Goal: Task Accomplishment & Management: Manage account settings

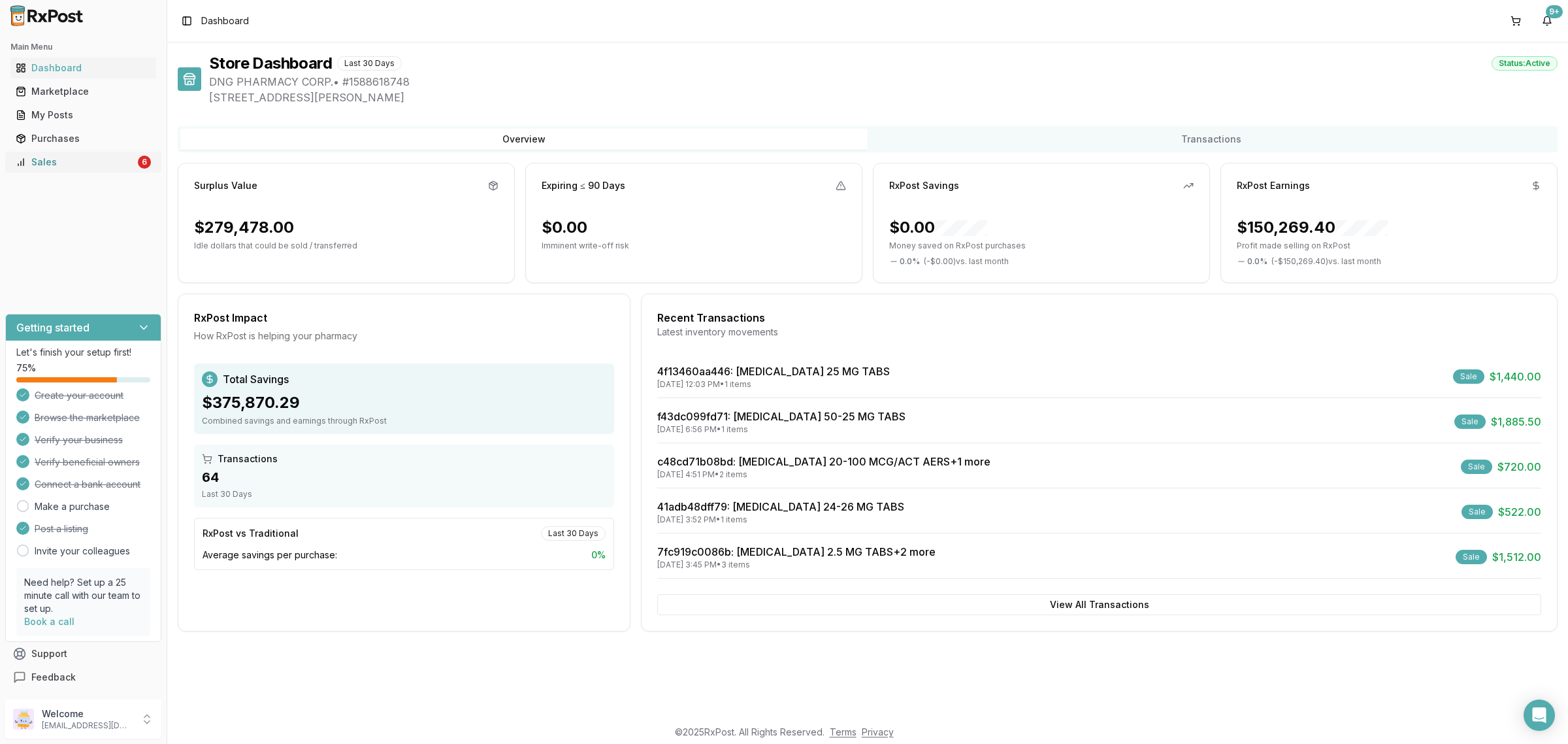
click at [102, 163] on div "Sales" at bounding box center [75, 162] width 120 height 13
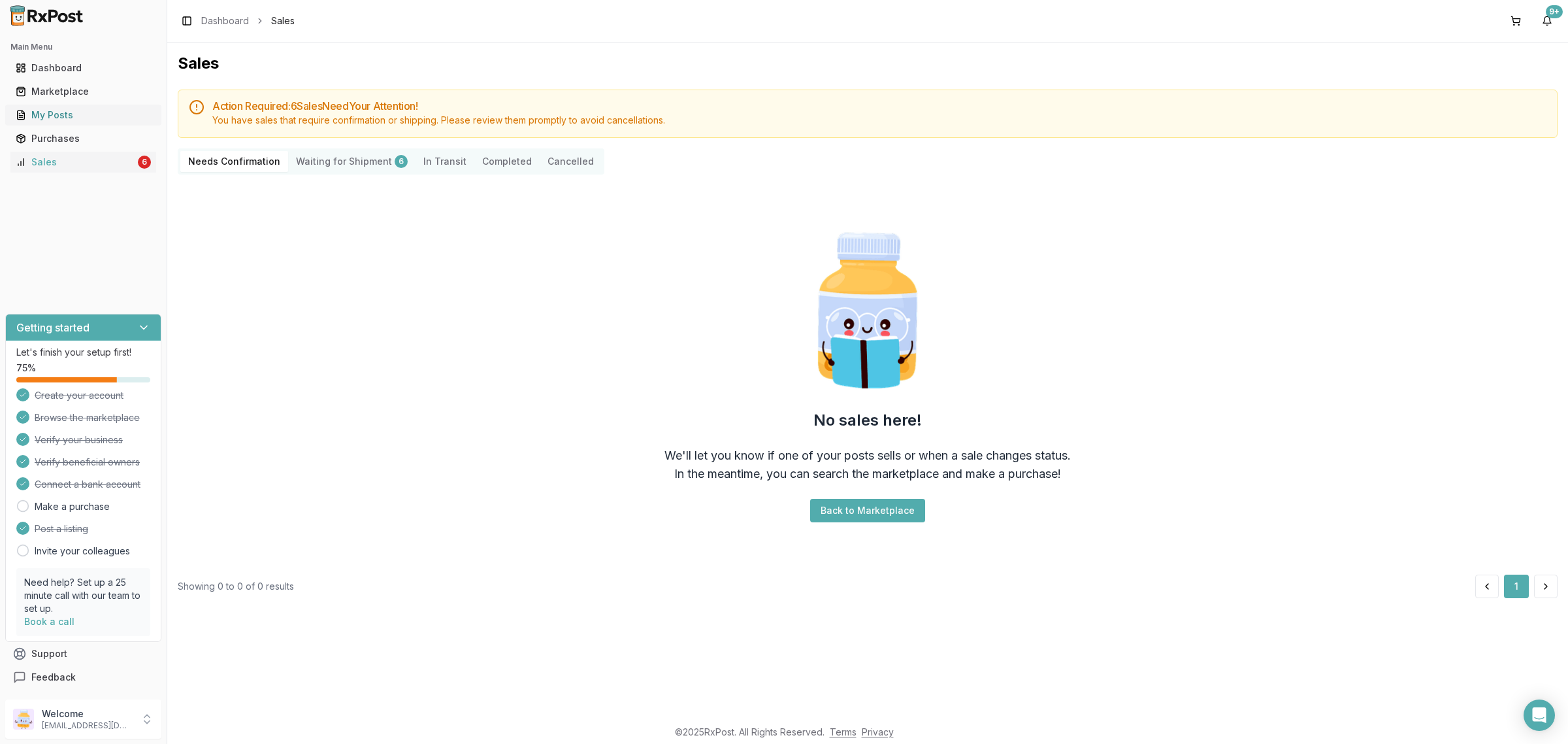
click at [67, 105] on link "My Posts" at bounding box center [83, 115] width 146 height 24
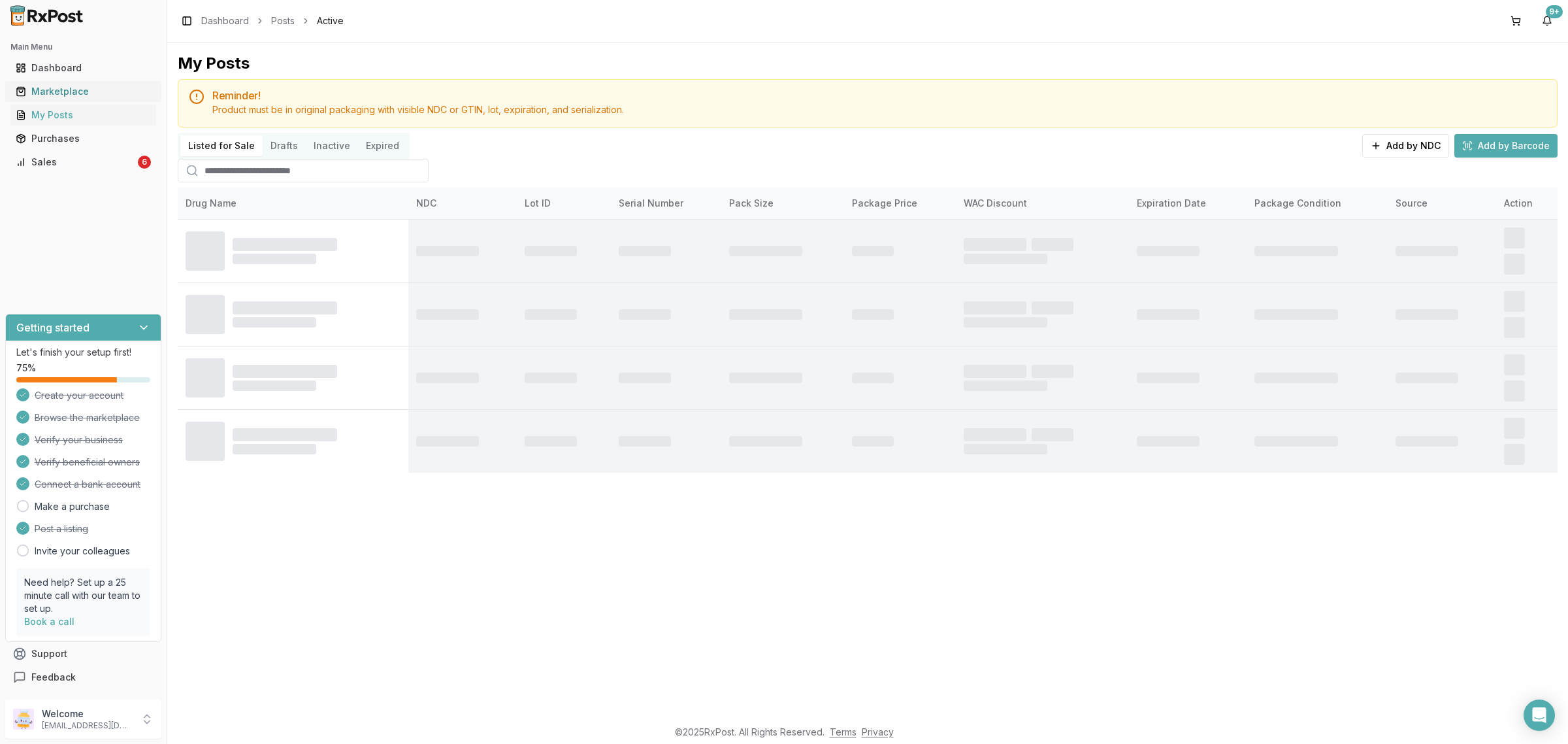
click at [87, 90] on div "Marketplace" at bounding box center [83, 92] width 135 height 13
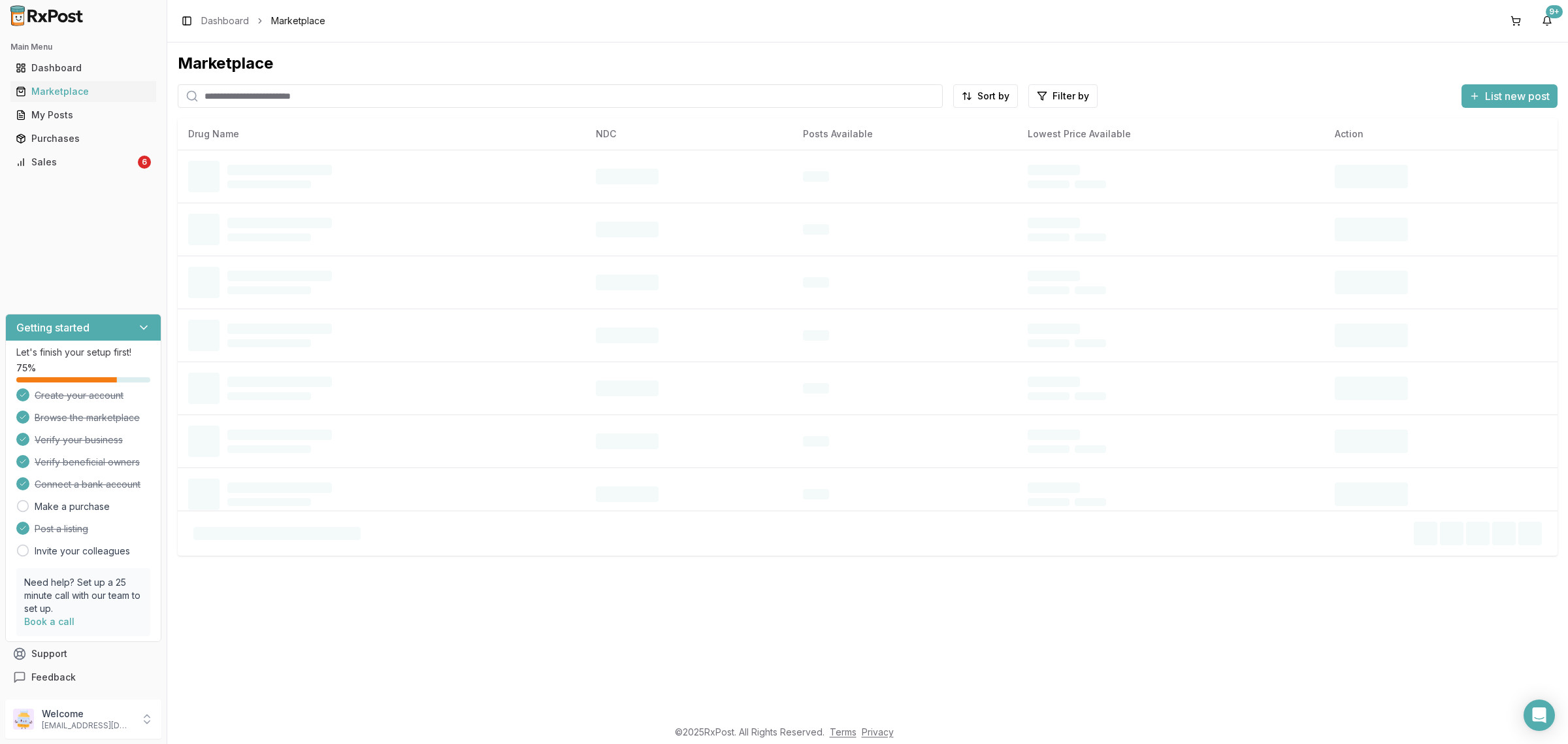
click at [243, 96] on input "search" at bounding box center [560, 96] width 765 height 24
paste input "**********"
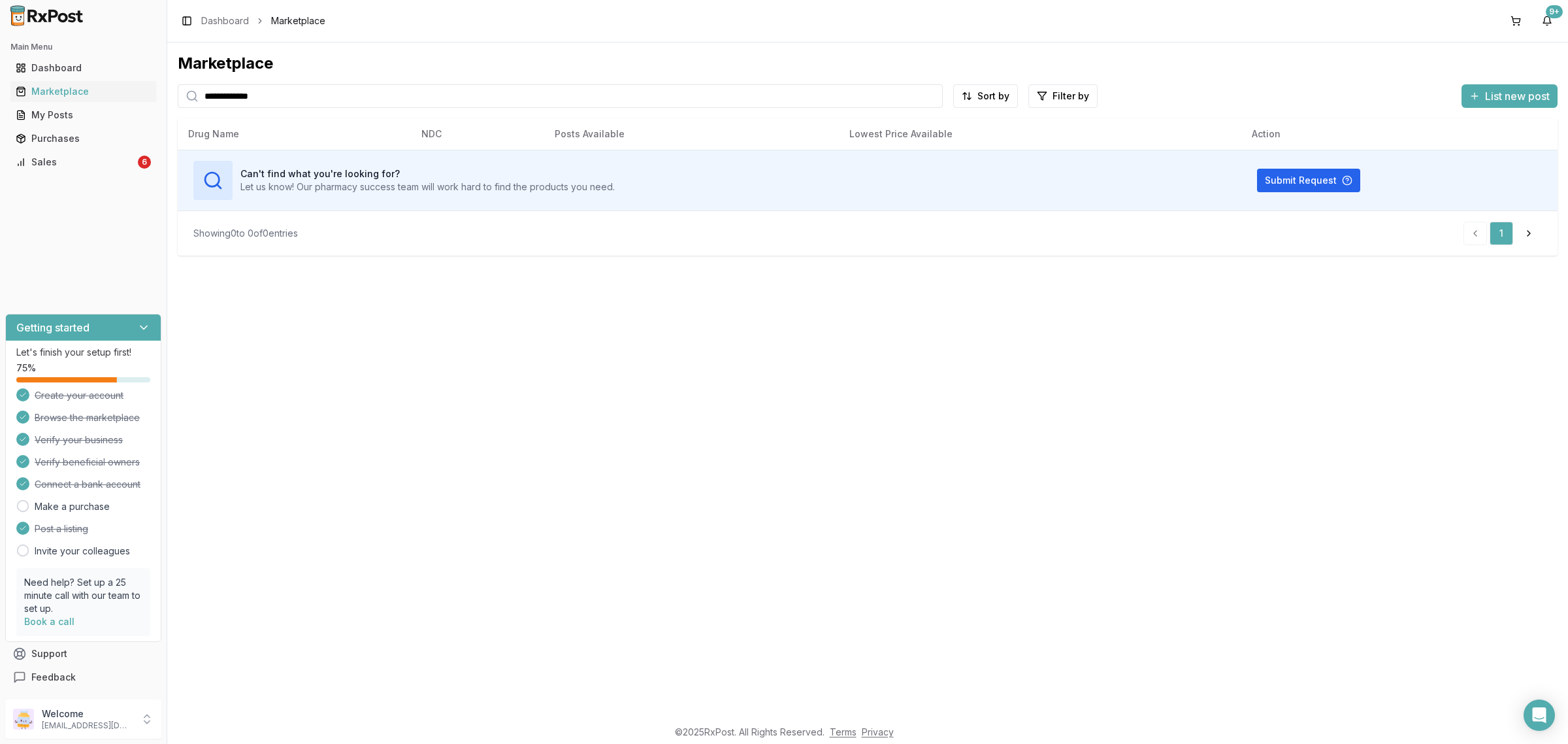
type input "**********"
drag, startPoint x: 345, startPoint y: 377, endPoint x: 338, endPoint y: 376, distance: 7.1
click at [340, 377] on div "**********" at bounding box center [867, 380] width 1401 height 675
click at [102, 112] on div "My Posts" at bounding box center [83, 115] width 135 height 13
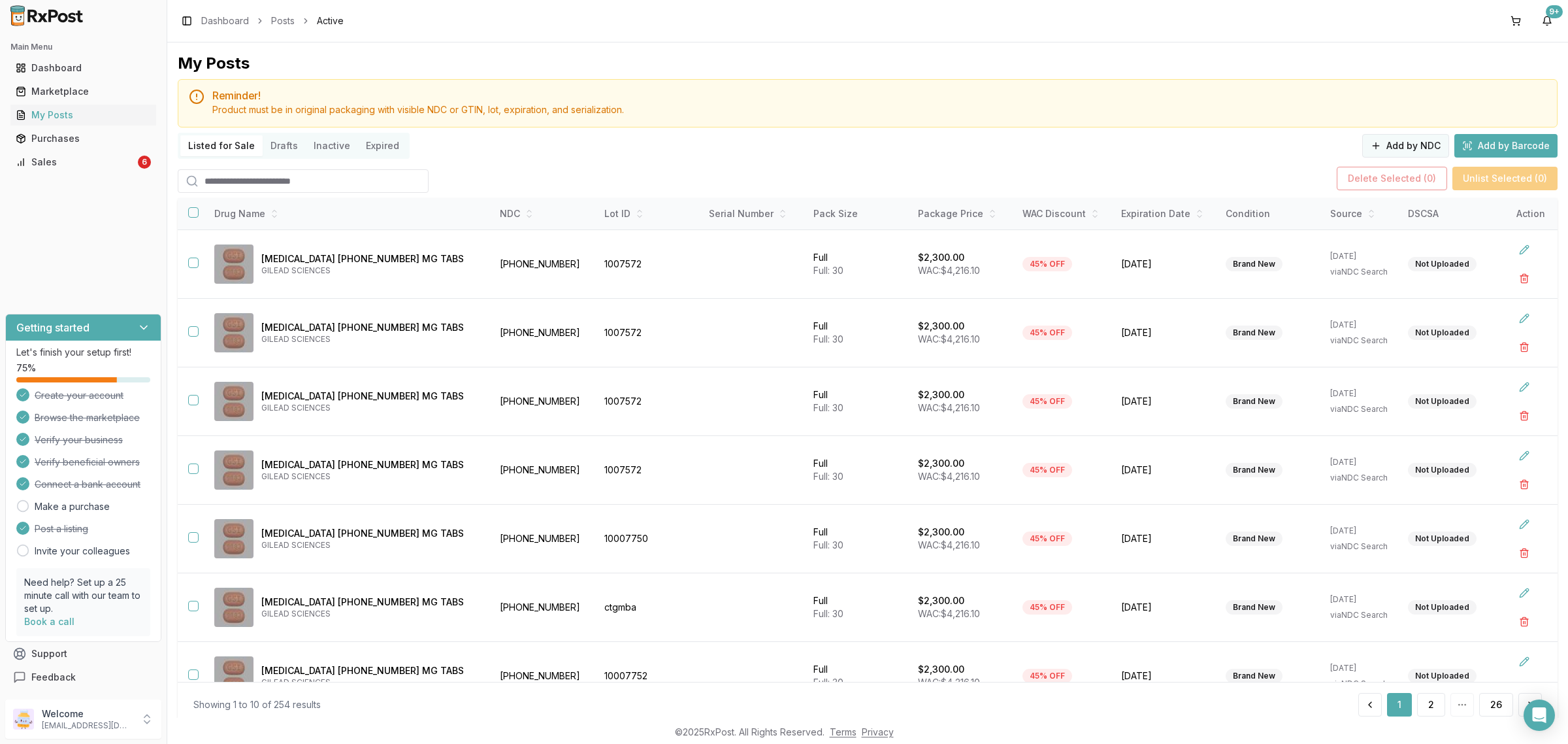
click at [1393, 148] on button "Add by NDC" at bounding box center [1406, 146] width 87 height 24
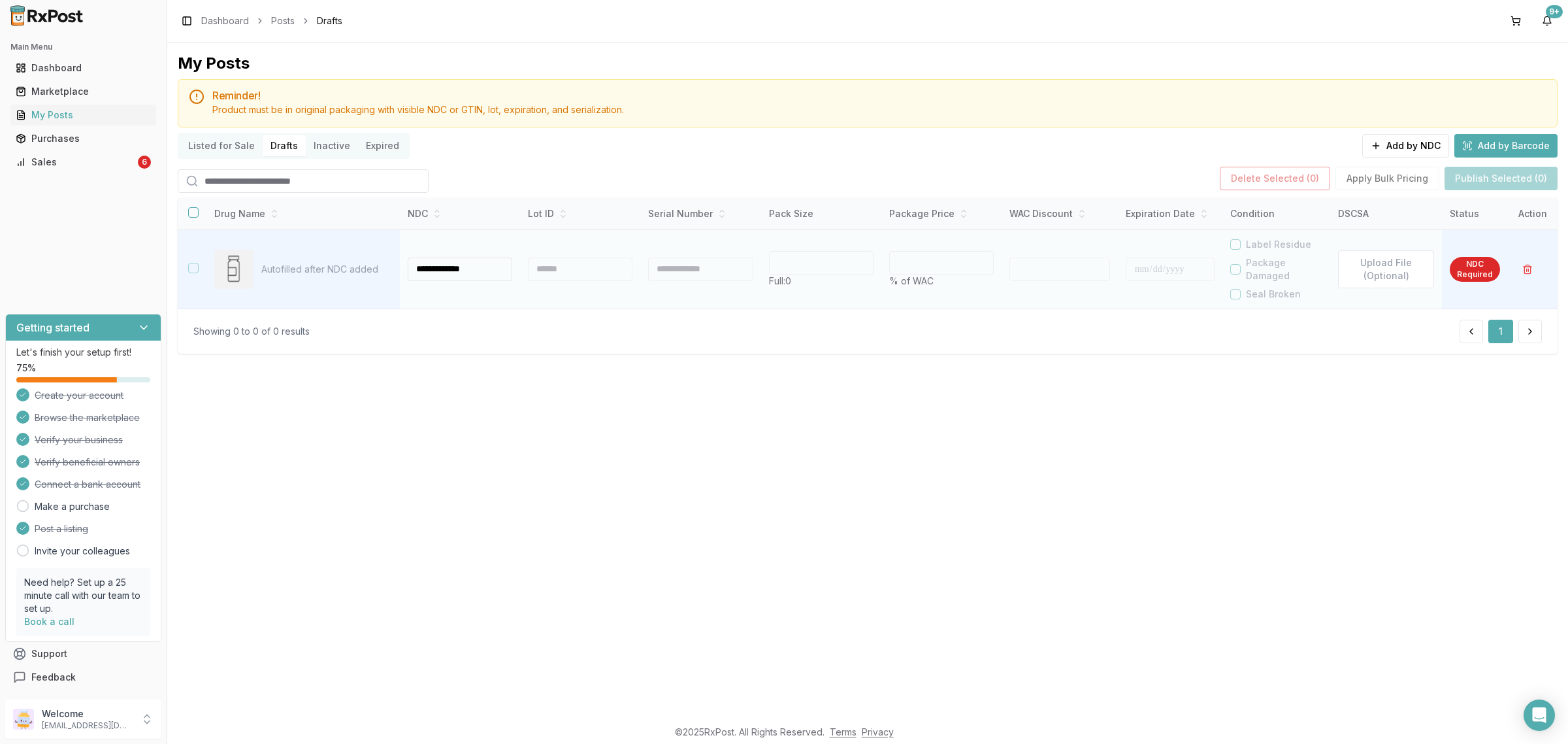
type input "**********"
click at [592, 269] on div at bounding box center [579, 269] width 103 height 24
type input "**"
type input "*"
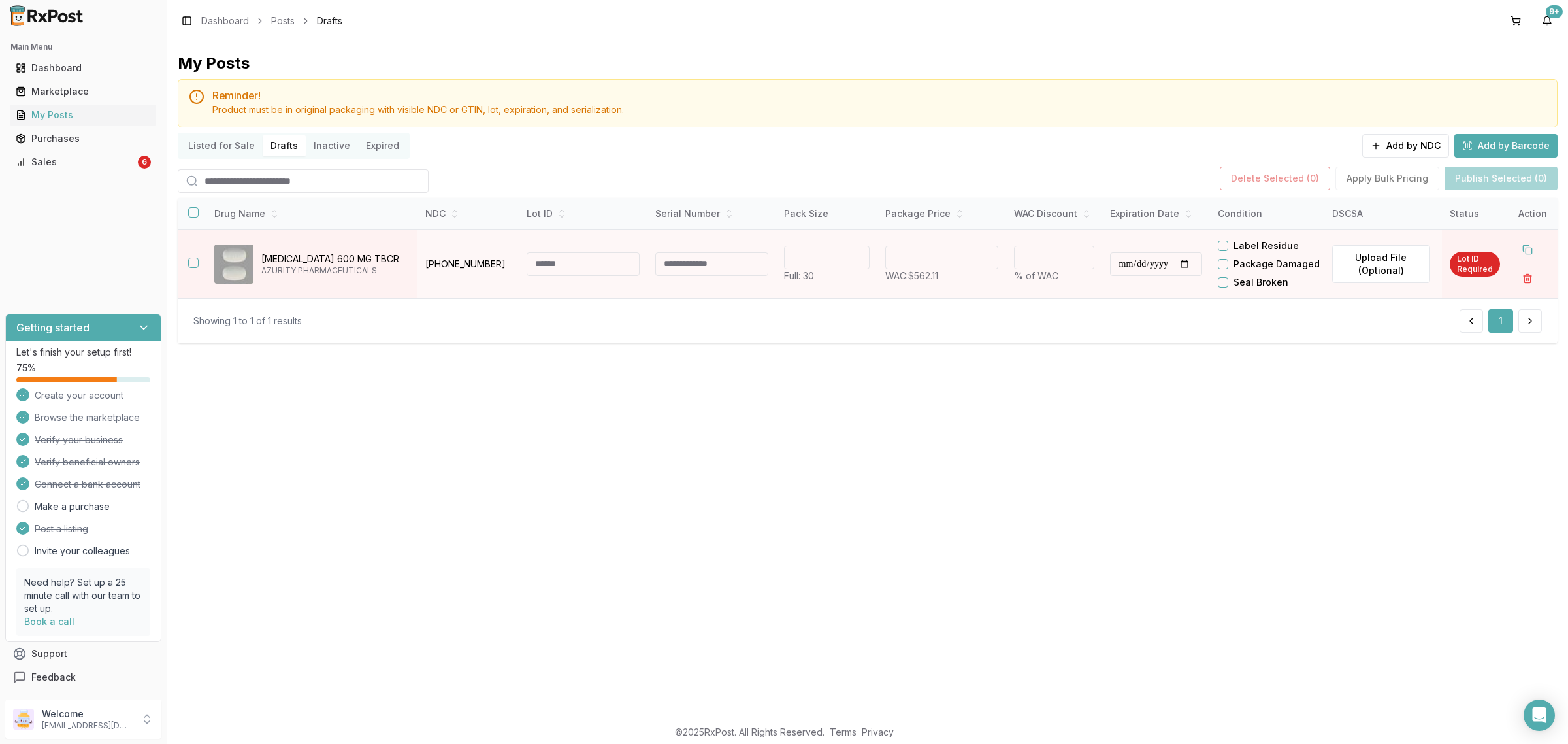
click at [612, 385] on div "**********" at bounding box center [867, 380] width 1401 height 675
click at [590, 276] on input at bounding box center [583, 264] width 113 height 24
type input "*******"
click at [820, 333] on div "Showing 1 to 1 of 1 results 1" at bounding box center [867, 321] width 1349 height 24
drag, startPoint x: 967, startPoint y: 270, endPoint x: 852, endPoint y: 293, distance: 117.3
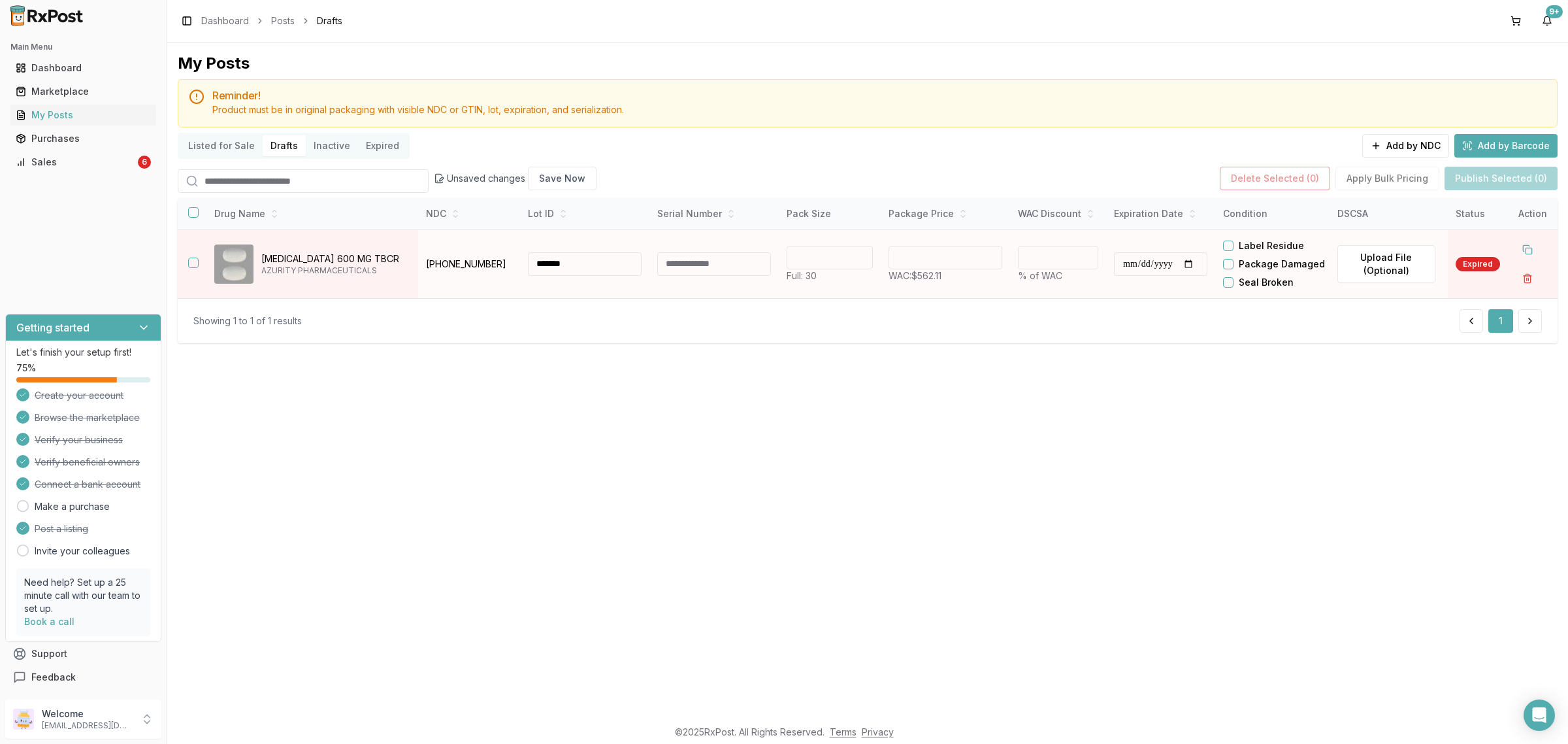
click at [852, 293] on tr "**********" at bounding box center [868, 264] width 1380 height 69
type input "******"
type input "**"
click at [1310, 465] on div "**********" at bounding box center [867, 380] width 1401 height 675
click at [1208, 276] on input "**********" at bounding box center [1161, 264] width 93 height 24
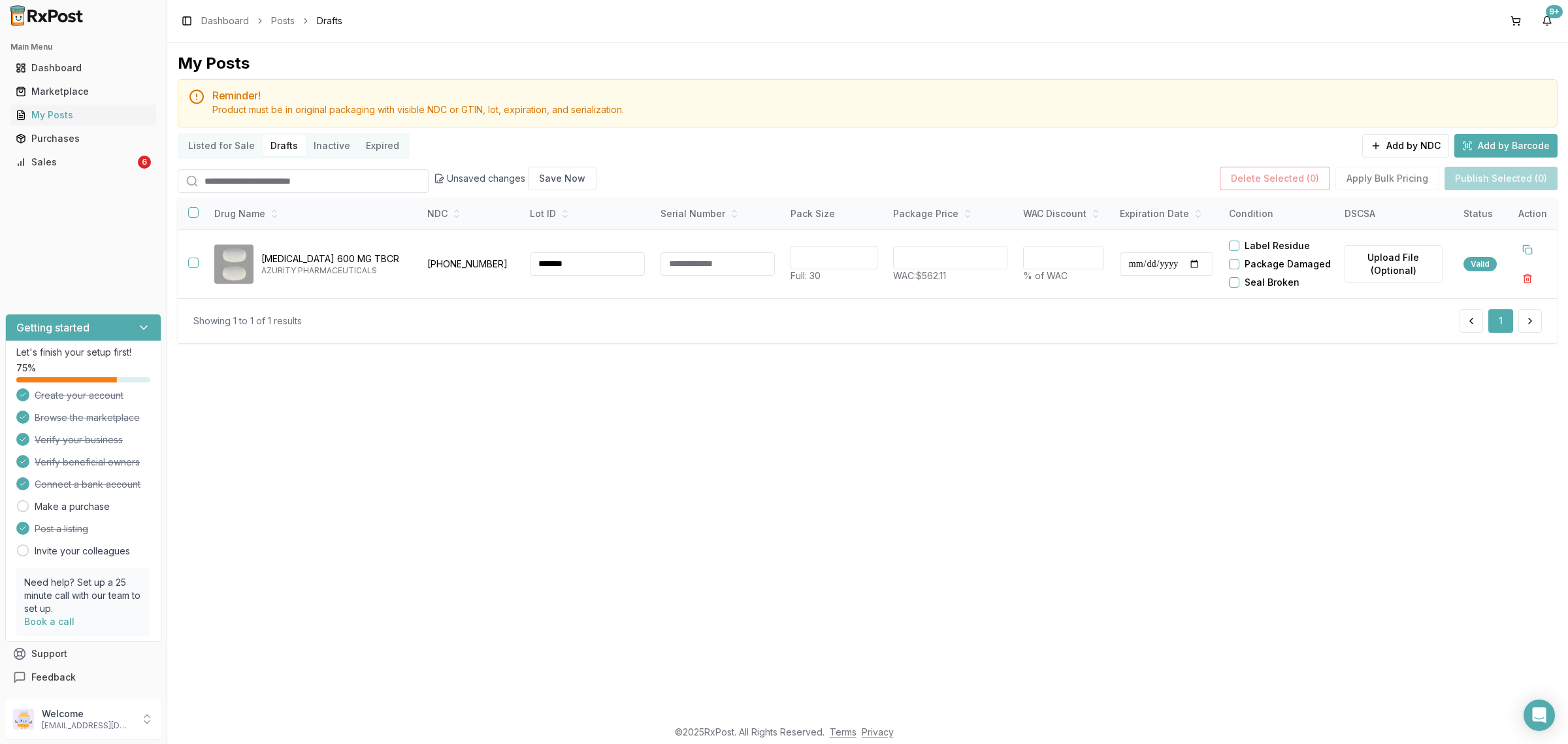
type input "**********"
click at [1057, 465] on div "**********" at bounding box center [867, 380] width 1401 height 675
click at [195, 218] on button "button" at bounding box center [194, 212] width 11 height 11
click at [1511, 180] on button "Publish Selected (1)" at bounding box center [1502, 179] width 112 height 24
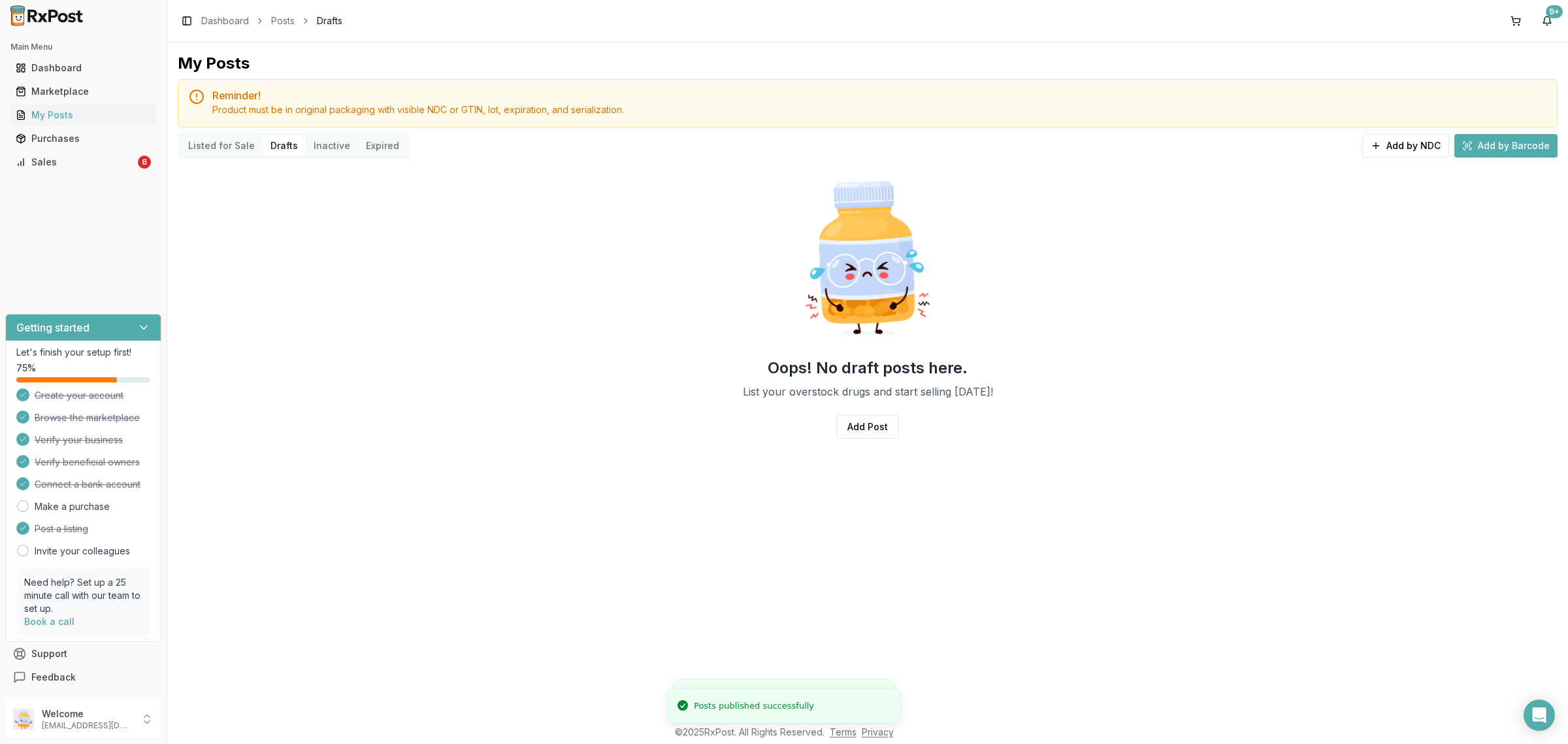
click at [667, 524] on div "My Posts Reminder! Product must be in original packaging with visible NDC or GT…" at bounding box center [867, 380] width 1401 height 675
click at [102, 169] on link "Sales 6" at bounding box center [83, 162] width 146 height 24
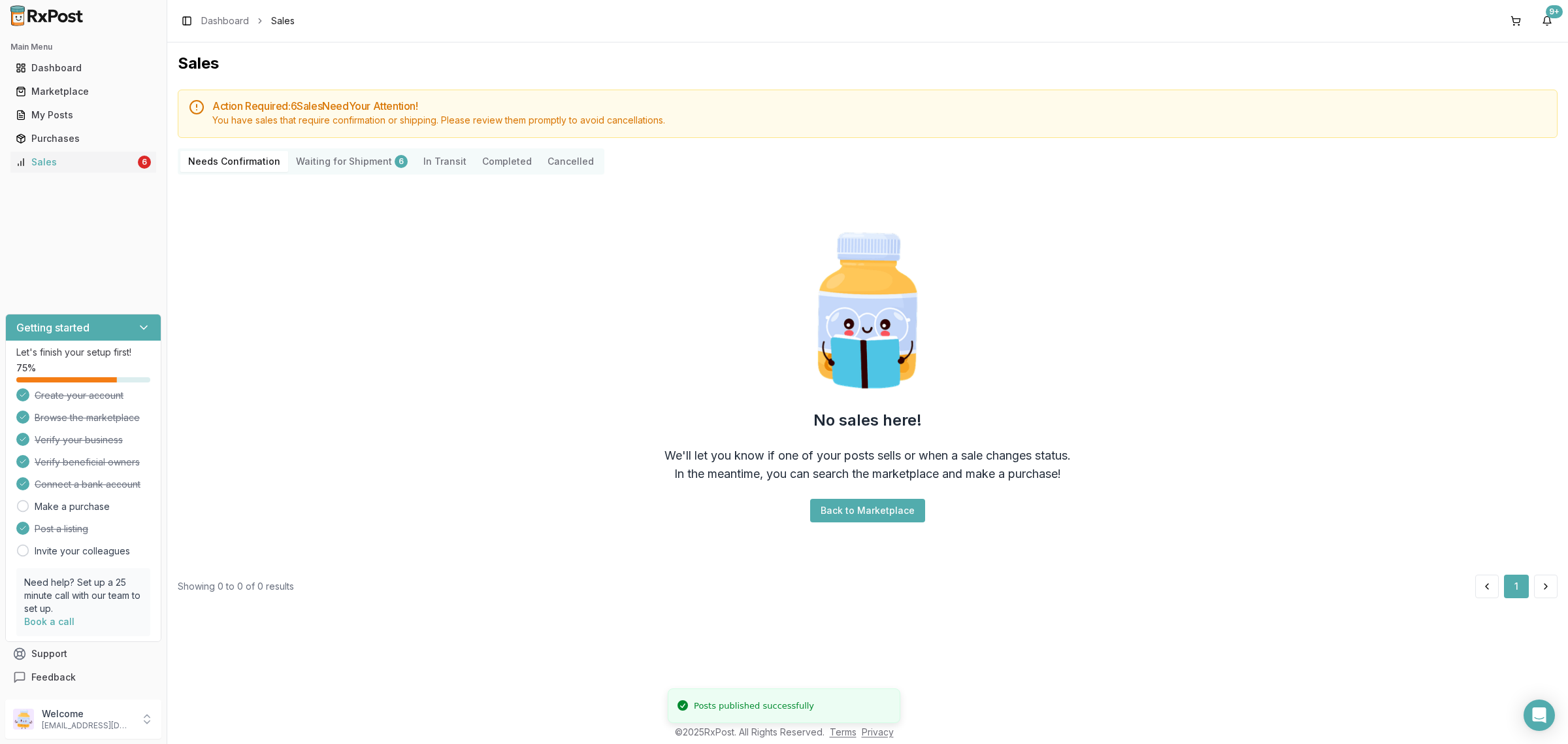
click at [401, 317] on div "No sales here! We'll let you know if one of your posts sells or when a sale cha…" at bounding box center [868, 375] width 1380 height 379
click at [85, 724] on p "dngpharmacy2@gmail.com" at bounding box center [87, 726] width 91 height 11
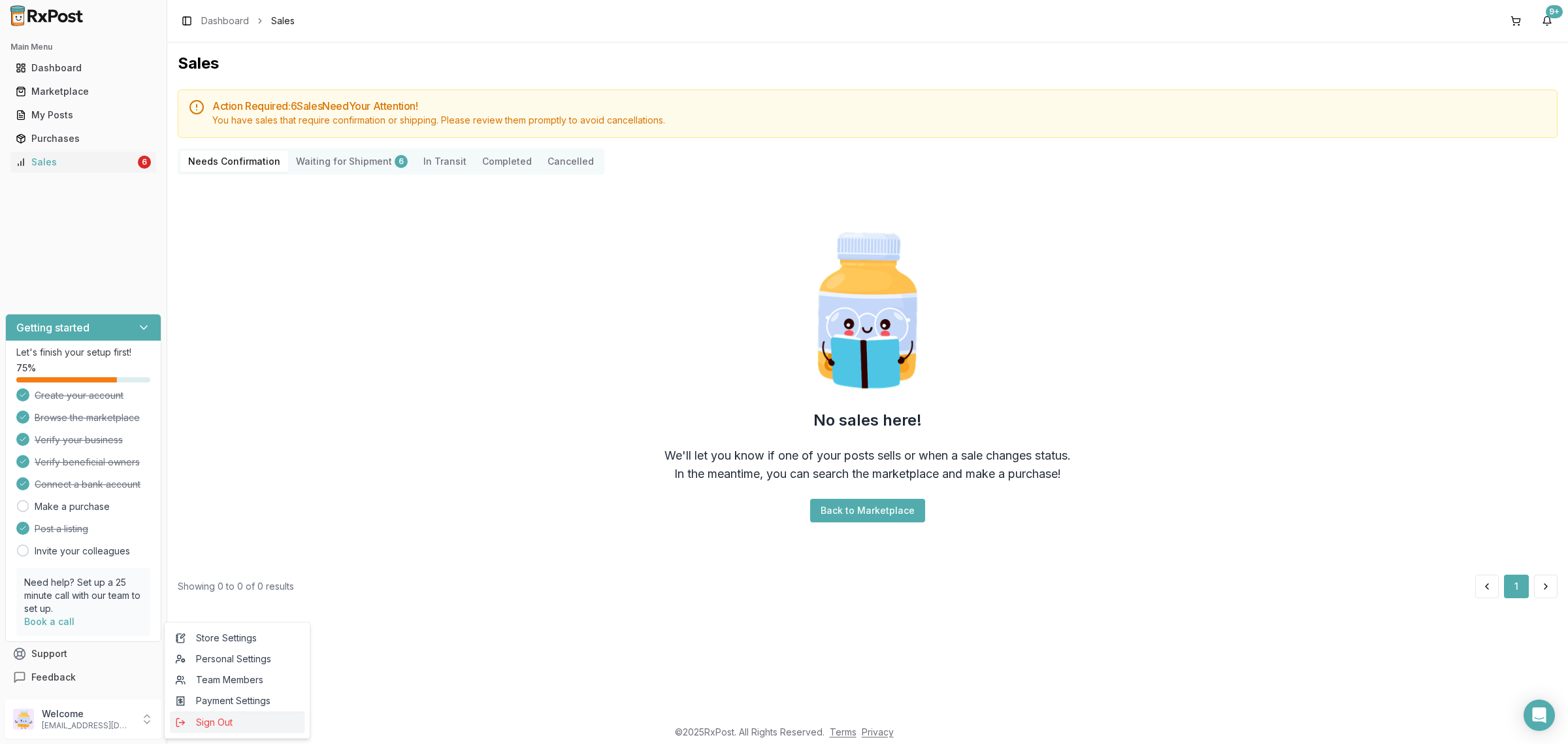
click at [201, 728] on span "Sign Out" at bounding box center [237, 722] width 124 height 13
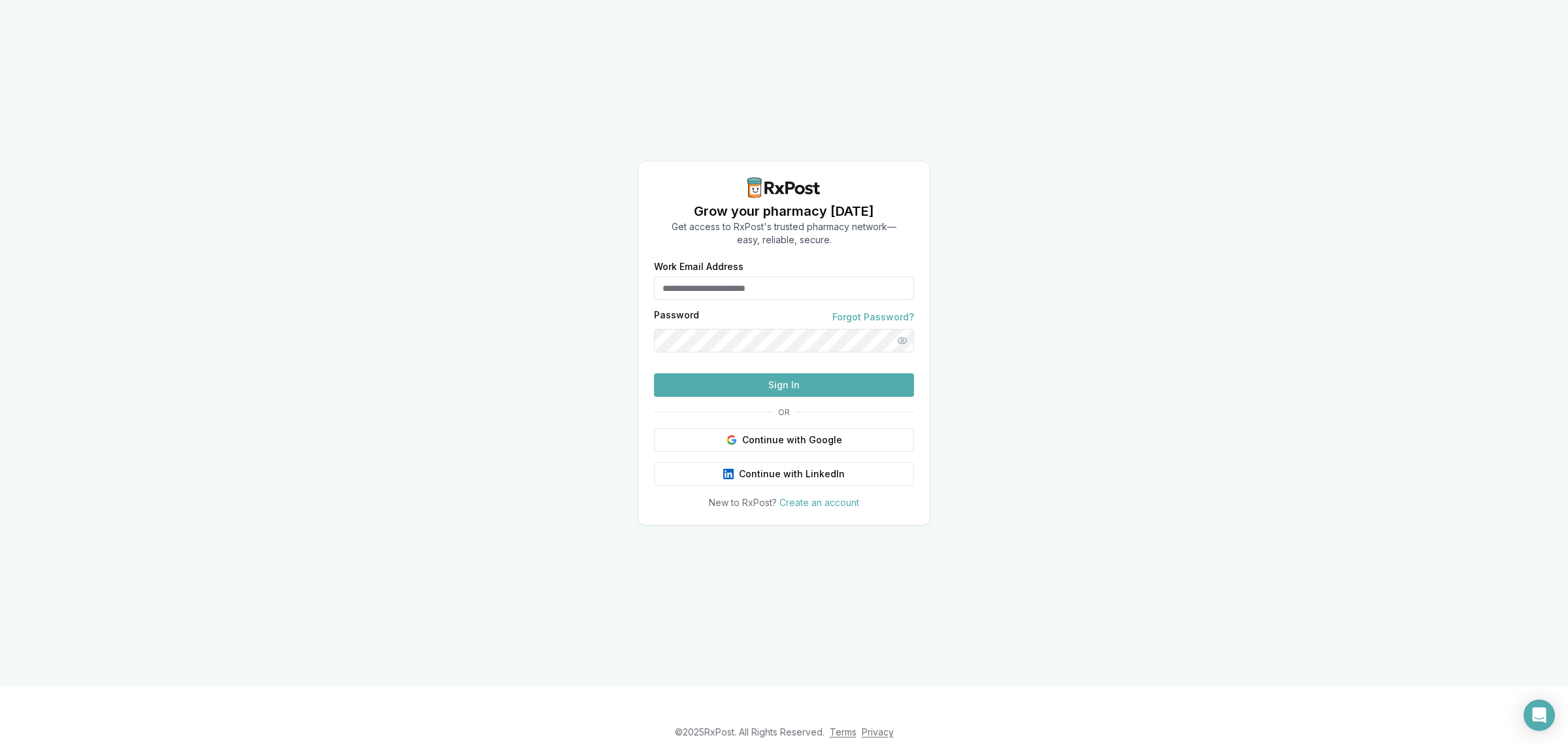
type input "**********"
click at [1103, 300] on div "**********" at bounding box center [784, 343] width 1568 height 687
type input "**********"
click at [726, 396] on button "Sign In" at bounding box center [784, 385] width 260 height 24
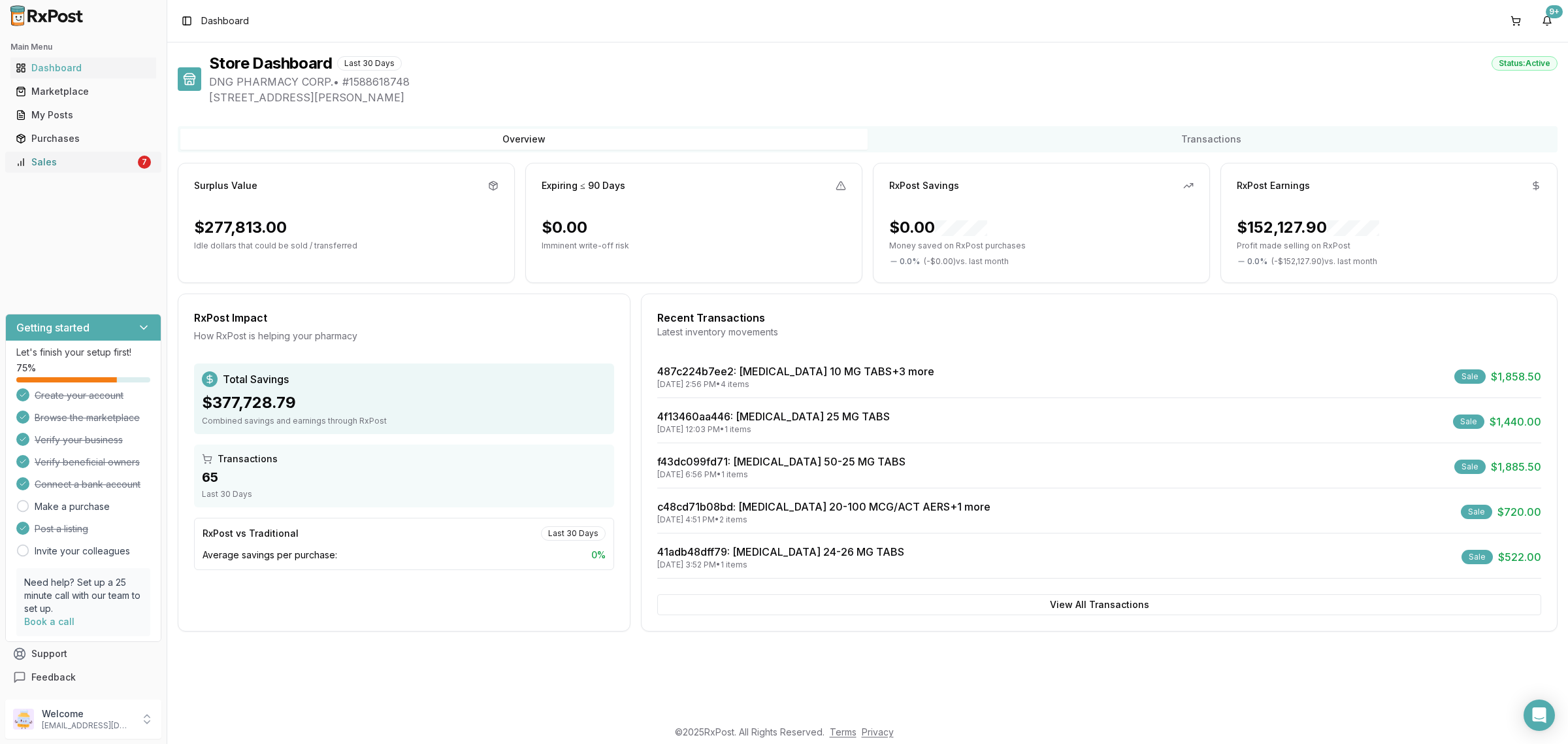
click at [70, 172] on link "Sales 7" at bounding box center [83, 162] width 146 height 24
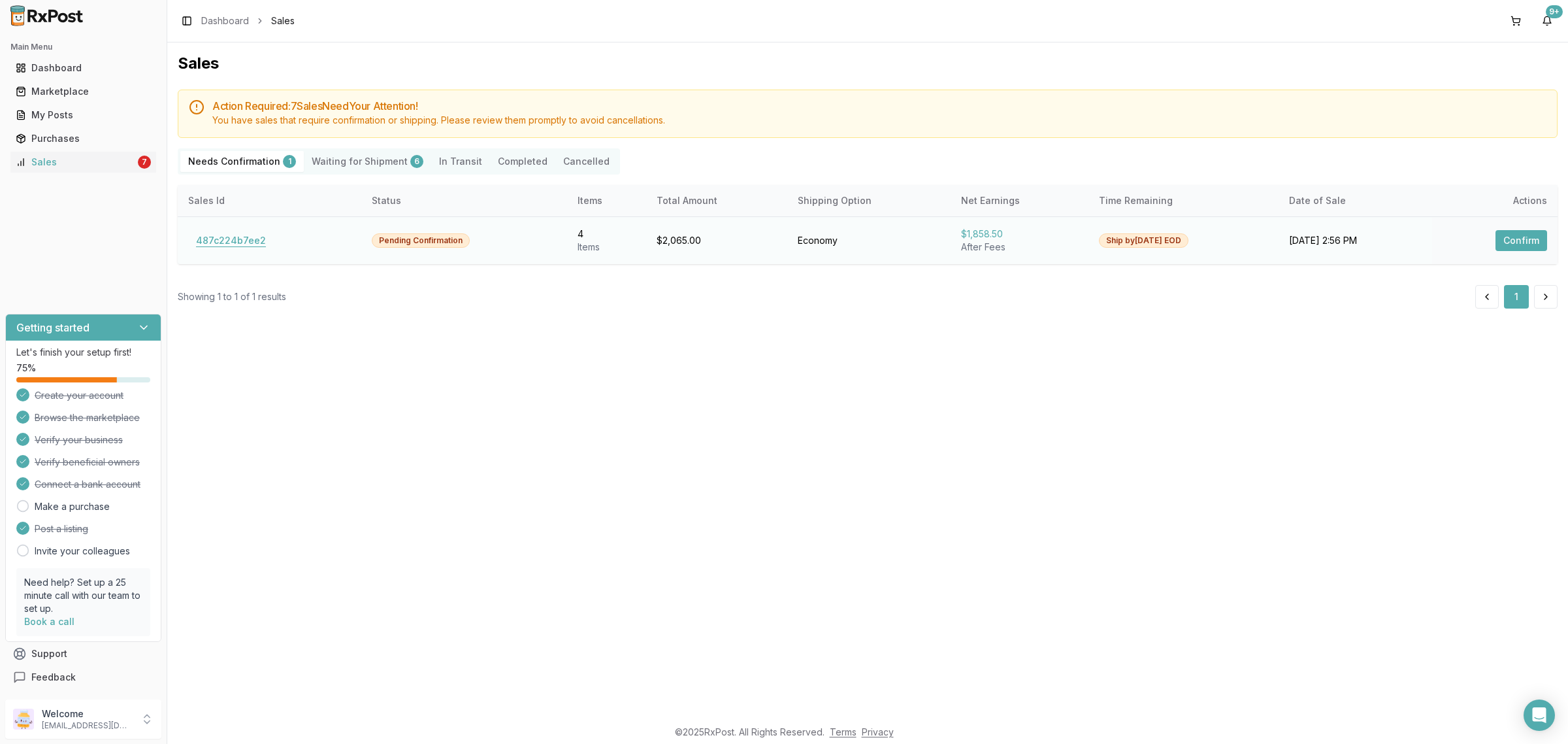
click at [242, 237] on button "487c224b7ee2" at bounding box center [231, 240] width 85 height 21
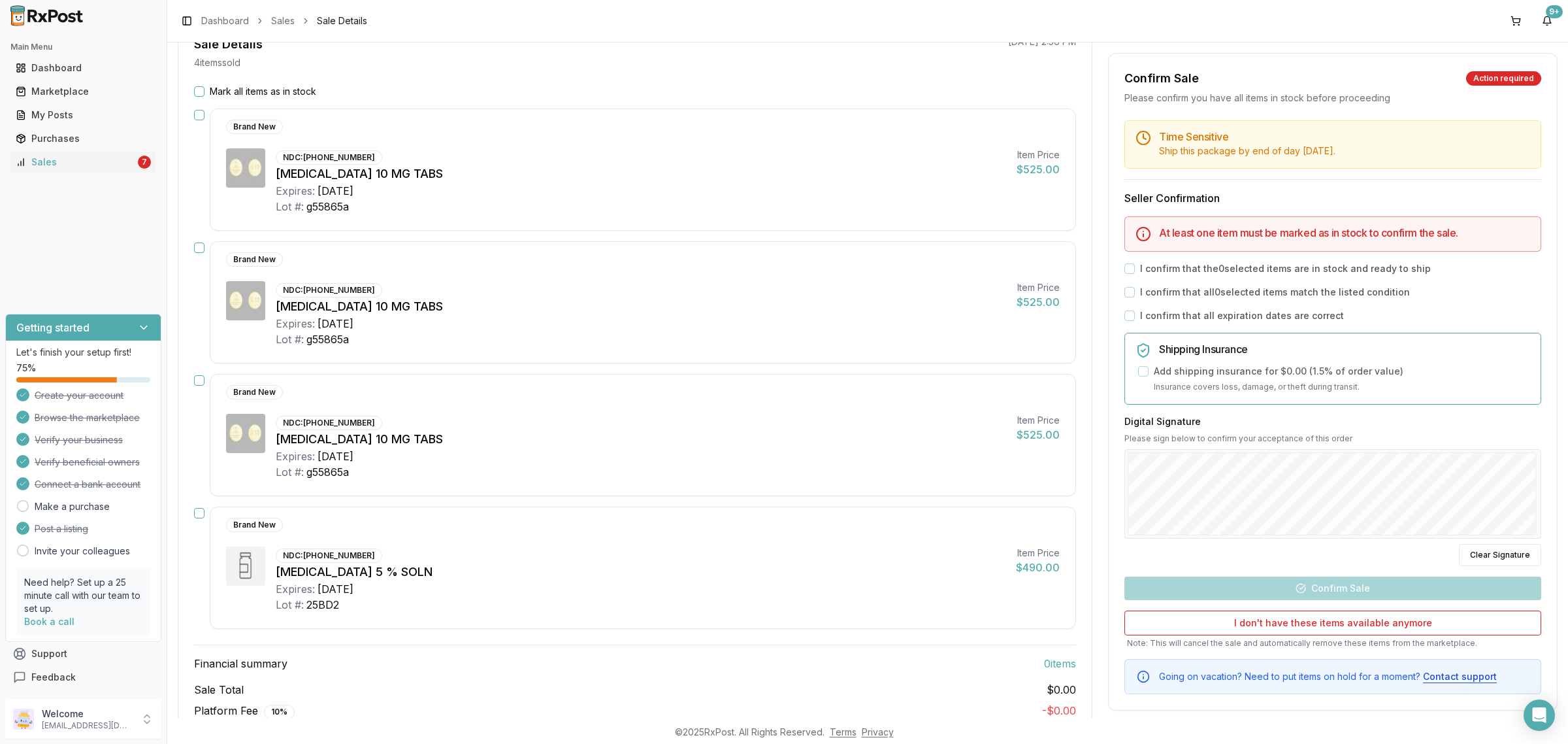
scroll to position [57, 0]
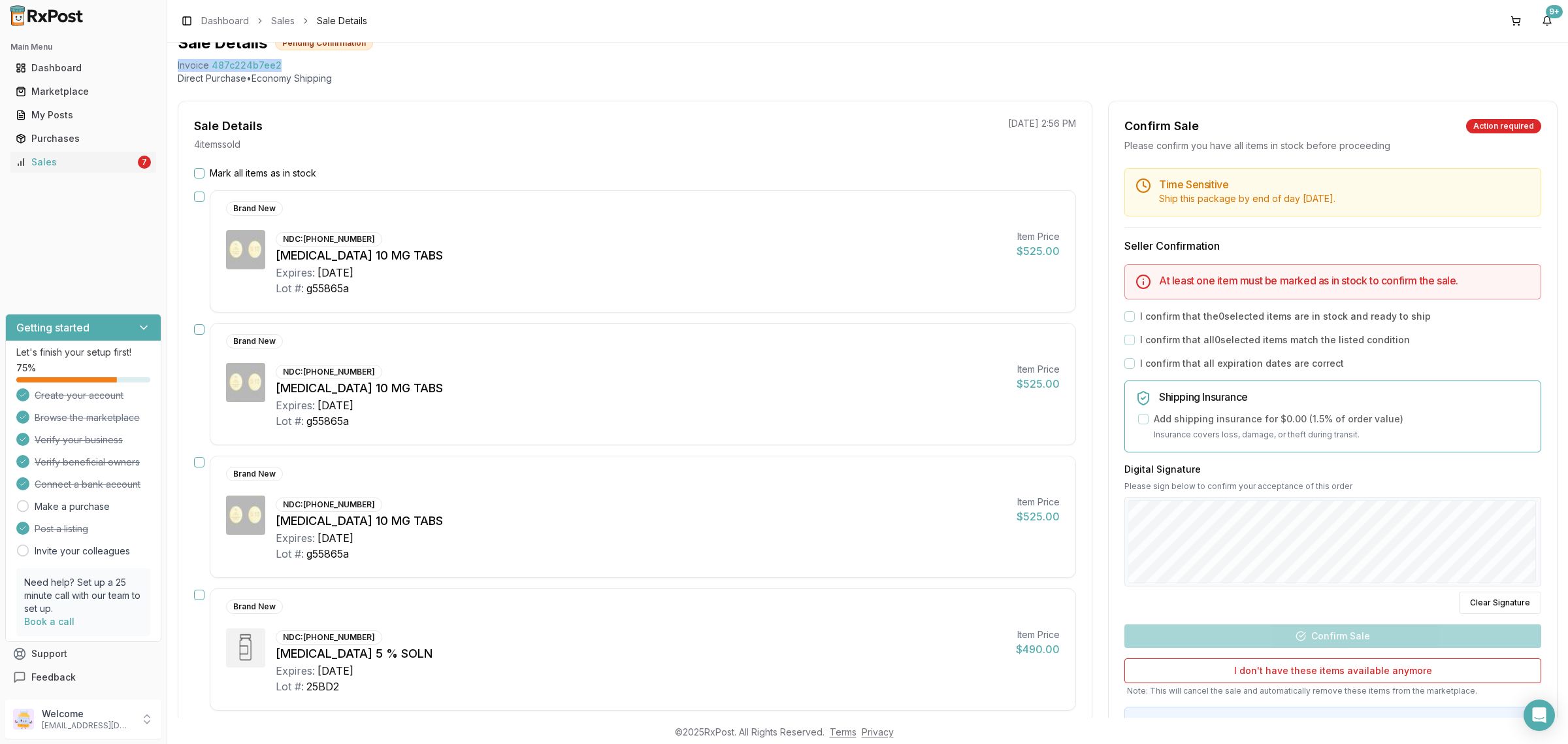
drag, startPoint x: 177, startPoint y: 61, endPoint x: 286, endPoint y: 59, distance: 109.0
click at [286, 59] on div "Back to Sales Sale Details Pending Confirmation Invoice 487c224b7ee2 Direct Pur…" at bounding box center [867, 380] width 1401 height 675
copy div "Invoice 487c224b7ee2"
click at [1536, 717] on icon "Open Intercom Messenger" at bounding box center [1539, 715] width 15 height 17
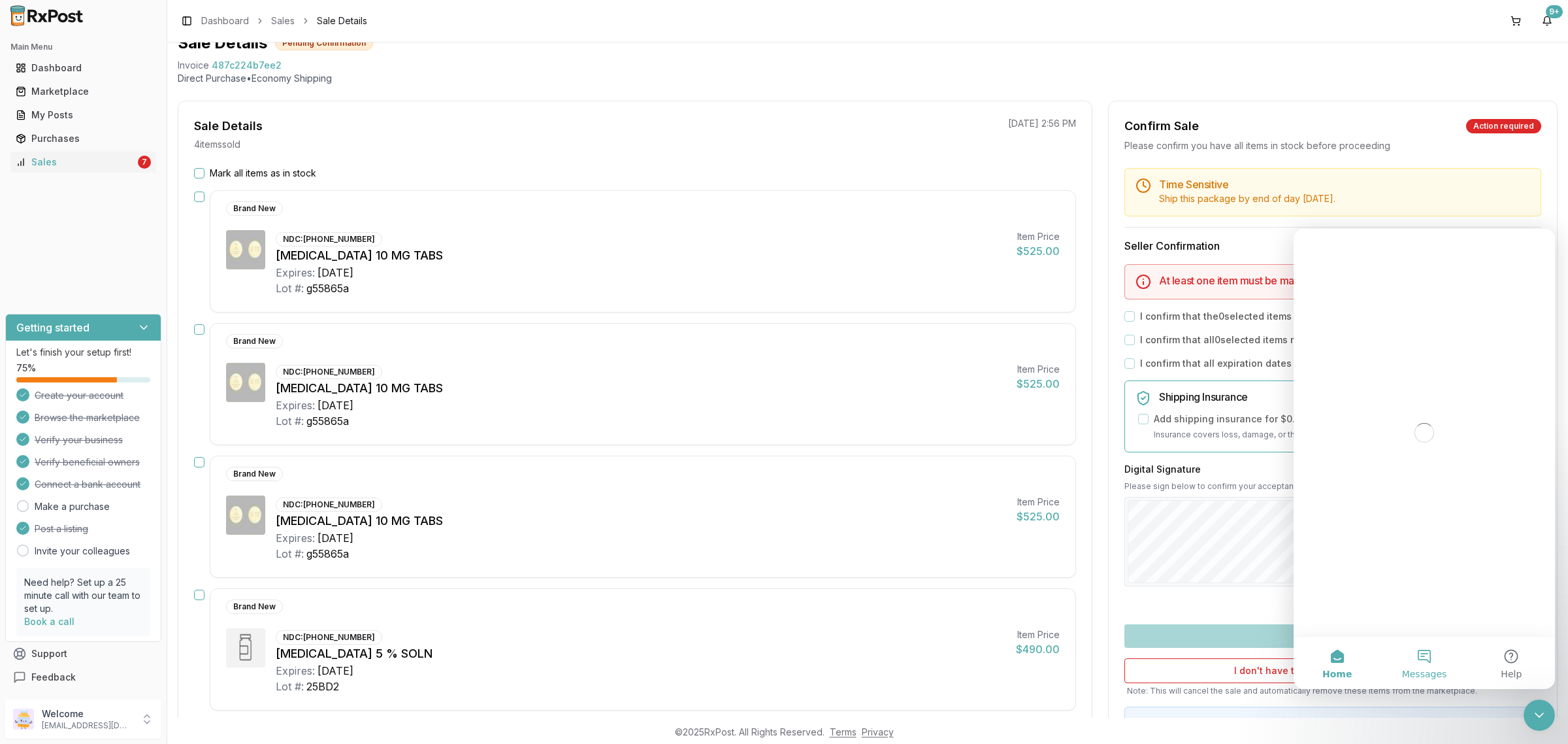
scroll to position [0, 0]
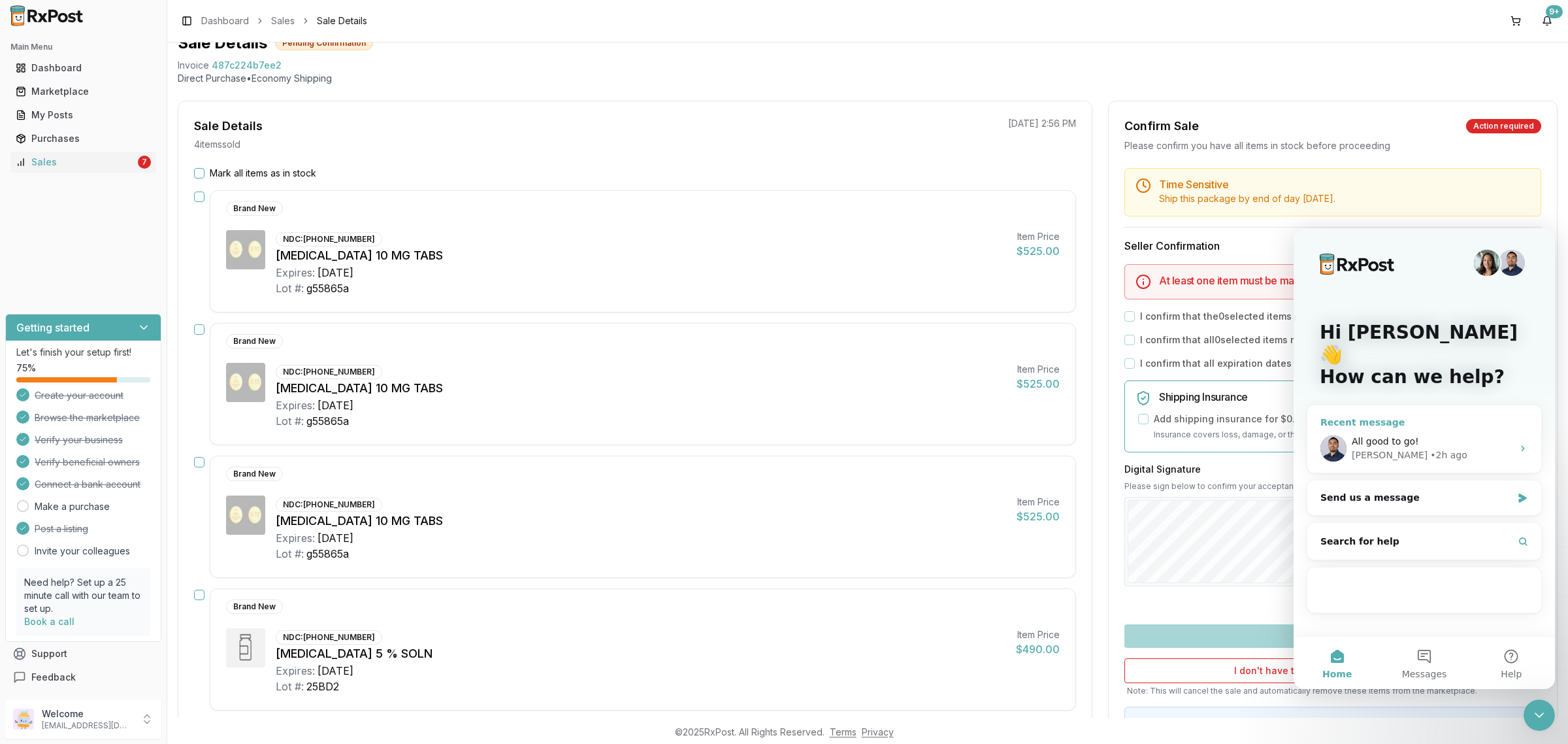
click at [1433, 435] on div "All good to go!" at bounding box center [1432, 441] width 161 height 14
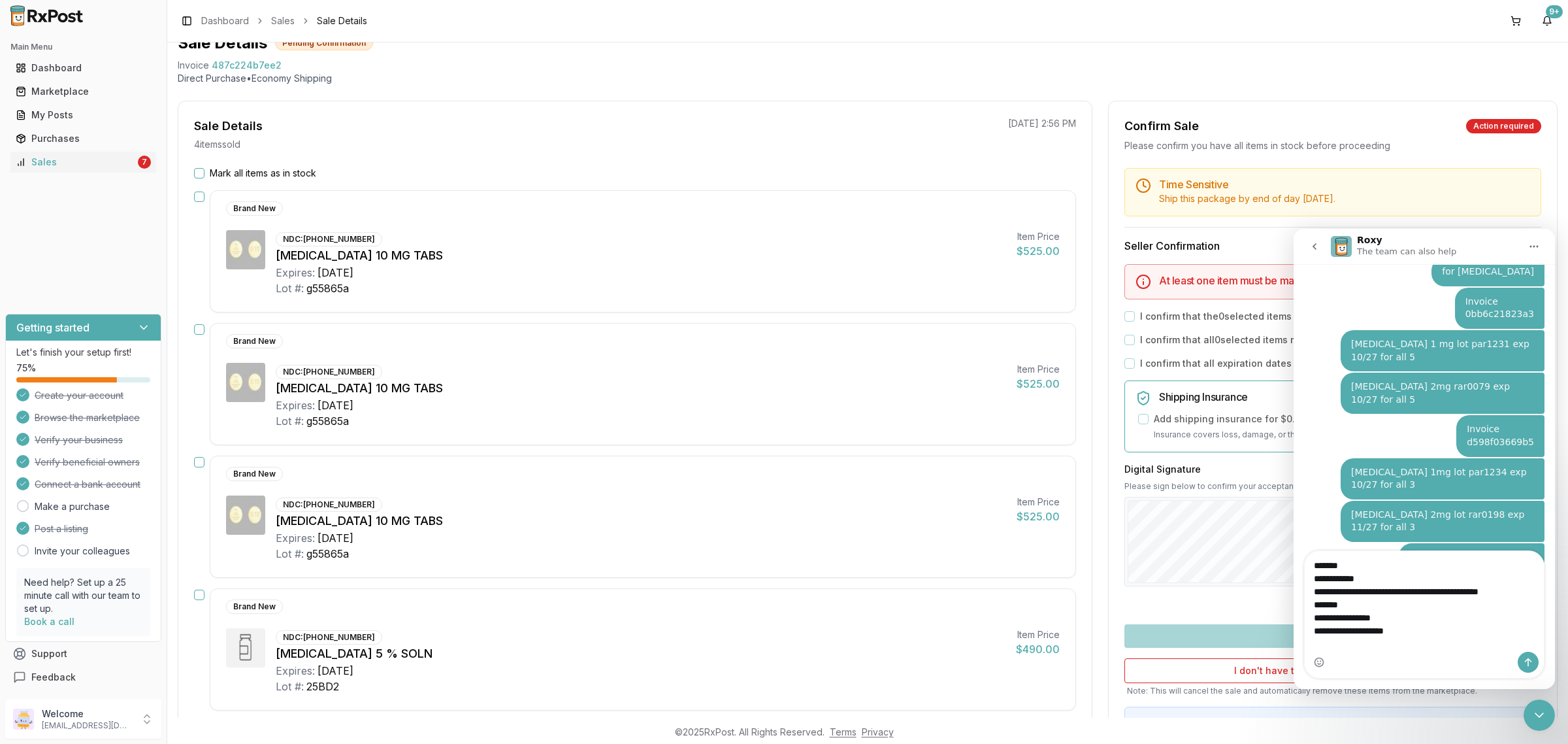
scroll to position [3195, 0]
click at [1506, 605] on textarea "**********" at bounding box center [1425, 594] width 239 height 88
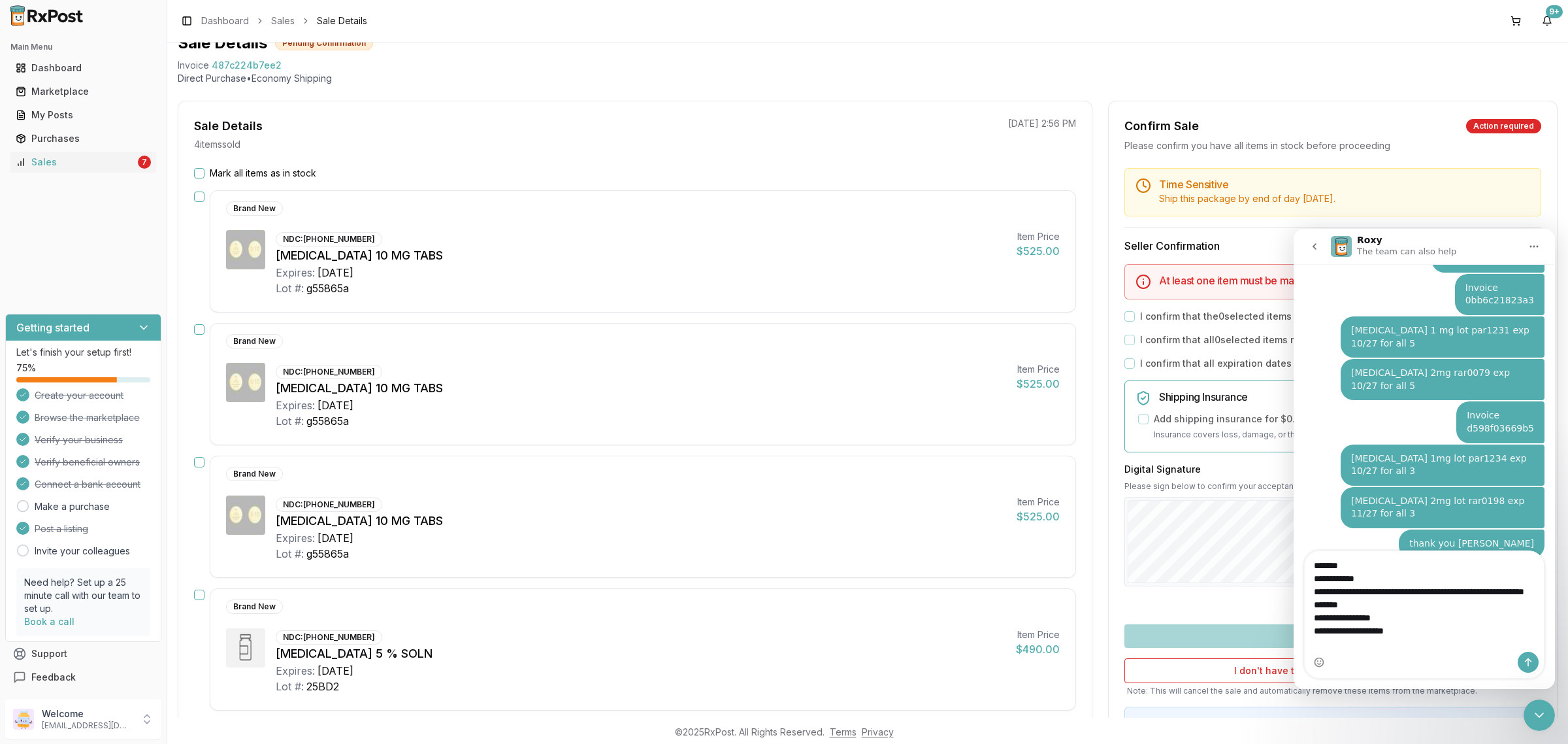
type textarea "**********"
click at [1443, 649] on textarea "**********" at bounding box center [1425, 601] width 239 height 101
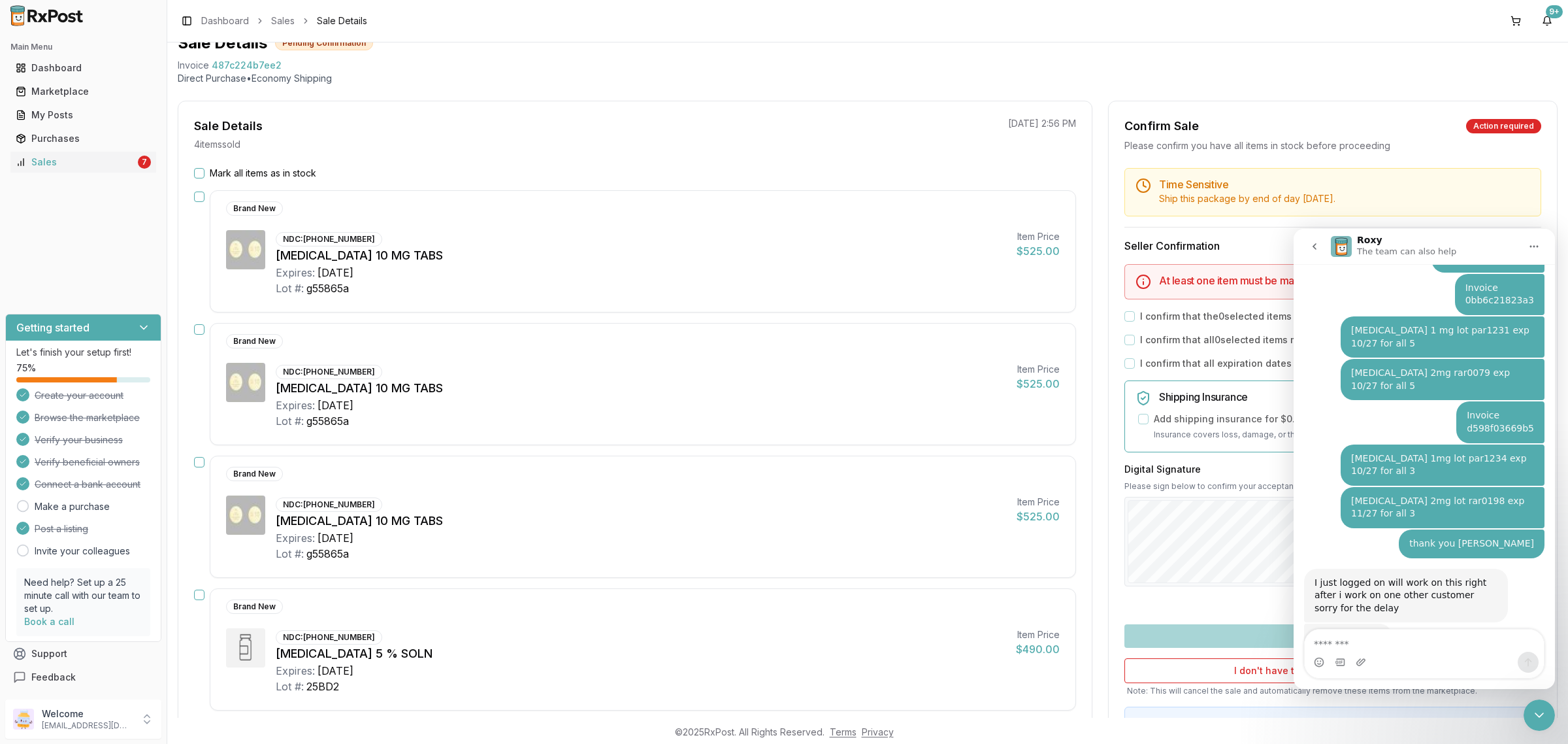
scroll to position [3245, 0]
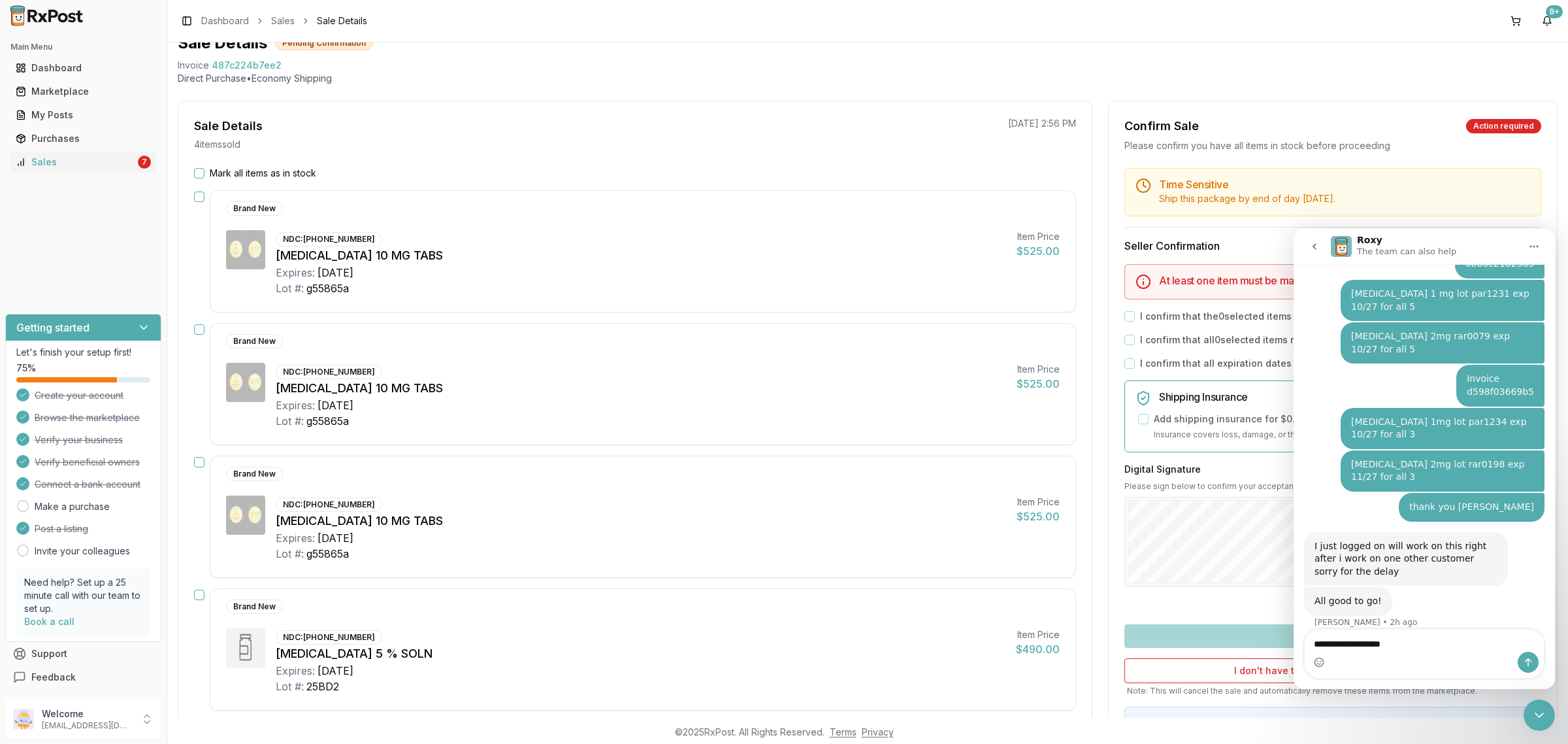
type textarea "**********"
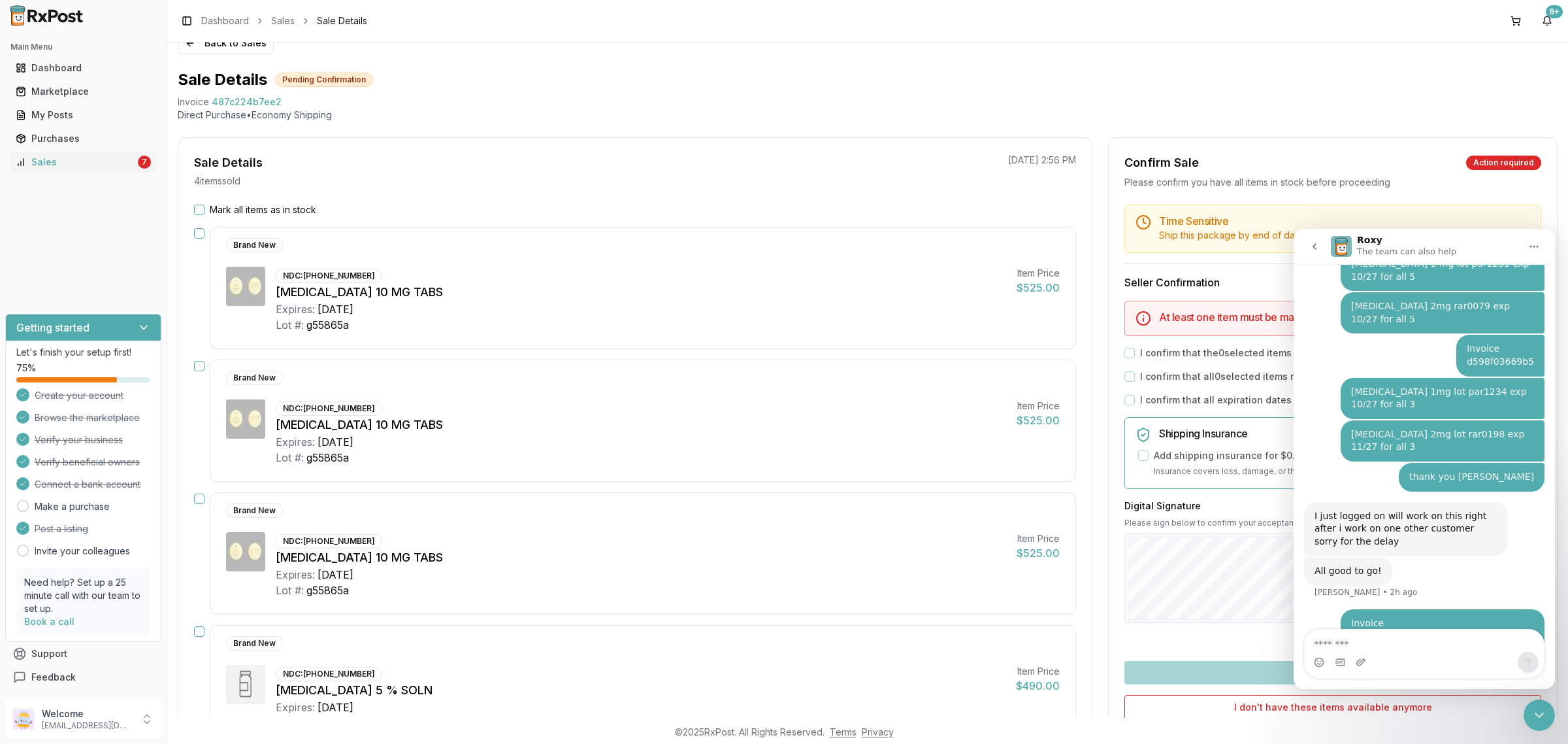
scroll to position [0, 0]
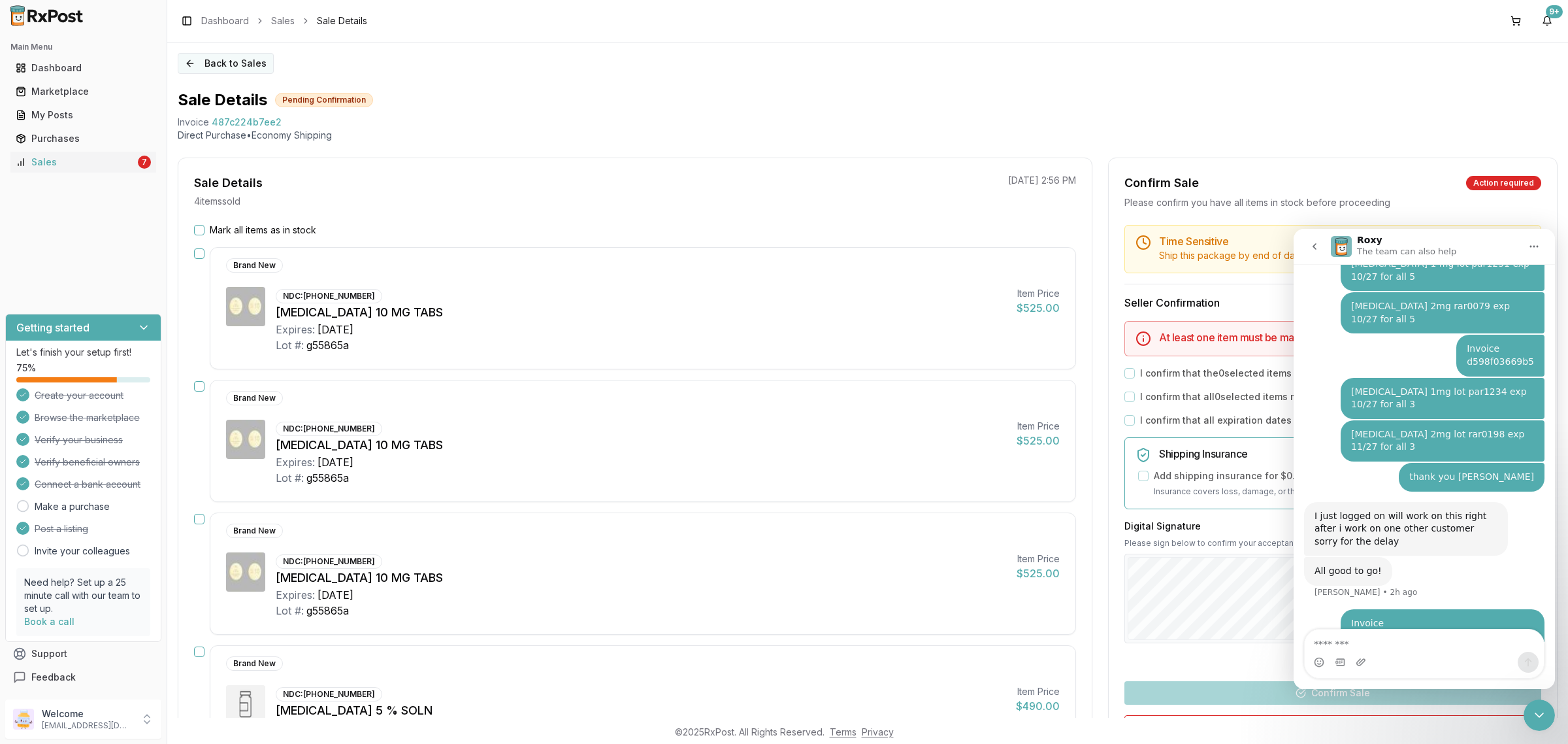
click at [230, 66] on button "Back to Sales" at bounding box center [226, 63] width 96 height 21
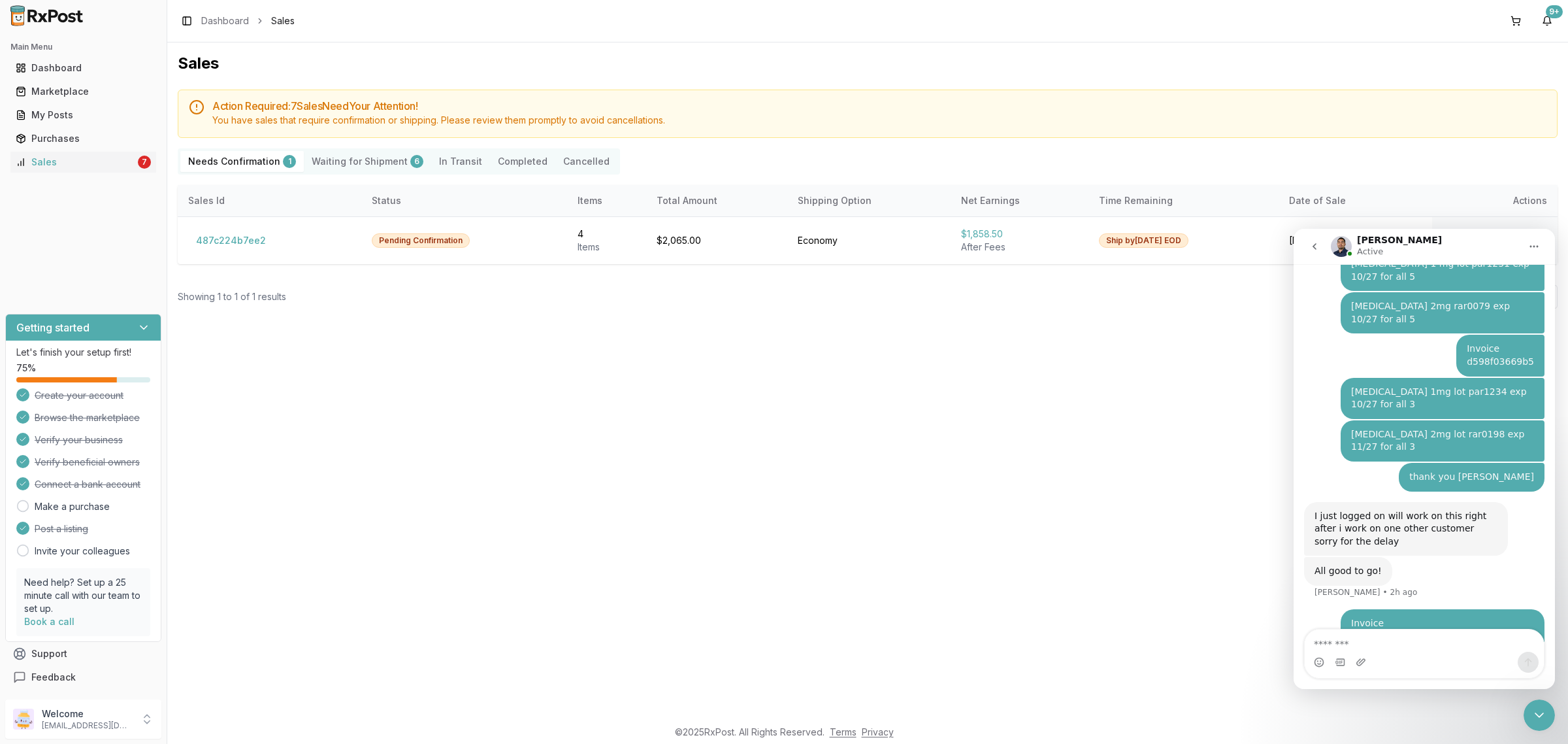
click at [569, 396] on div "Sales Action Required: 7 Sale s Need Your Attention! You have sales that requir…" at bounding box center [867, 380] width 1401 height 675
drag, startPoint x: 1537, startPoint y: 710, endPoint x: 2972, endPoint y: 1406, distance: 1594.9
click at [1537, 710] on icon "Close Intercom Messenger" at bounding box center [1539, 715] width 15 height 15
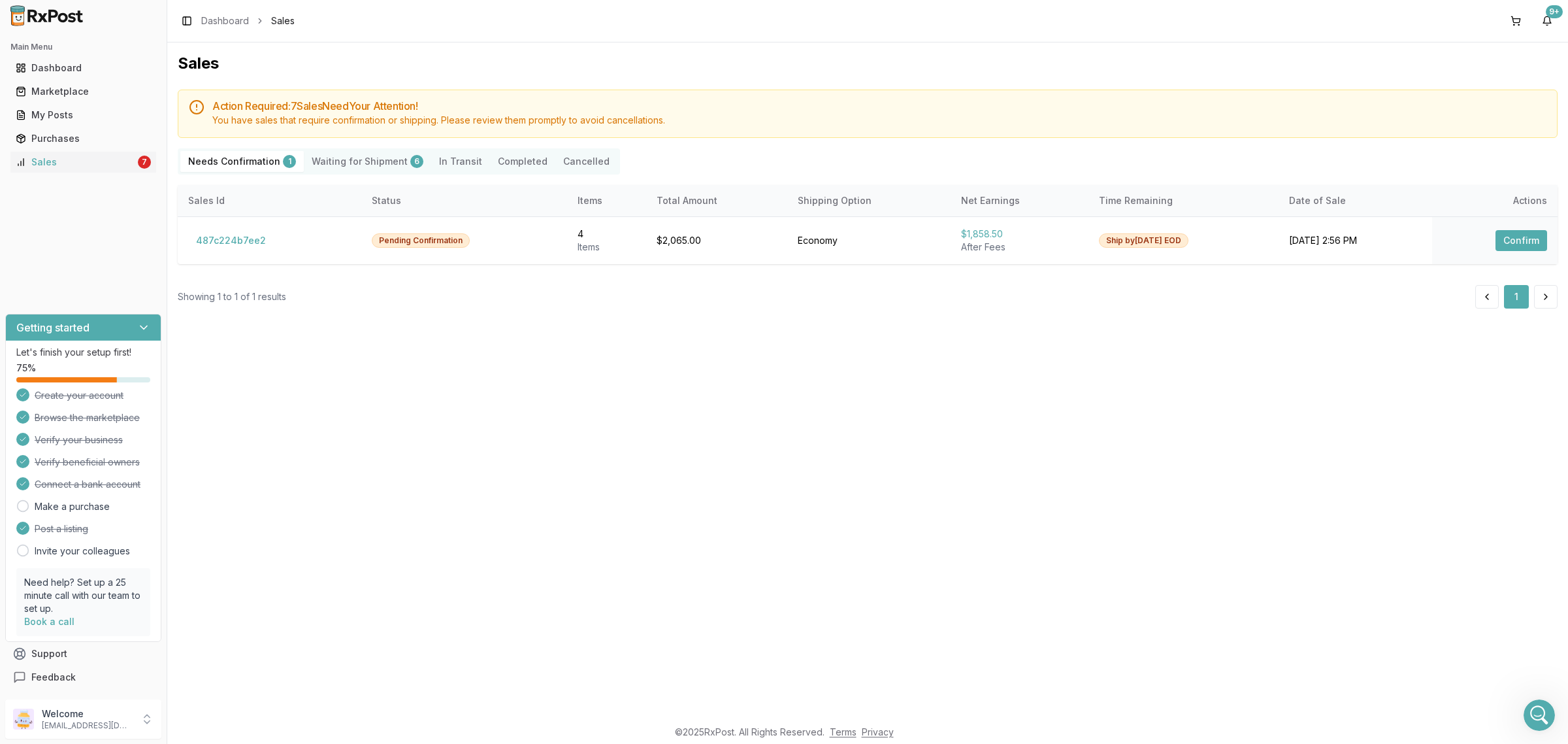
drag, startPoint x: 1128, startPoint y: 635, endPoint x: 596, endPoint y: 666, distance: 532.9
click at [1128, 635] on div "Sales Action Required: 7 Sale s Need Your Attention! You have sales that requir…" at bounding box center [867, 380] width 1401 height 675
click at [100, 726] on p "[EMAIL_ADDRESS][DOMAIN_NAME]" at bounding box center [87, 726] width 91 height 11
click at [209, 726] on span "Sign Out" at bounding box center [237, 722] width 124 height 13
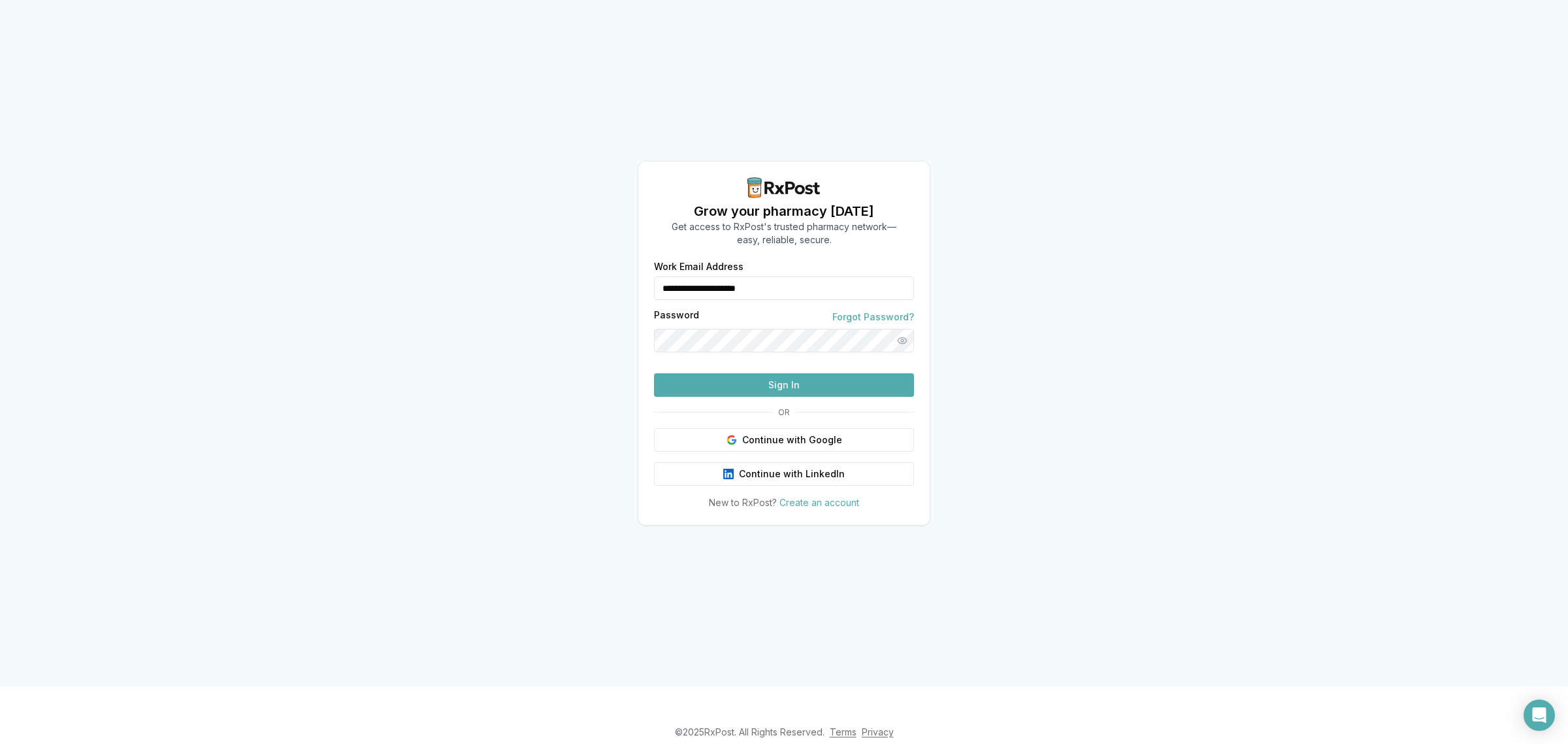
drag, startPoint x: 802, startPoint y: 284, endPoint x: 607, endPoint y: 300, distance: 195.7
click at [609, 300] on div "**********" at bounding box center [784, 343] width 1568 height 687
type input "**********"
click at [775, 387] on button "Sign In" at bounding box center [784, 385] width 260 height 24
click at [789, 396] on button "Sign In" at bounding box center [784, 385] width 260 height 24
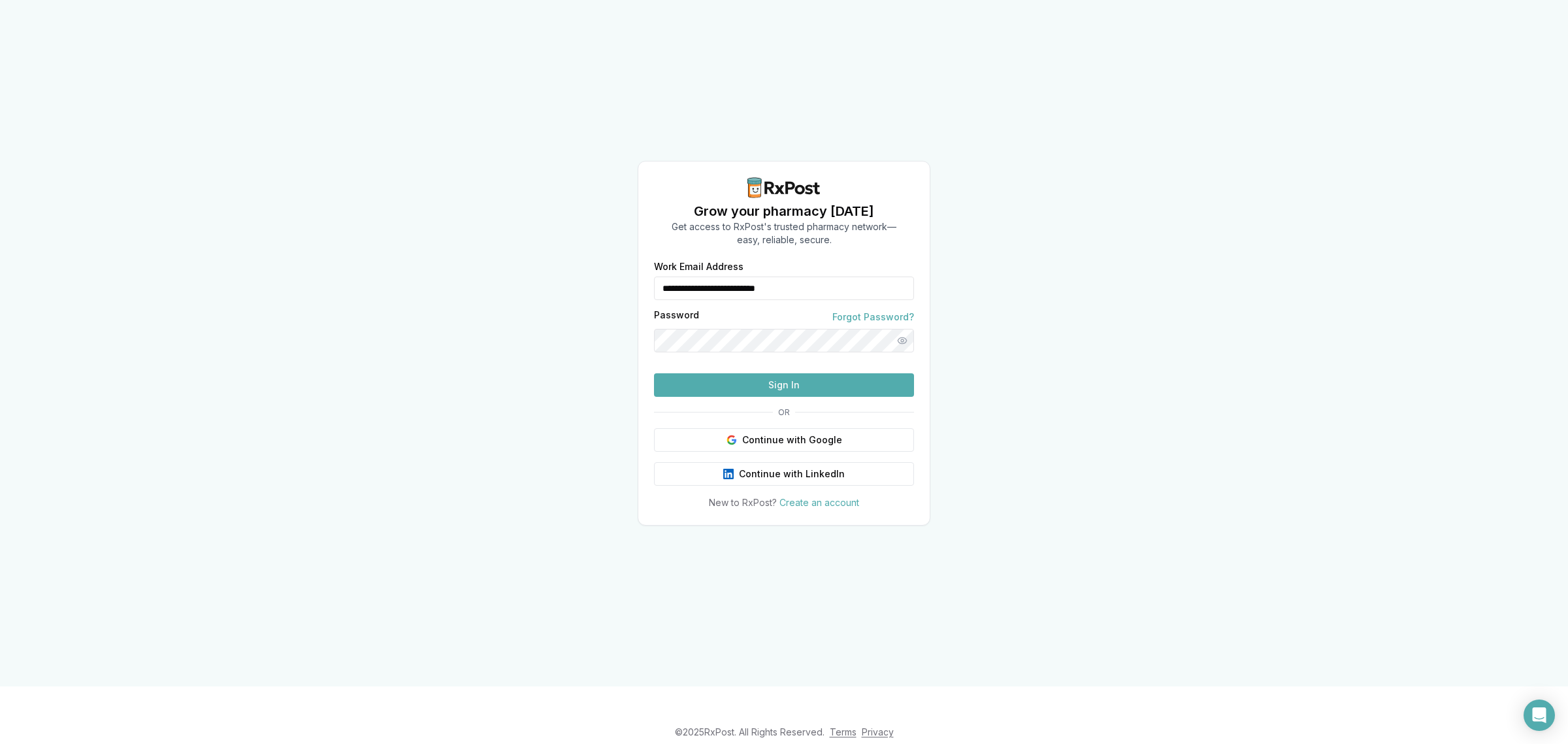
click at [755, 396] on button "Sign In" at bounding box center [784, 385] width 260 height 24
click at [749, 396] on button "Sign In" at bounding box center [784, 385] width 260 height 24
click at [734, 396] on button "Sign In" at bounding box center [784, 385] width 260 height 24
click at [752, 396] on button "Sign In" at bounding box center [784, 385] width 260 height 24
drag, startPoint x: 862, startPoint y: 256, endPoint x: 651, endPoint y: 268, distance: 211.3
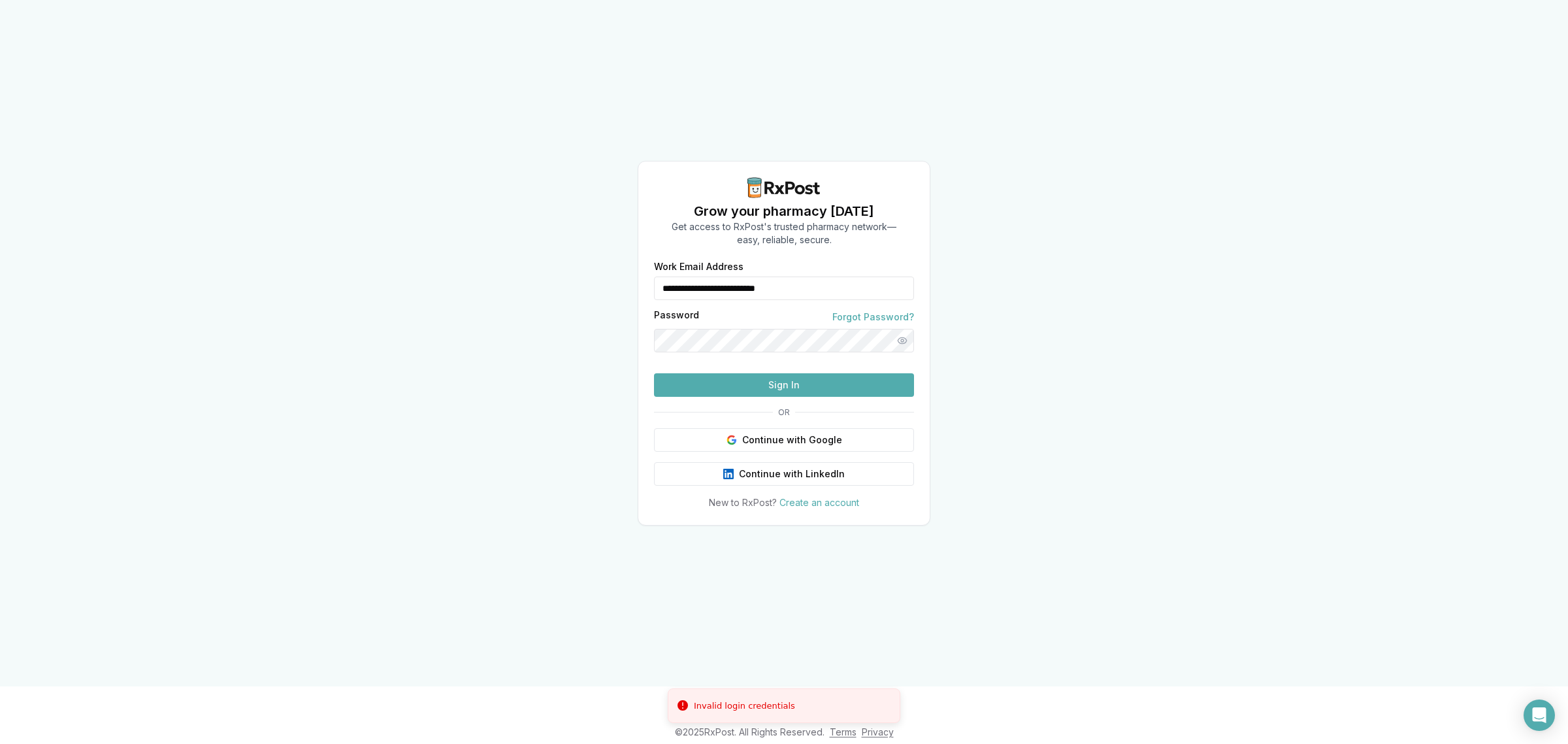
click at [655, 277] on div "**********" at bounding box center [784, 289] width 260 height 24
click at [732, 396] on button "Sign In" at bounding box center [784, 385] width 260 height 24
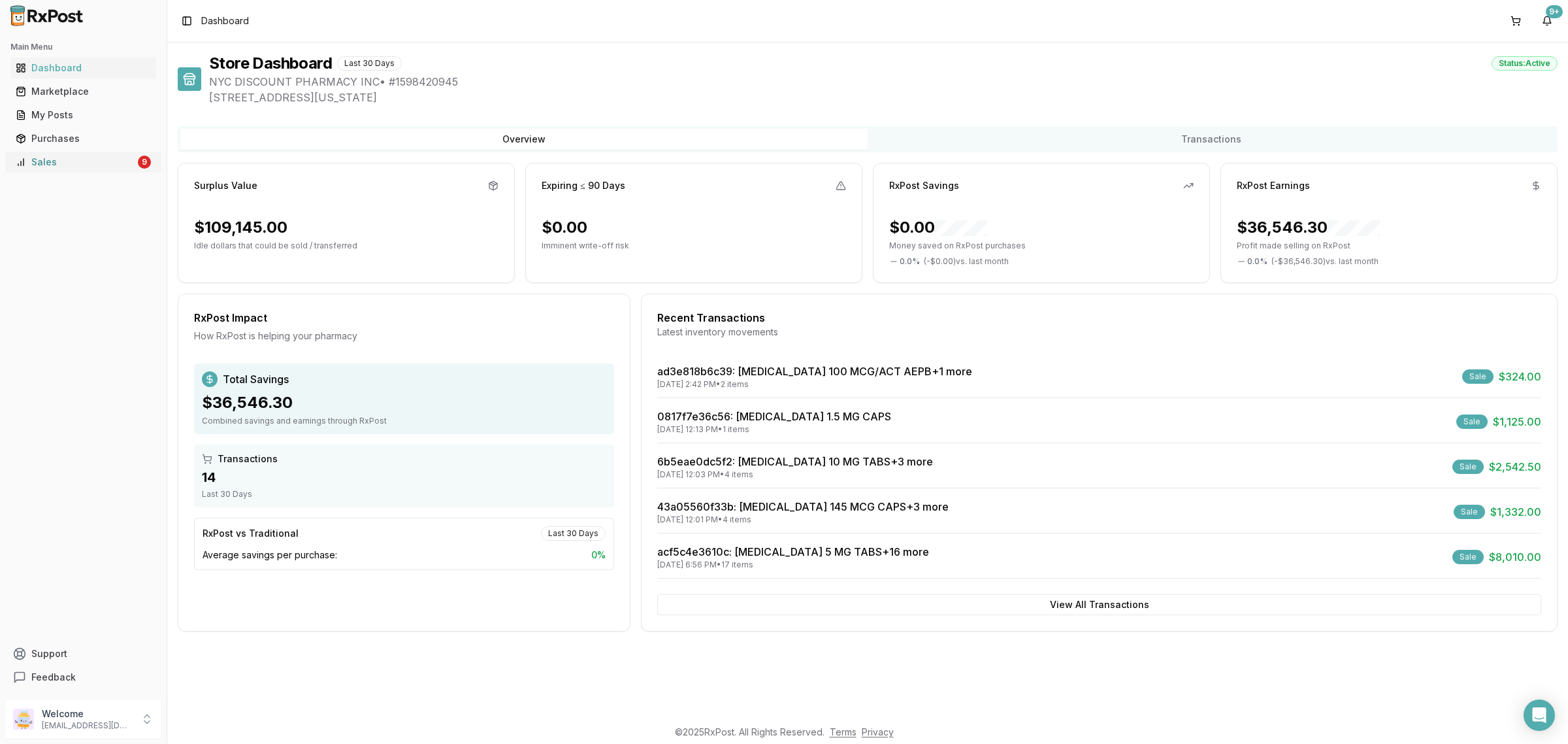
click at [59, 169] on link "Sales 9" at bounding box center [83, 162] width 146 height 24
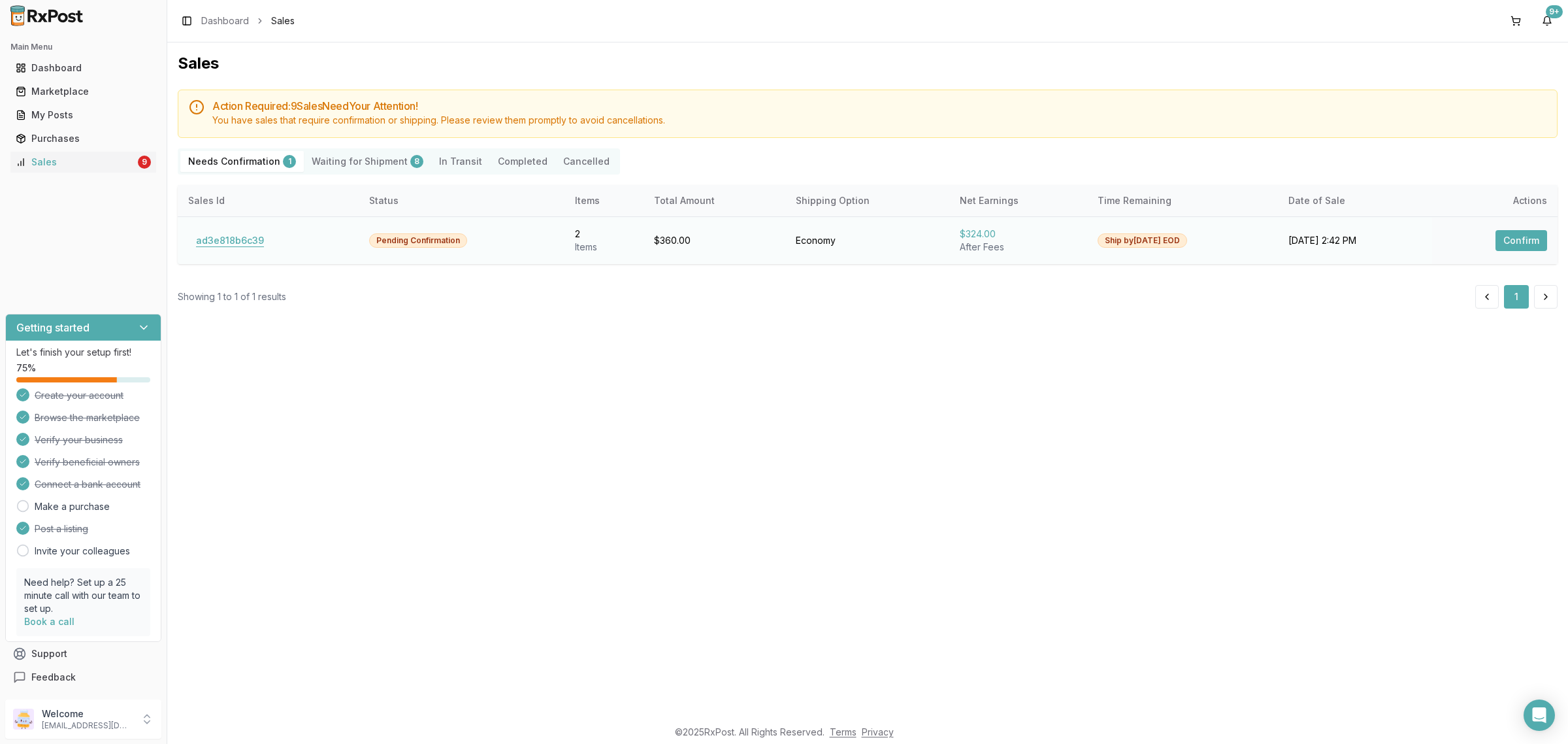
click at [244, 237] on button "ad3e818b6c39" at bounding box center [230, 240] width 83 height 21
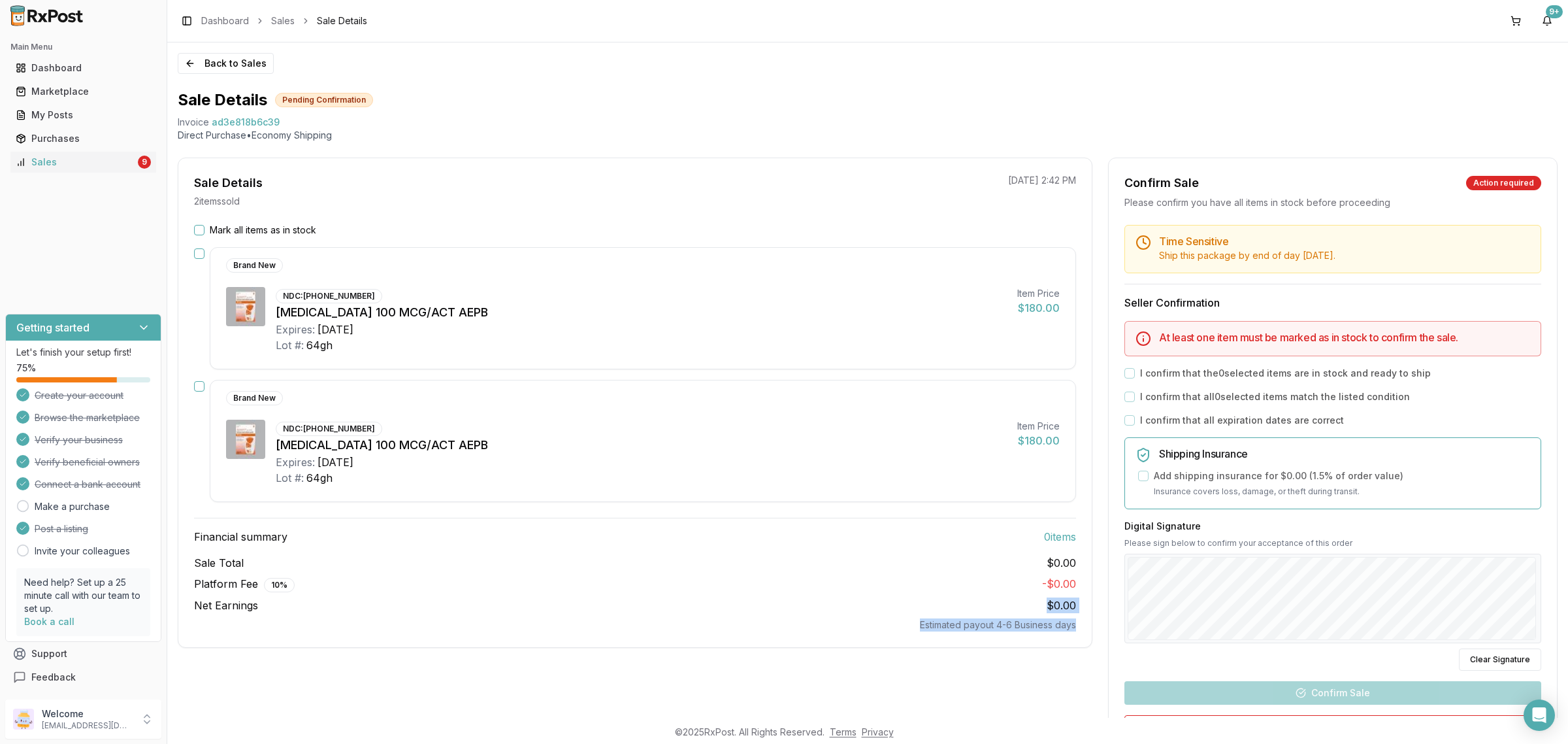
drag, startPoint x: 925, startPoint y: 602, endPoint x: 1452, endPoint y: 675, distance: 532.0
click at [1567, 743] on html "Main Menu Dashboard Marketplace My Posts Purchases Sales 9 Getting started Let'…" at bounding box center [784, 372] width 1568 height 744
click at [562, 81] on div "Back to Sales Sale Details Pending Confirmation Invoice ad3e818b6c39 Direct Pur…" at bounding box center [867, 380] width 1401 height 675
drag, startPoint x: 174, startPoint y: 121, endPoint x: 299, endPoint y: 118, distance: 125.0
click at [299, 118] on div "Back to Sales Sale Details Pending Confirmation Invoice ad3e818b6c39 Direct Pur…" at bounding box center [867, 380] width 1401 height 675
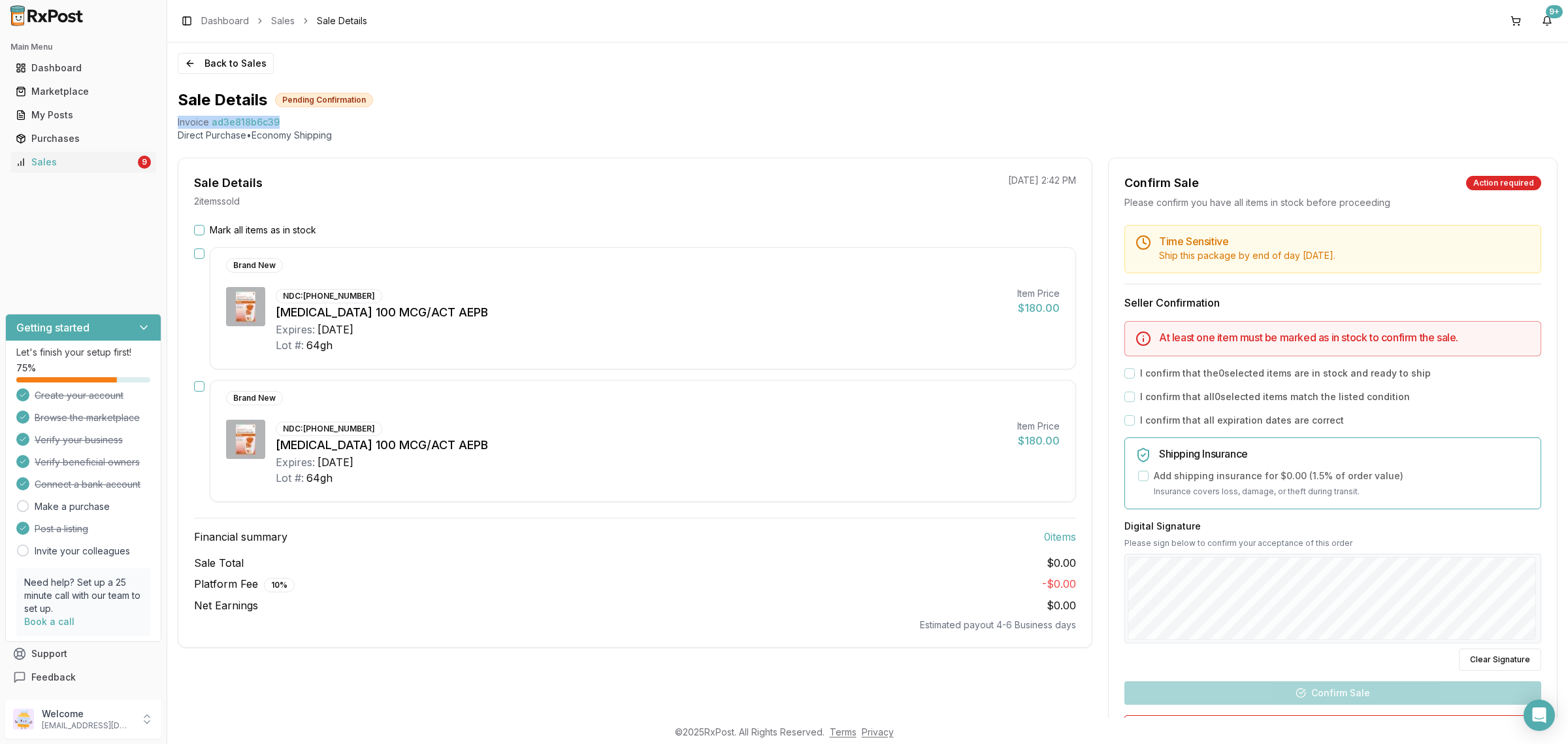
copy div "Invoice ad3e818b6c39"
click at [1546, 722] on icon "Open Intercom Messenger" at bounding box center [1539, 715] width 17 height 17
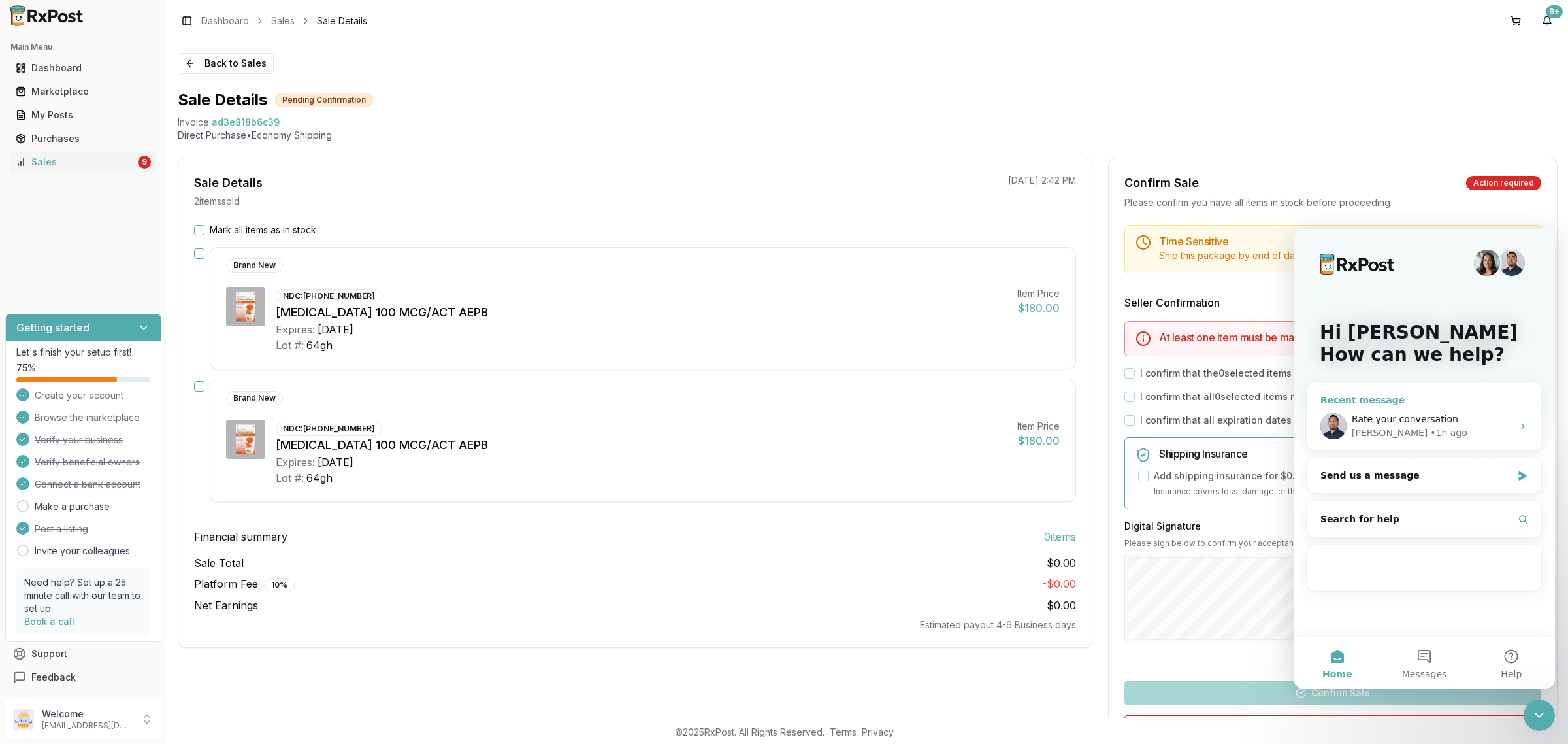
click at [1466, 439] on div "Manuel • 1h ago" at bounding box center [1432, 433] width 161 height 14
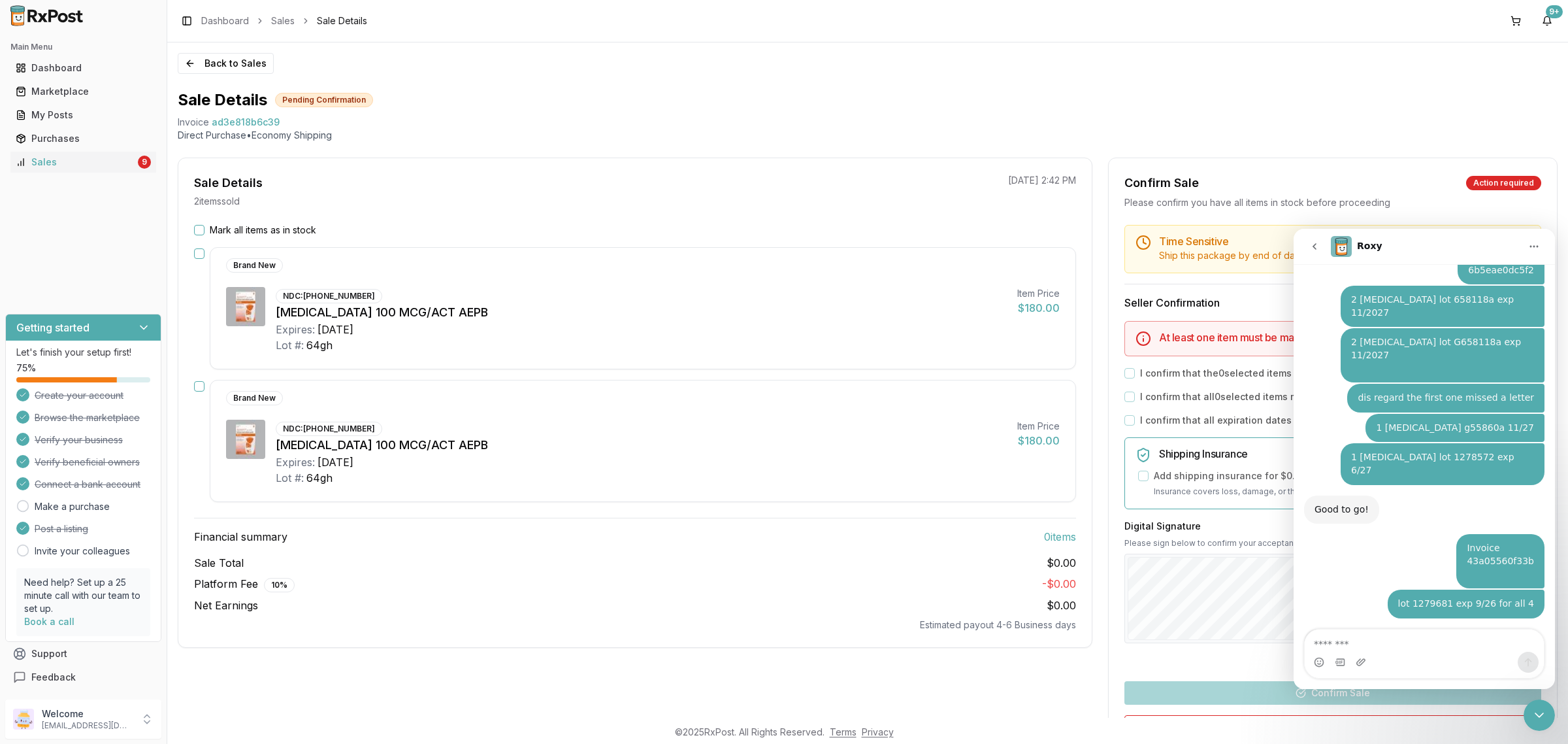
scroll to position [2655, 0]
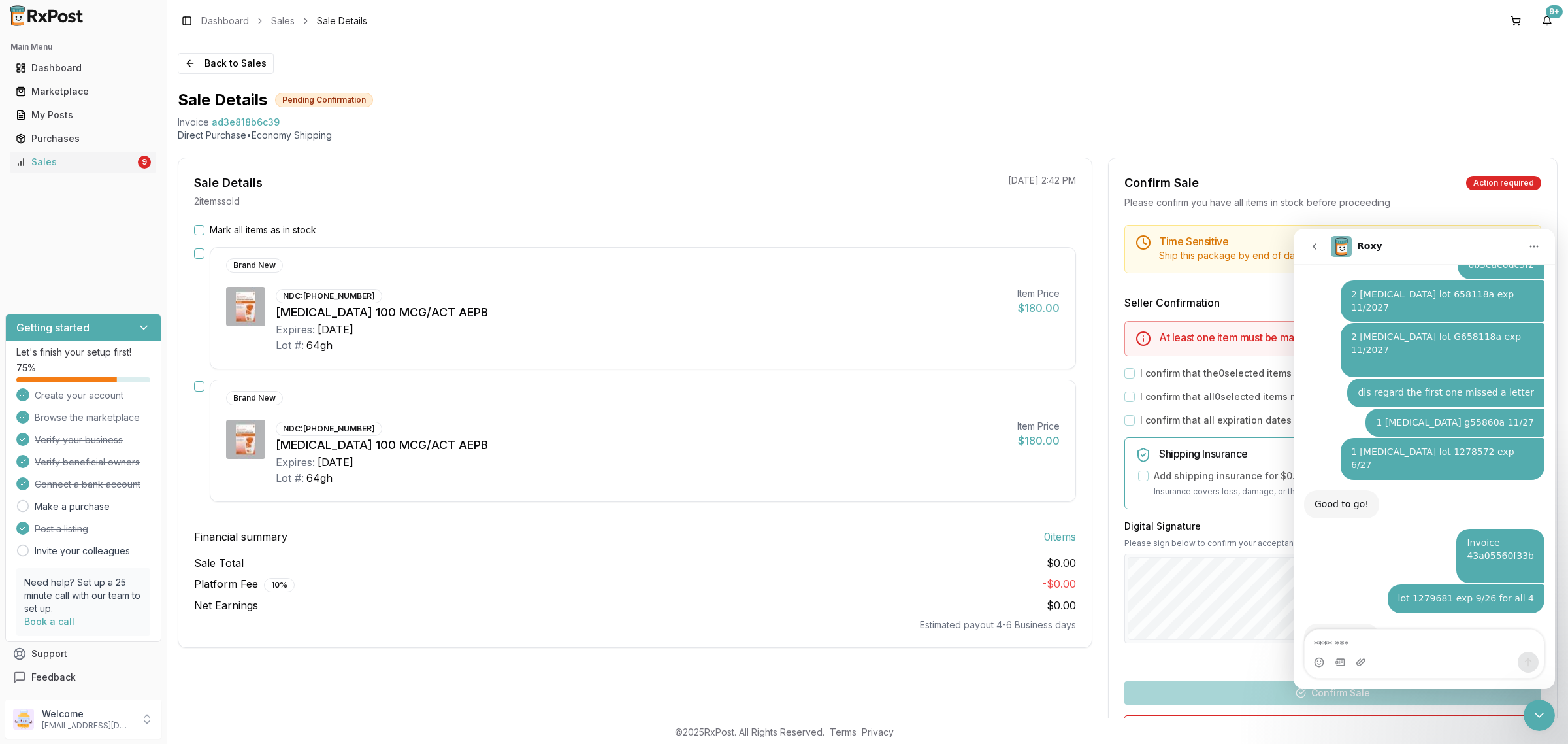
click at [1398, 644] on textarea "Message…" at bounding box center [1425, 641] width 239 height 23
type textarea "**********"
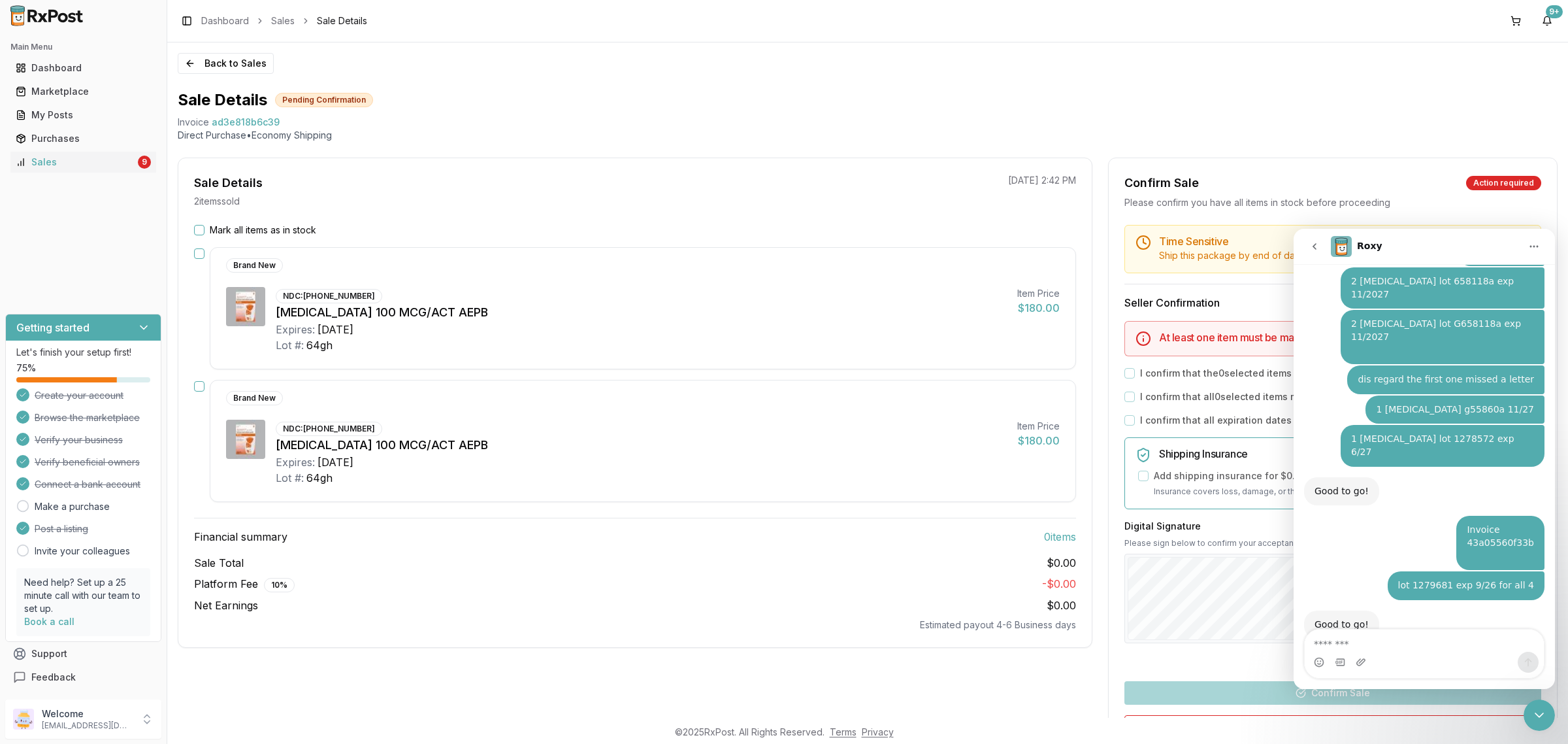
scroll to position [2707, 0]
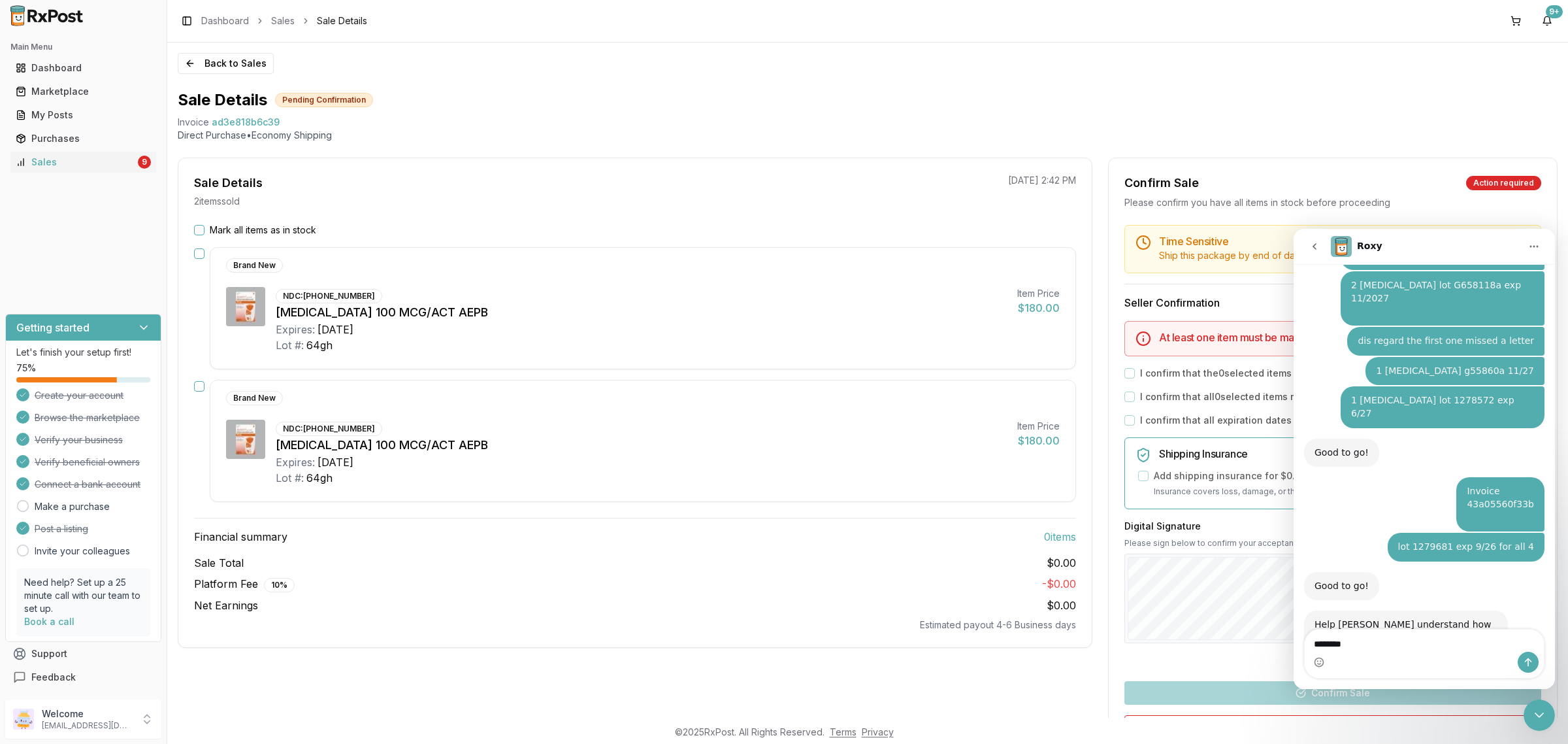
type textarea "*********"
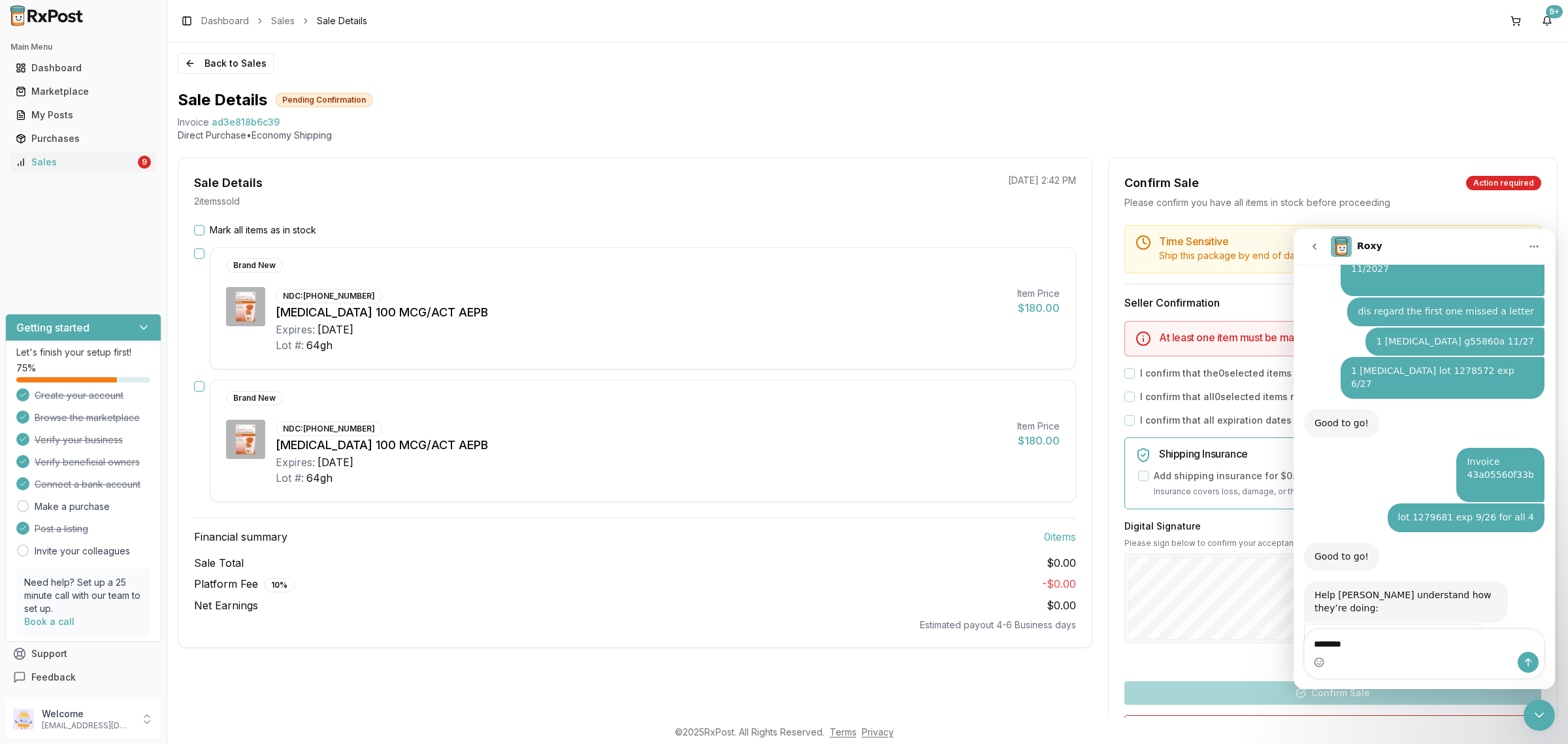
type textarea "*********"
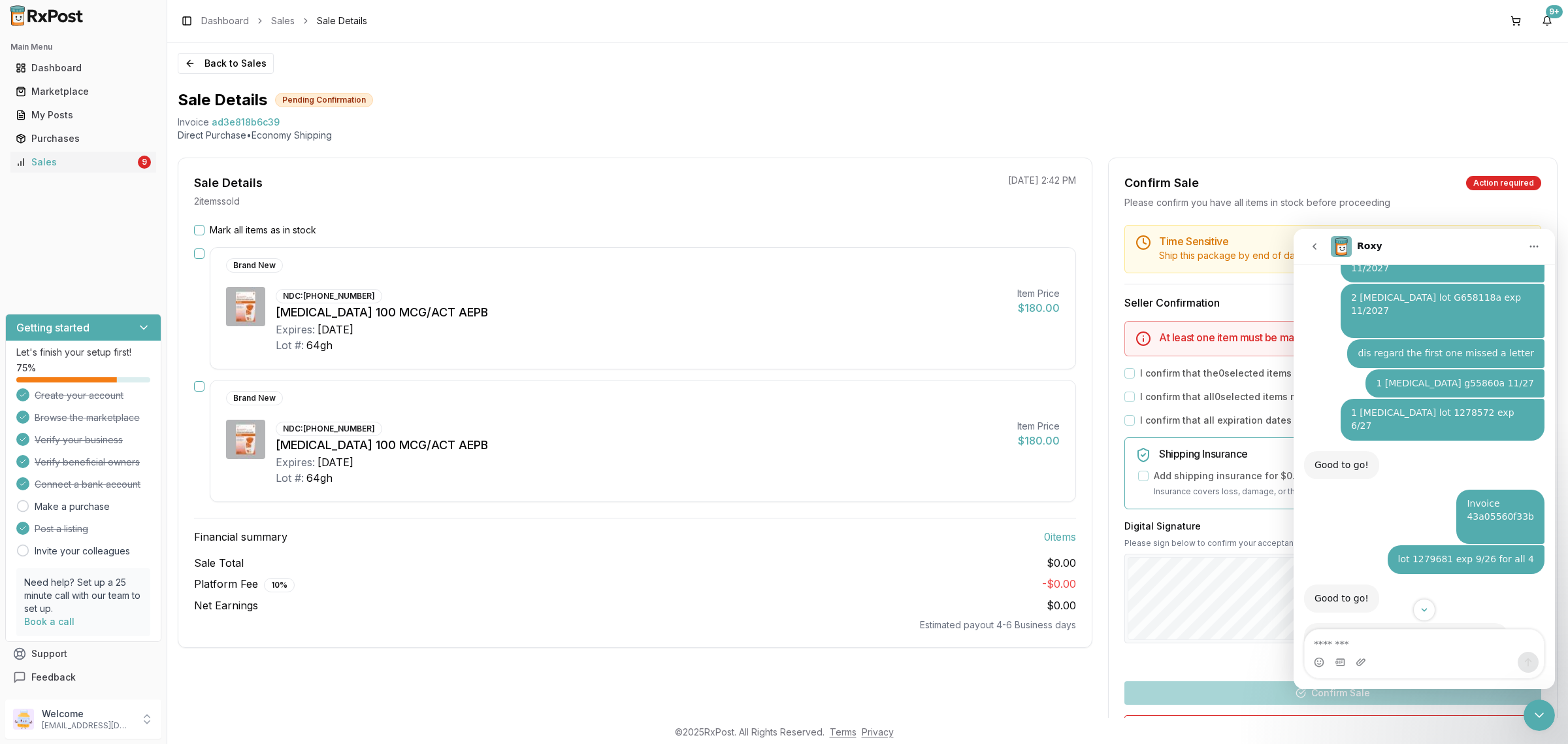
scroll to position [2766, 0]
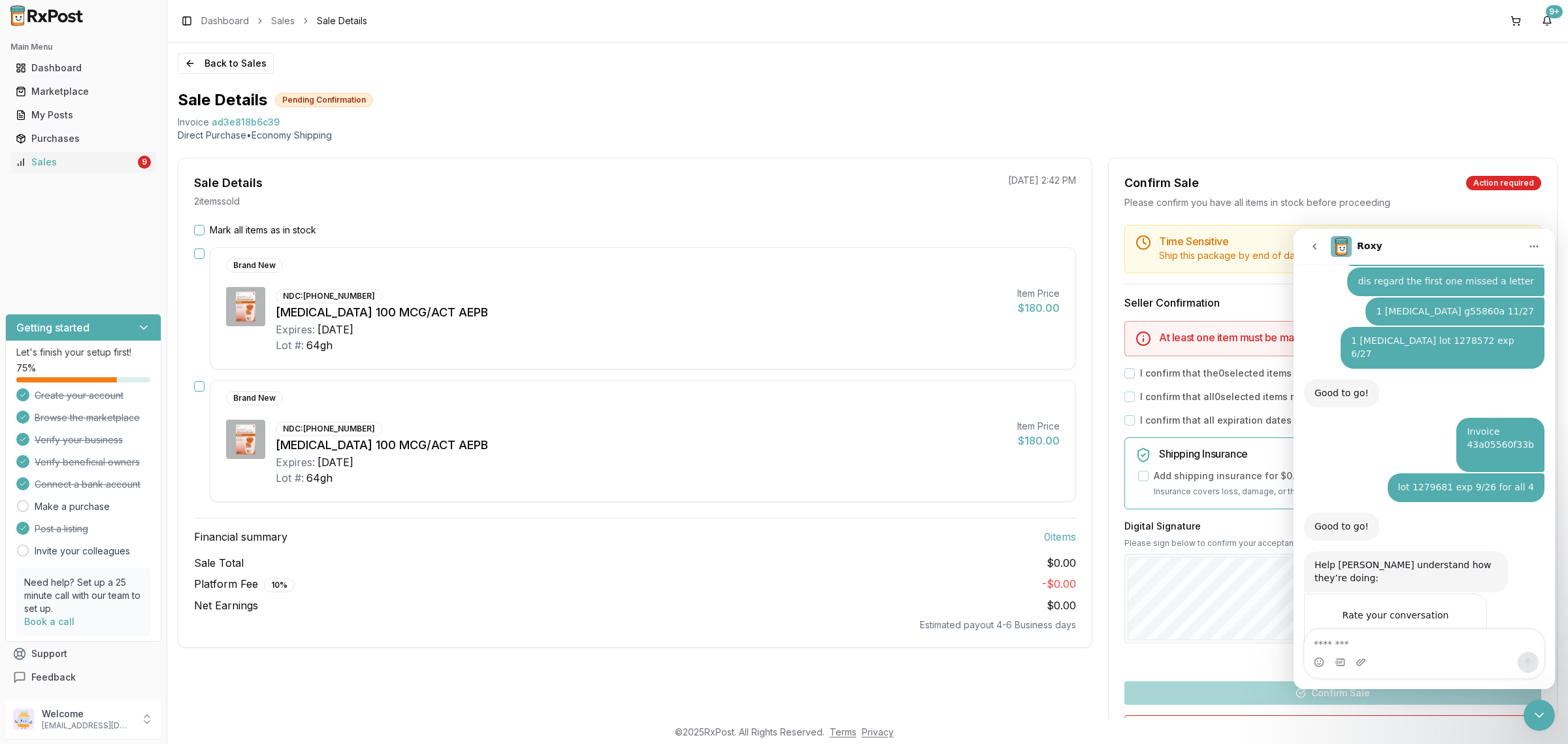
click at [1537, 720] on icon "Close Intercom Messenger" at bounding box center [1539, 715] width 15 height 15
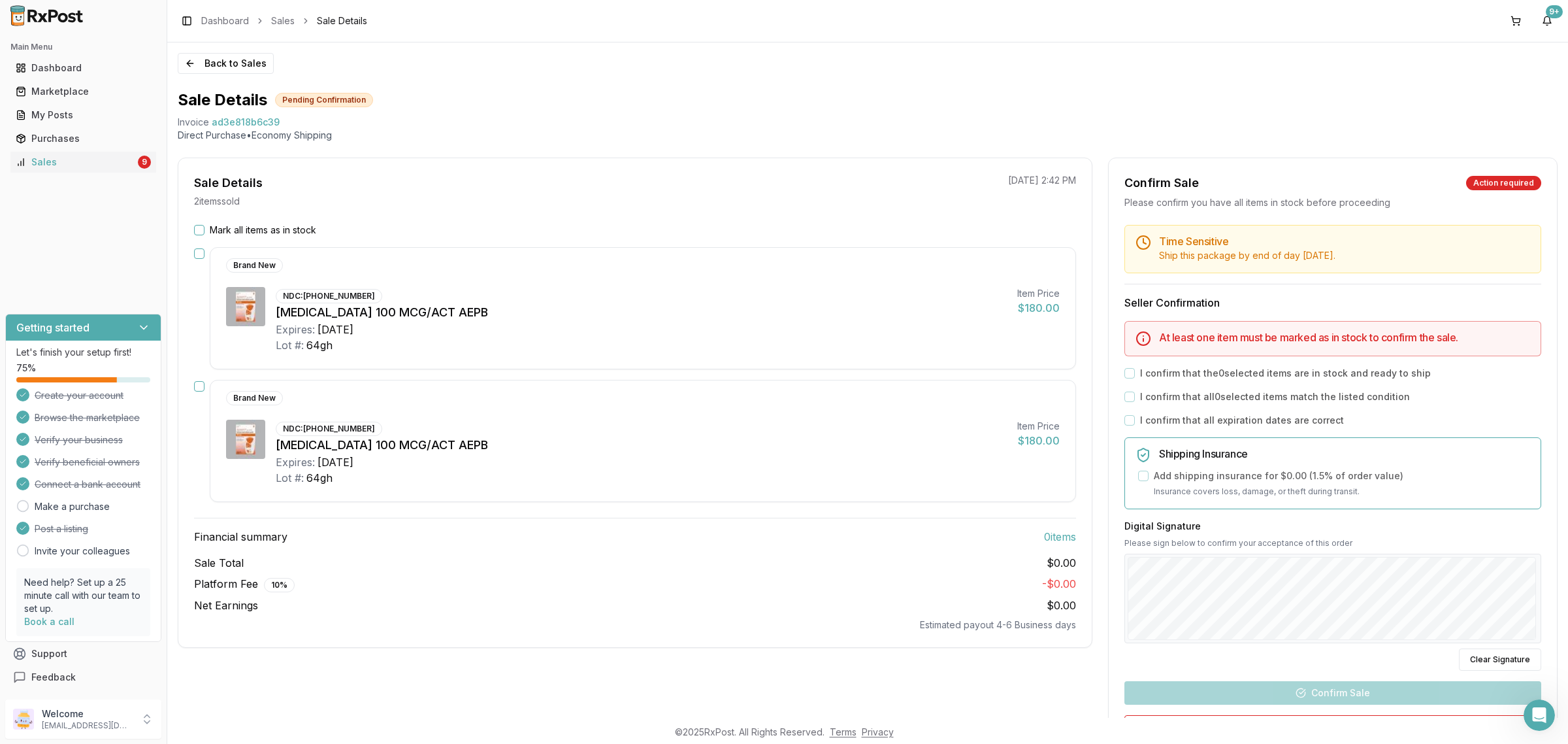
click at [1271, 147] on div "Sale Details Pending Confirmation Invoice ad3e818b6c39 Direct Purchase • Econom…" at bounding box center [868, 453] width 1380 height 726
click at [249, 60] on button "Back to Sales" at bounding box center [226, 63] width 96 height 21
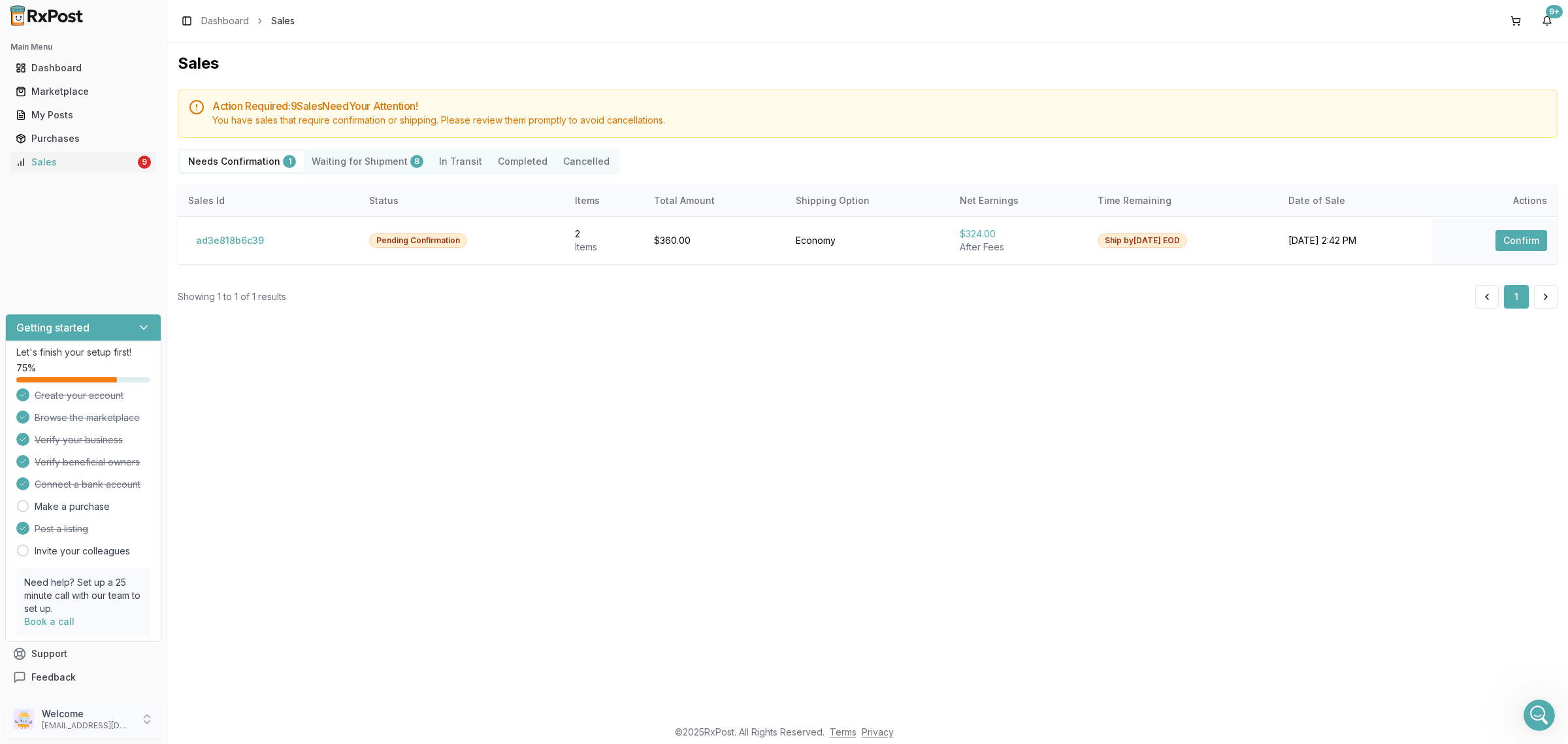
click at [118, 728] on p "[EMAIL_ADDRESS][DOMAIN_NAME]" at bounding box center [87, 726] width 91 height 11
click at [214, 730] on button "Sign Out" at bounding box center [237, 722] width 134 height 22
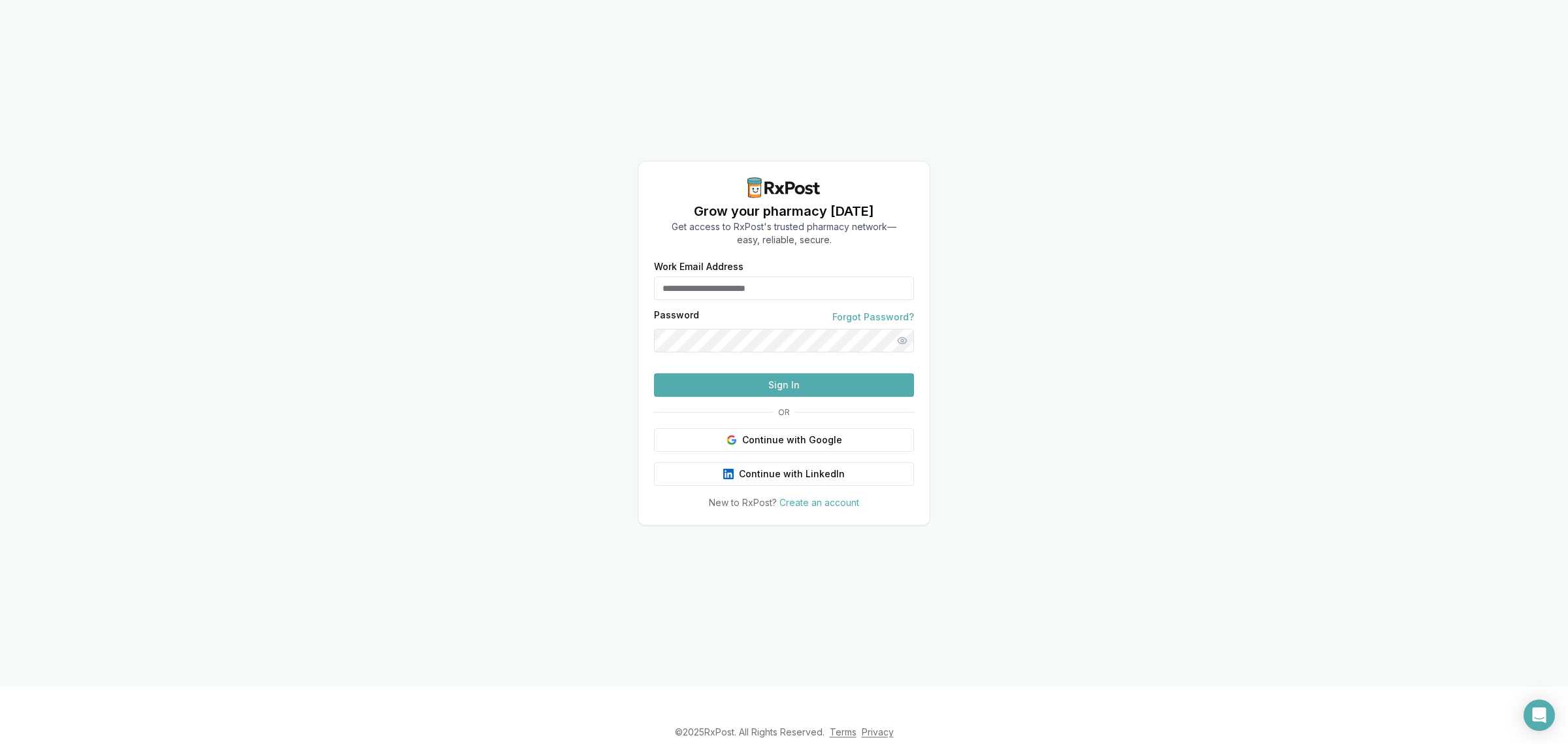
type input "**********"
click at [750, 396] on button "Sign In" at bounding box center [784, 385] width 260 height 24
click at [781, 396] on button "Sign In" at bounding box center [784, 385] width 260 height 24
click at [794, 396] on button "Sign In" at bounding box center [784, 385] width 260 height 24
click at [804, 396] on button "Sign In" at bounding box center [784, 385] width 260 height 24
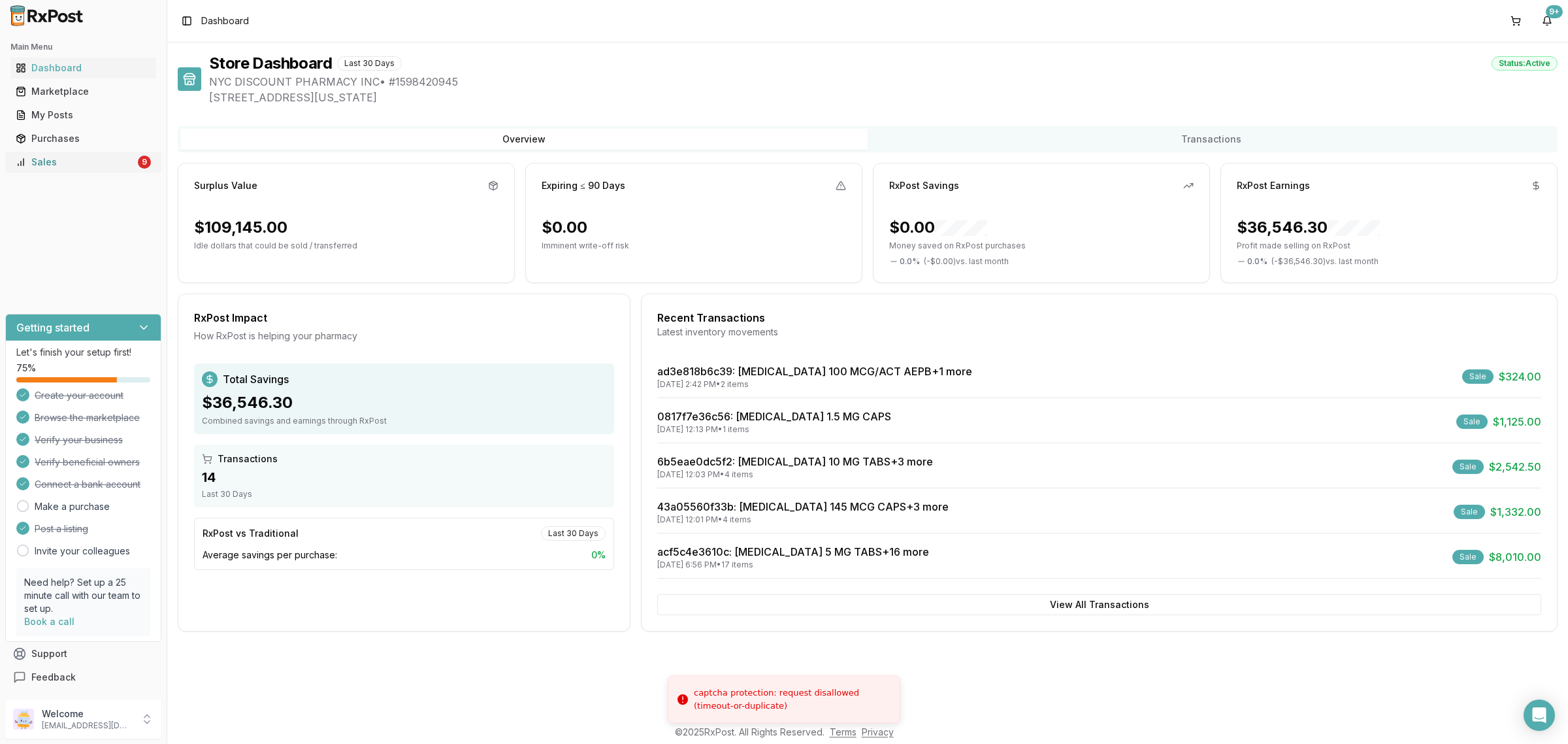
click at [120, 161] on div "Sales" at bounding box center [75, 162] width 120 height 13
click at [77, 162] on div "Sales" at bounding box center [75, 162] width 120 height 13
click at [113, 165] on div "Sales" at bounding box center [75, 162] width 120 height 13
click at [49, 162] on div "Sales" at bounding box center [75, 162] width 120 height 13
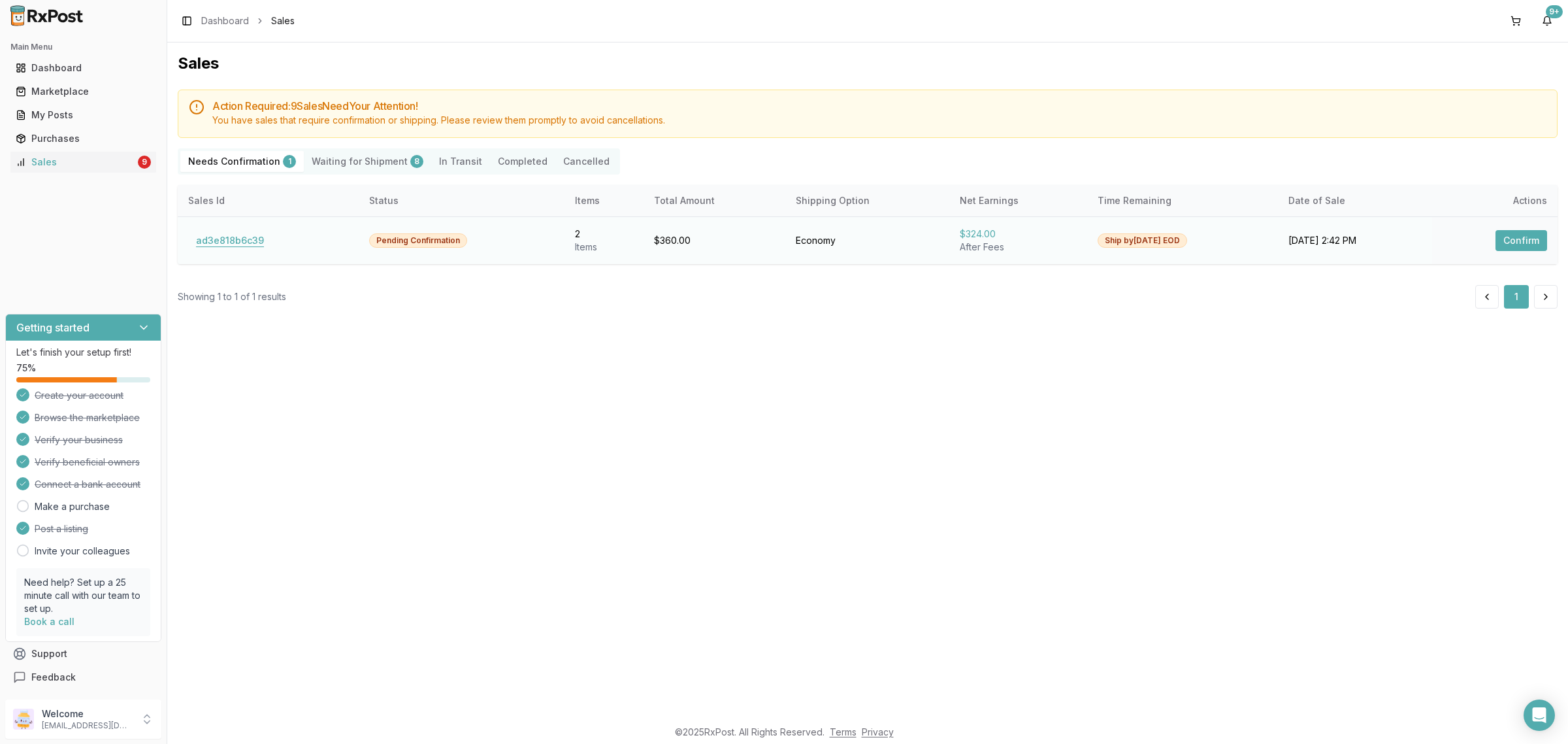
click at [259, 240] on button "ad3e818b6c39" at bounding box center [230, 240] width 83 height 21
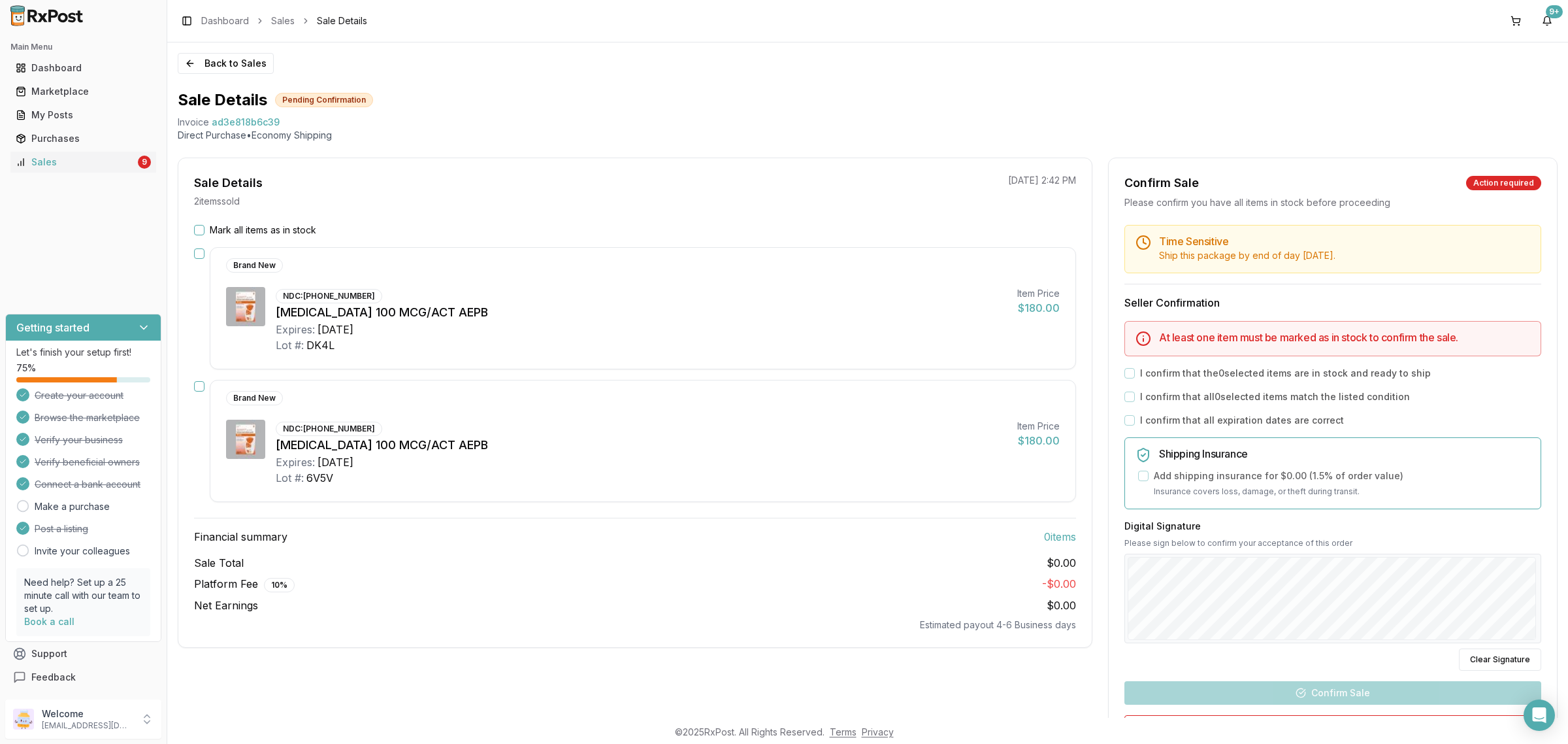
click at [706, 379] on div "Mark all items as in stock Brand New NDC: 00173-0874-10 Arnuity Ellipta 100 MCG…" at bounding box center [635, 427] width 913 height 408
click at [1543, 716] on icon "Open Intercom Messenger" at bounding box center [1539, 715] width 15 height 17
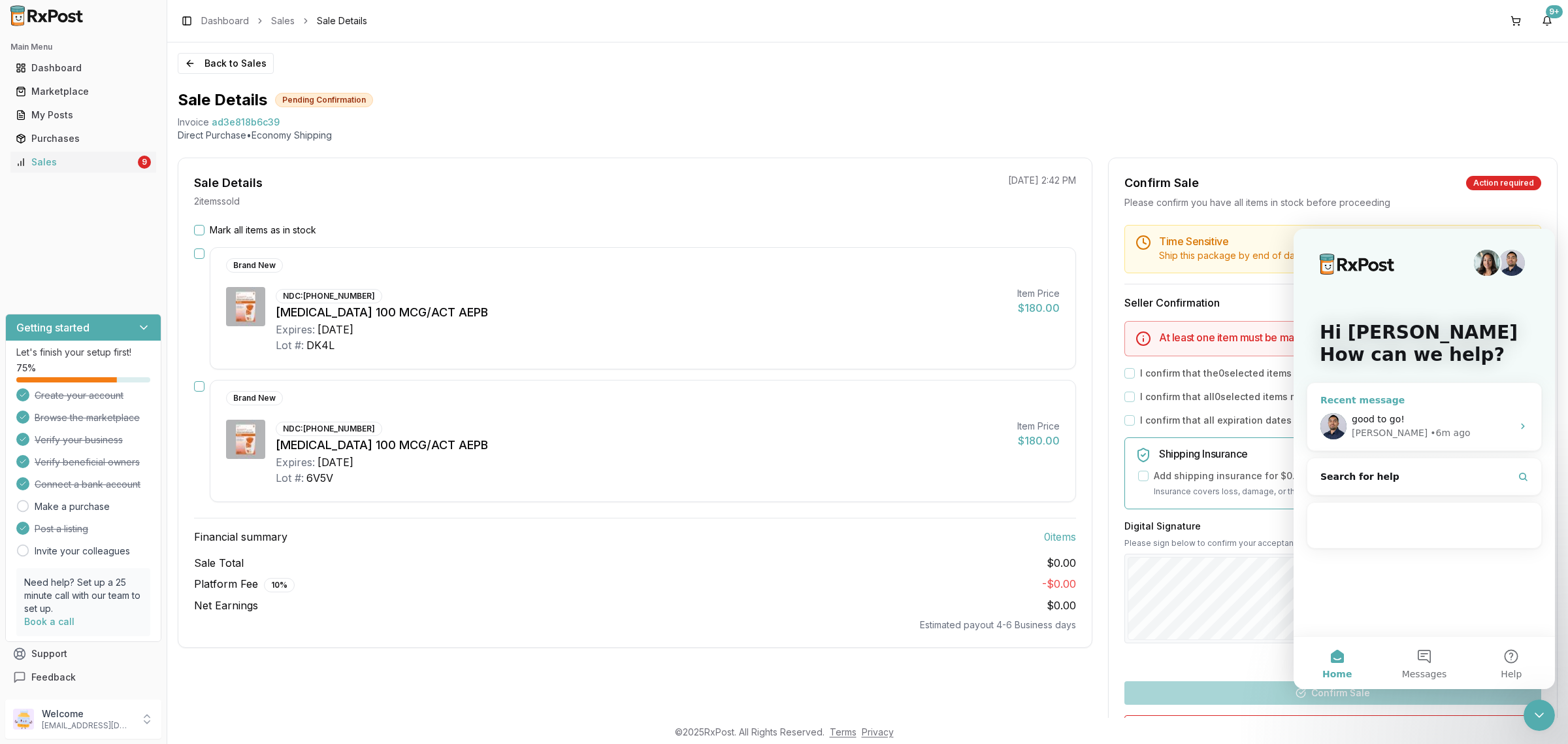
click at [1449, 429] on div "Manuel • 6m ago" at bounding box center [1432, 433] width 161 height 14
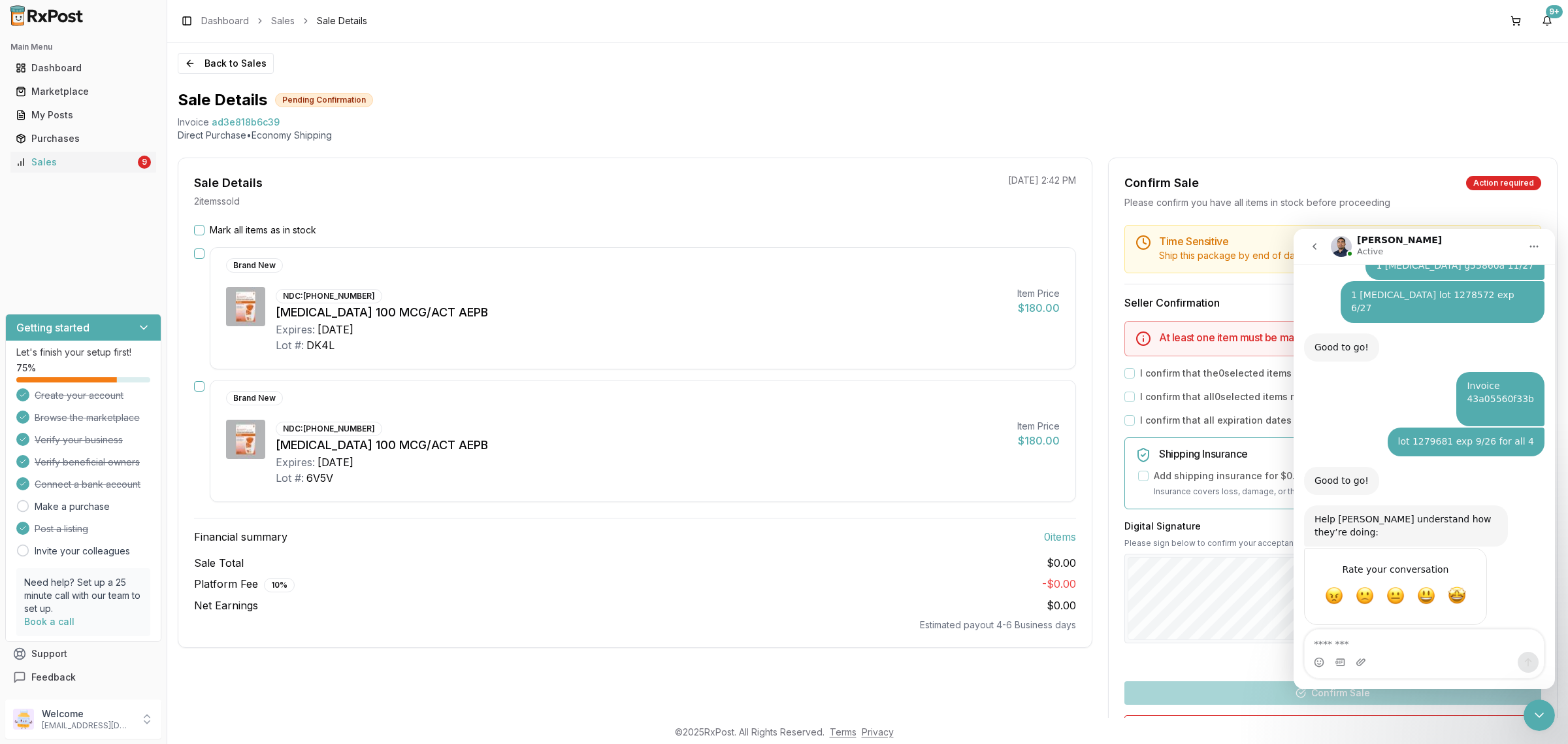
scroll to position [2818, 0]
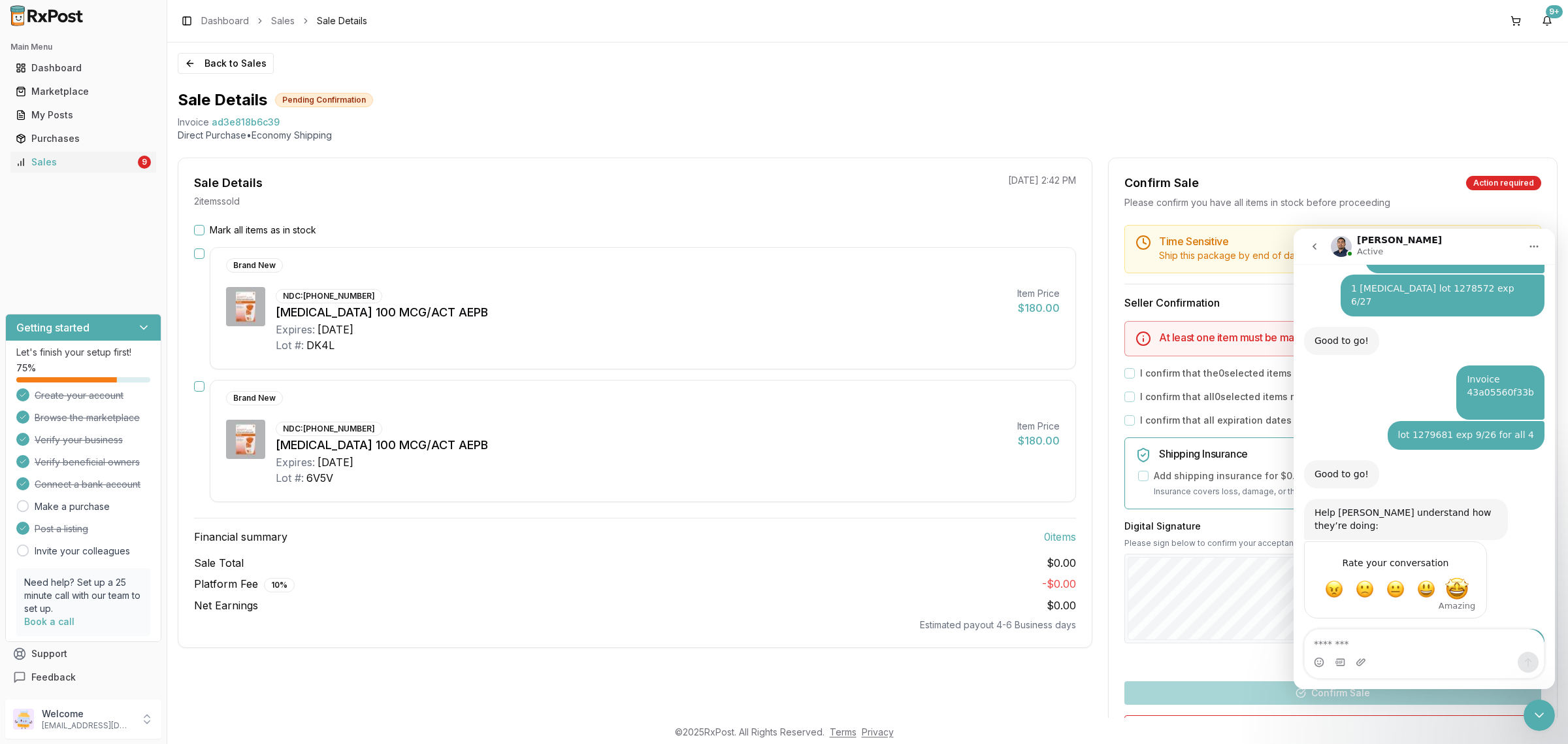
click at [1456, 577] on span "Amazing" at bounding box center [1457, 589] width 24 height 24
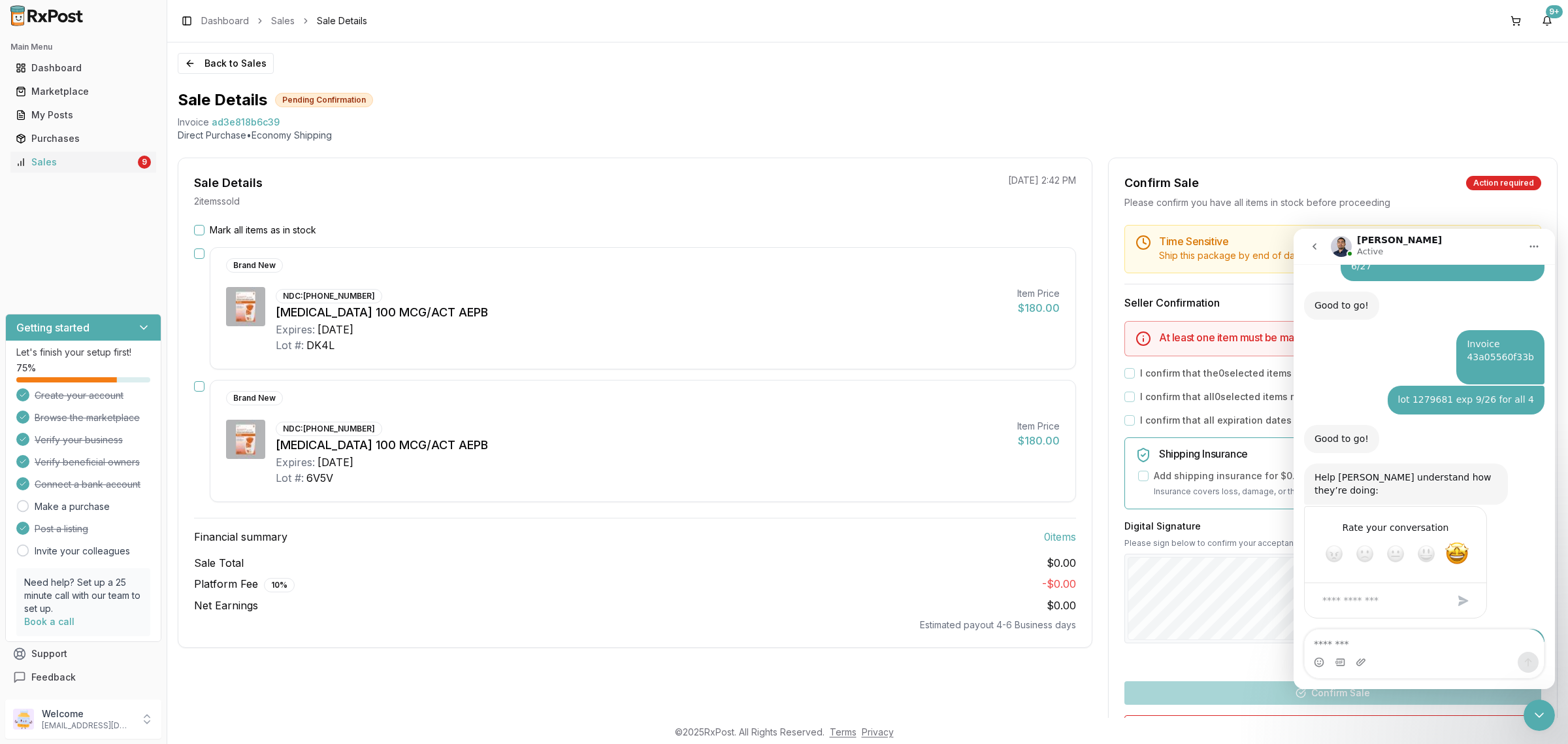
click at [1471, 656] on div "Intercom messenger" at bounding box center [1425, 661] width 239 height 21
click at [1465, 641] on textarea "Message…" at bounding box center [1425, 641] width 239 height 23
click at [1466, 588] on div "Submit" at bounding box center [1464, 601] width 26 height 26
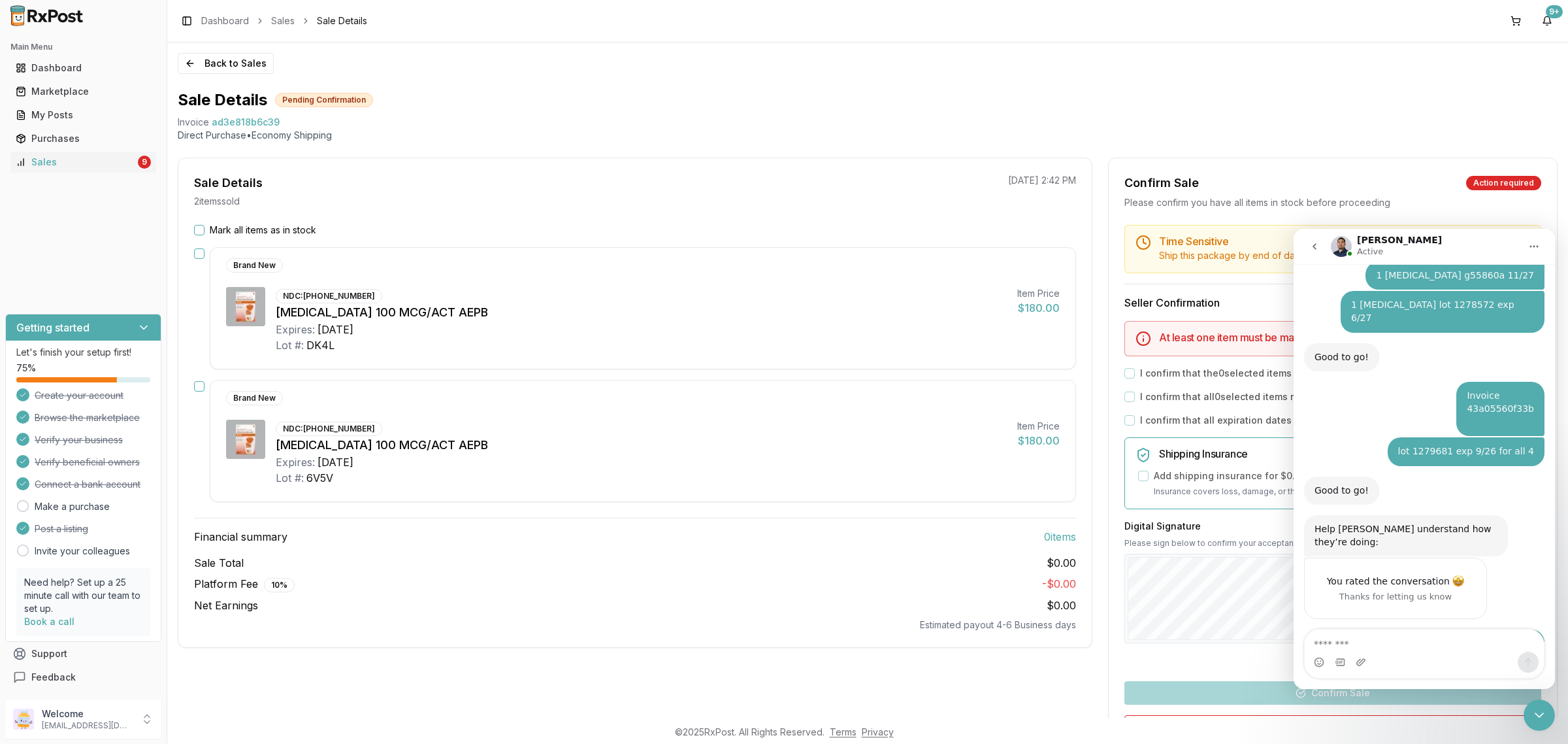
drag, startPoint x: 1437, startPoint y: 653, endPoint x: 1429, endPoint y: 648, distance: 9.4
click at [1435, 654] on div "Intercom messenger" at bounding box center [1425, 661] width 239 height 21
click at [1537, 713] on icon "Close Intercom Messenger" at bounding box center [1539, 715] width 15 height 15
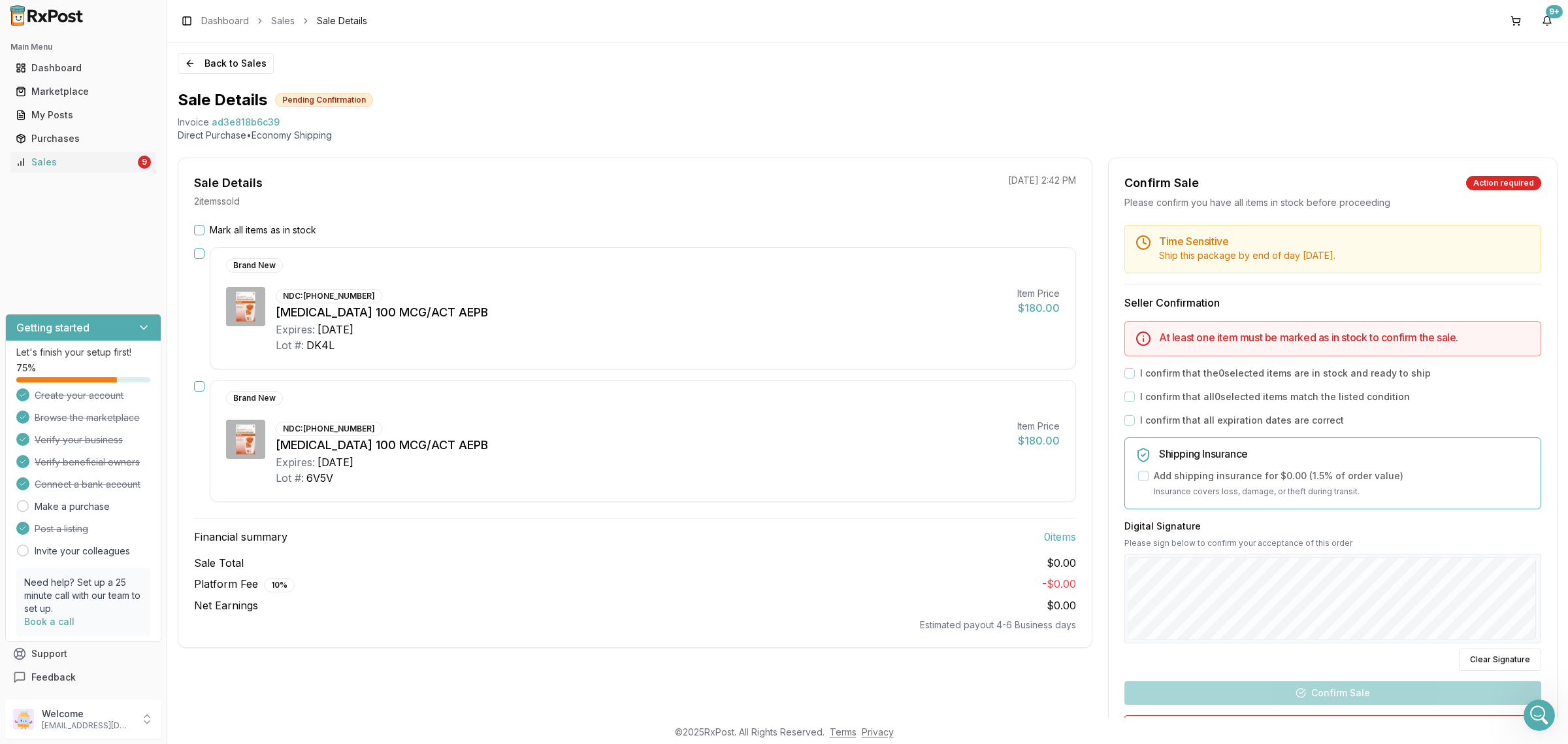
click at [222, 232] on label "Mark all items as in stock" at bounding box center [262, 230] width 106 height 13
click at [205, 232] on button "Mark all items as in stock" at bounding box center [200, 230] width 11 height 11
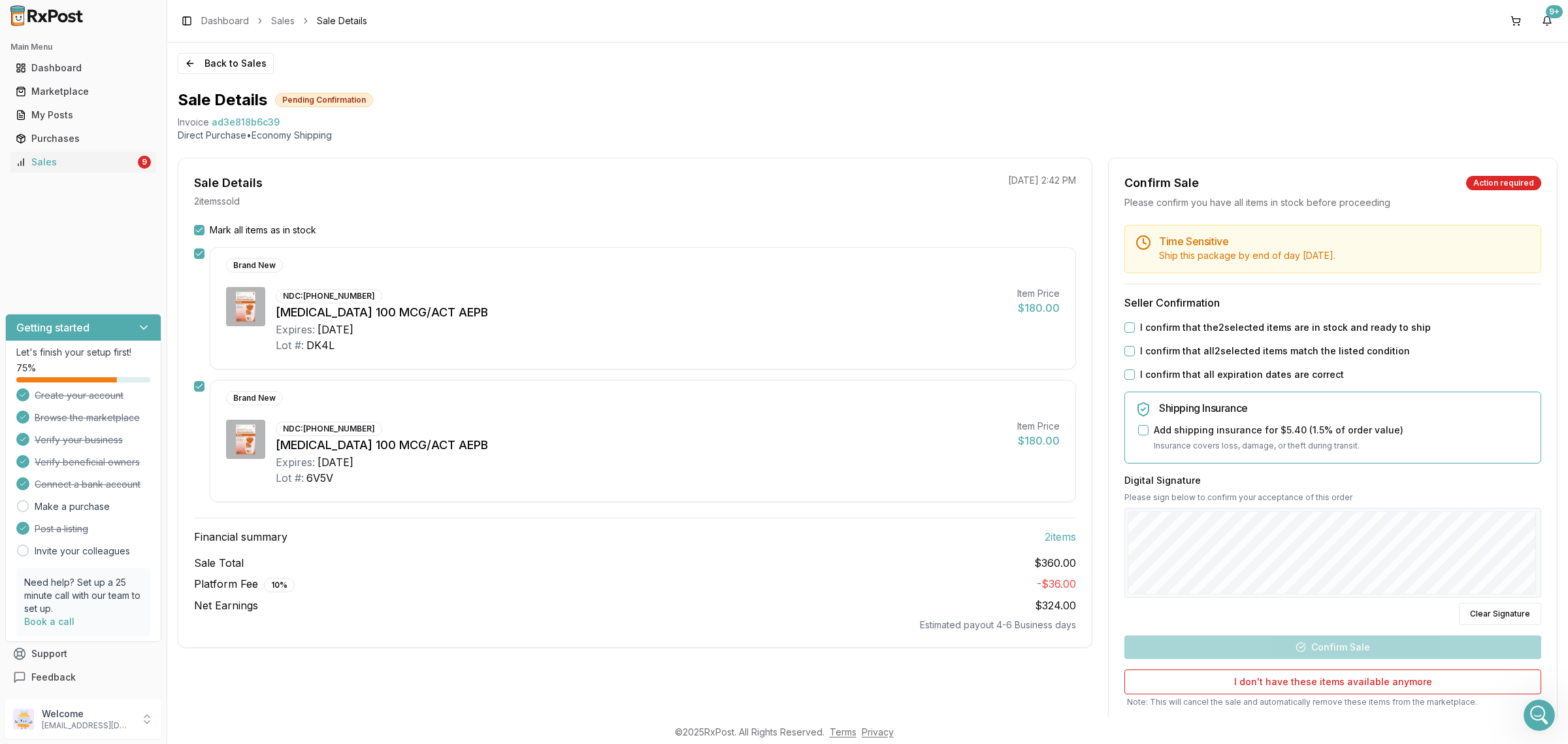
scroll to position [2854, 0]
click at [1128, 331] on button "I confirm that the 2 selected items are in stock and ready to ship" at bounding box center [1130, 328] width 11 height 11
click at [1128, 354] on button "I confirm that all 2 selected items match the listed condition" at bounding box center [1130, 351] width 11 height 11
click at [1126, 373] on button "I confirm that all expiration dates are correct" at bounding box center [1130, 375] width 11 height 11
click at [1403, 510] on div at bounding box center [1333, 553] width 417 height 90
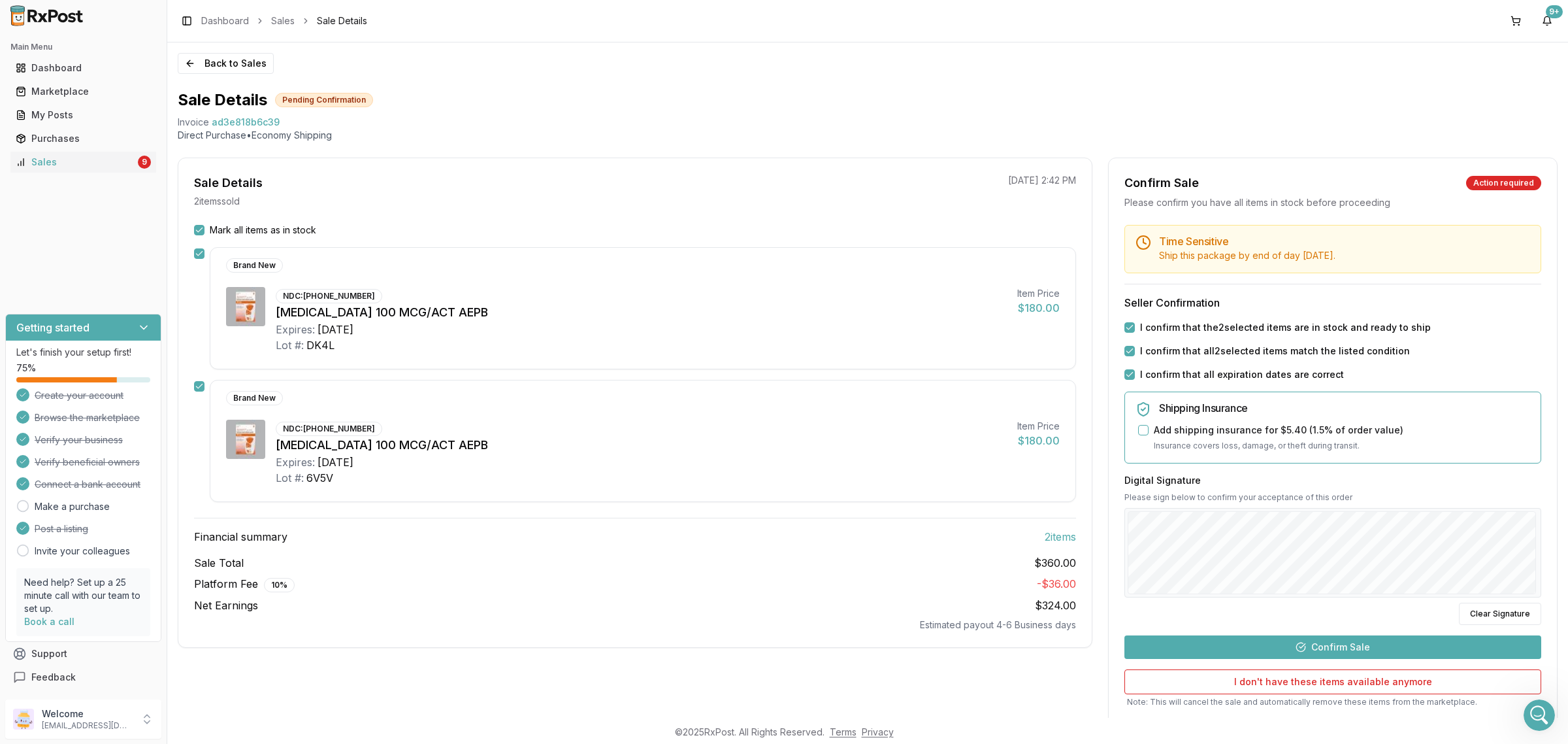
click at [1359, 644] on button "Confirm Sale" at bounding box center [1333, 647] width 417 height 24
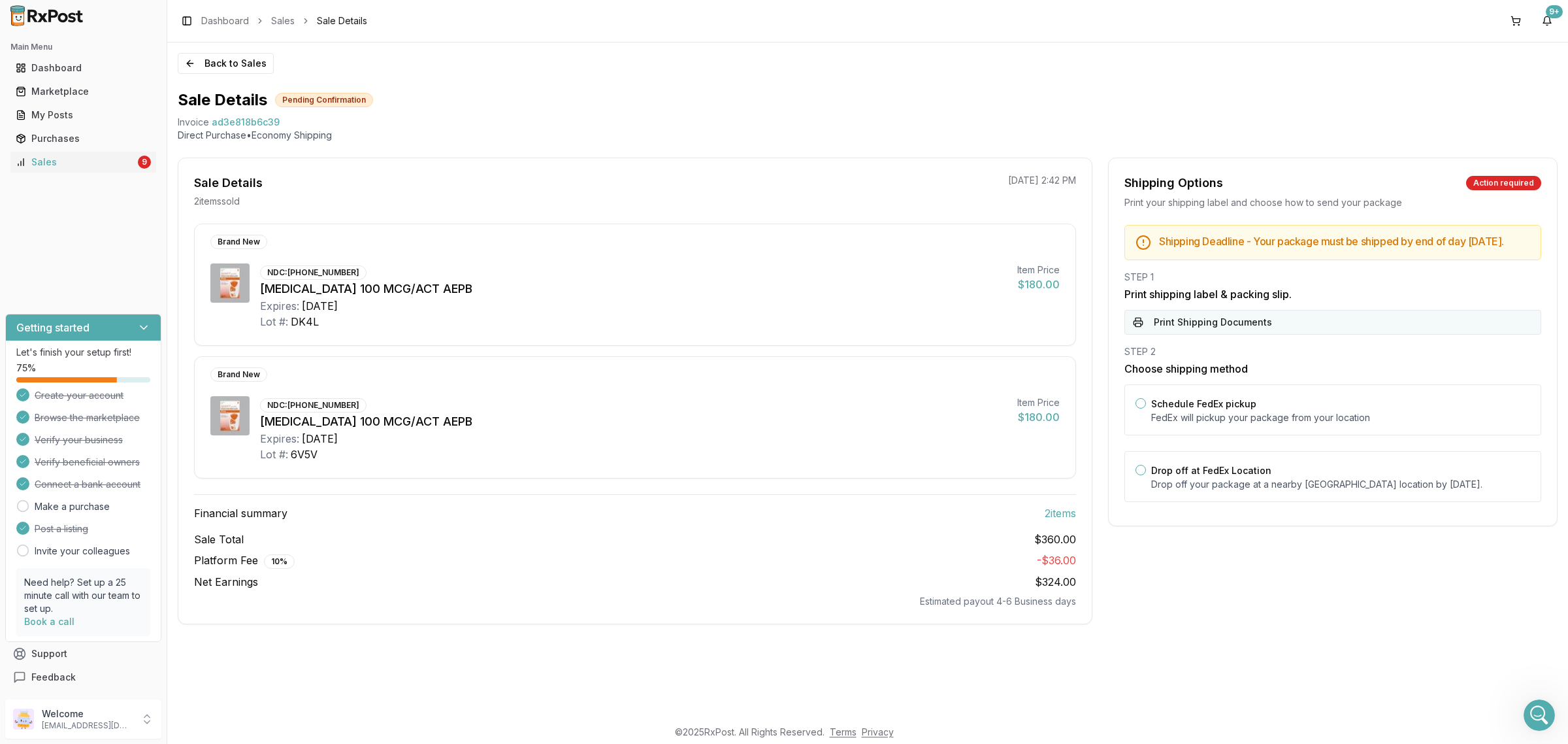
click at [1208, 331] on button "Print Shipping Documents" at bounding box center [1333, 322] width 417 height 24
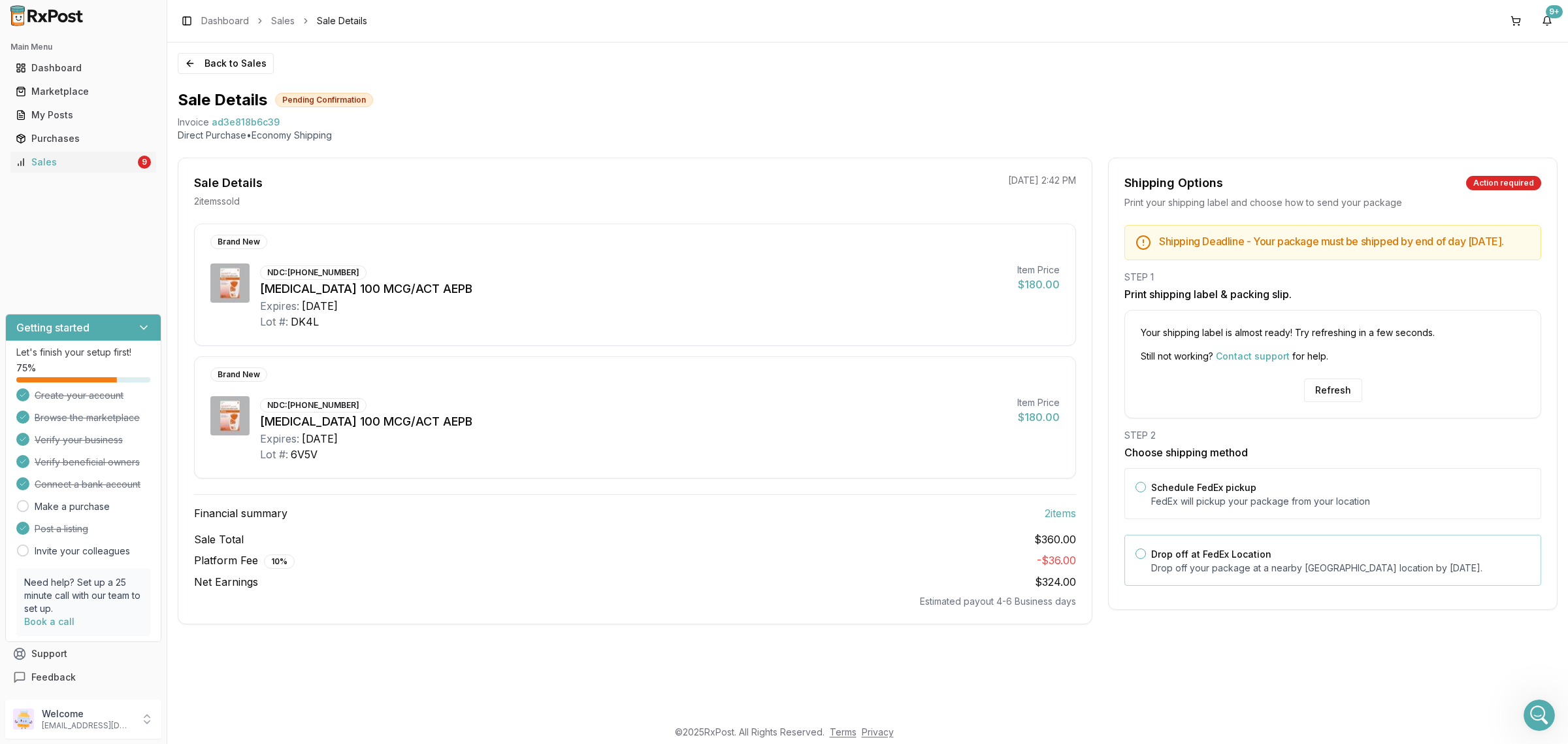
click at [1279, 570] on div "Drop off at FedEx Location Drop off your package at a nearby FedEx location by …" at bounding box center [1341, 561] width 379 height 29
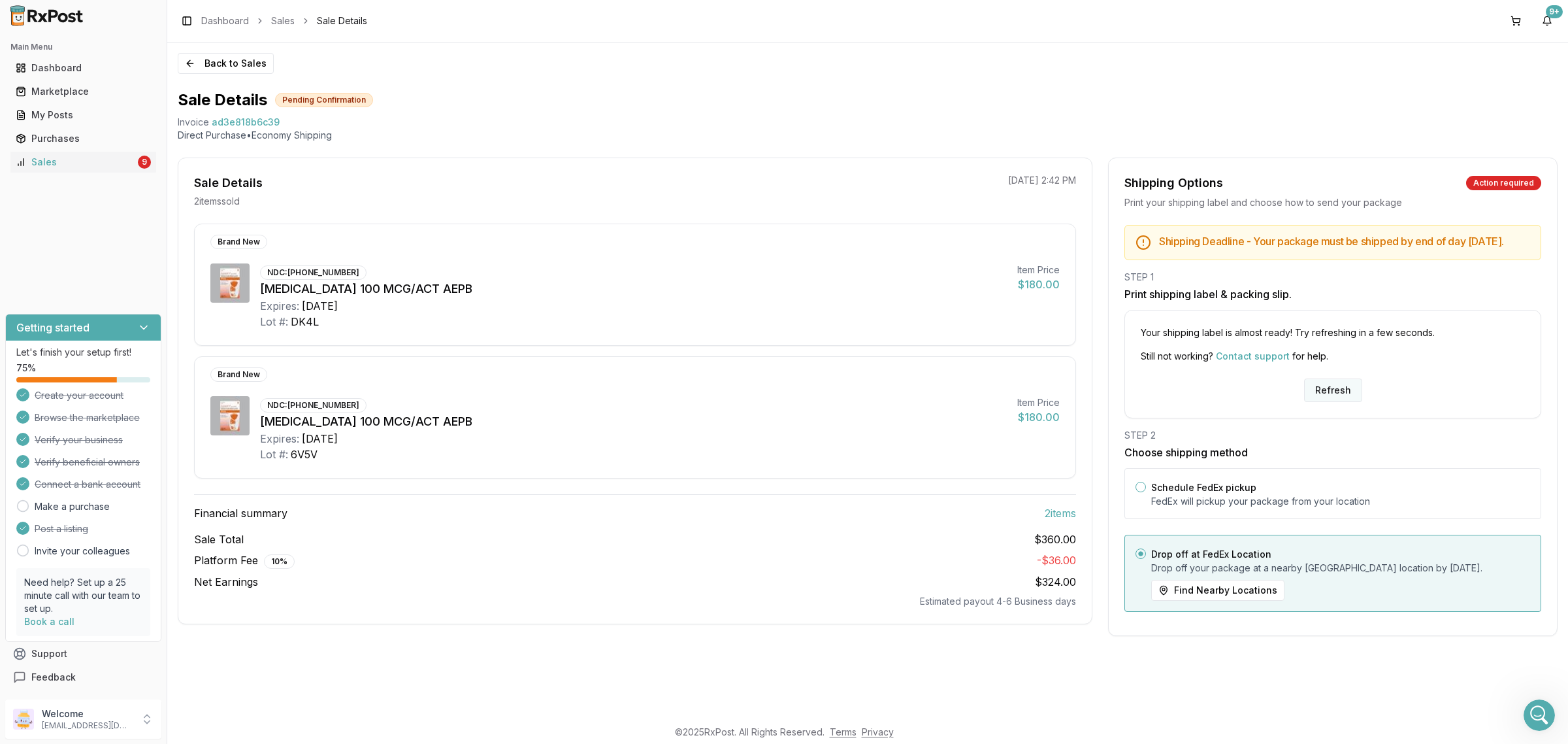
click at [1322, 402] on button "Refresh" at bounding box center [1333, 390] width 58 height 24
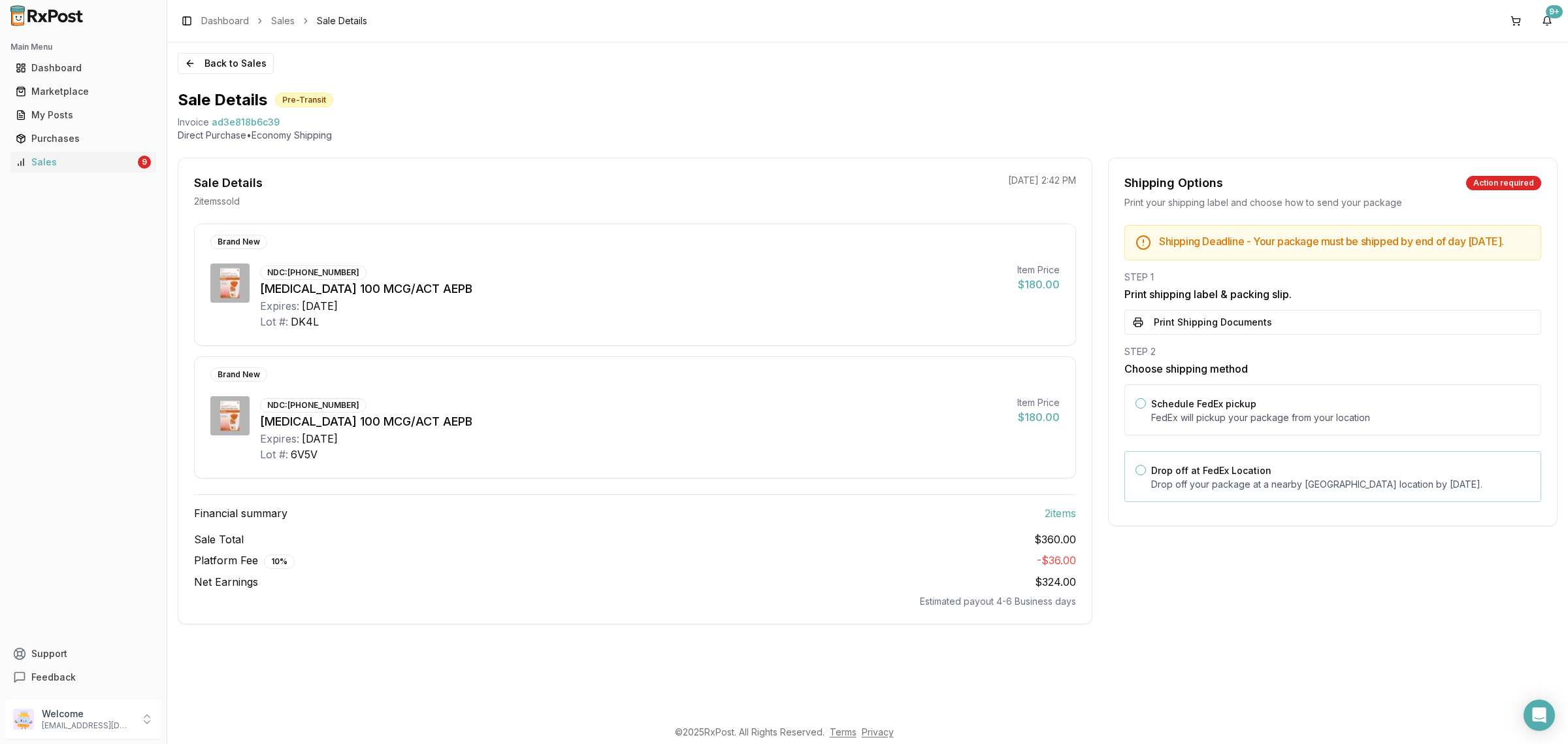
click at [1292, 485] on div "Drop off at FedEx Location Drop off your package at a nearby [GEOGRAPHIC_DATA] …" at bounding box center [1341, 476] width 379 height 29
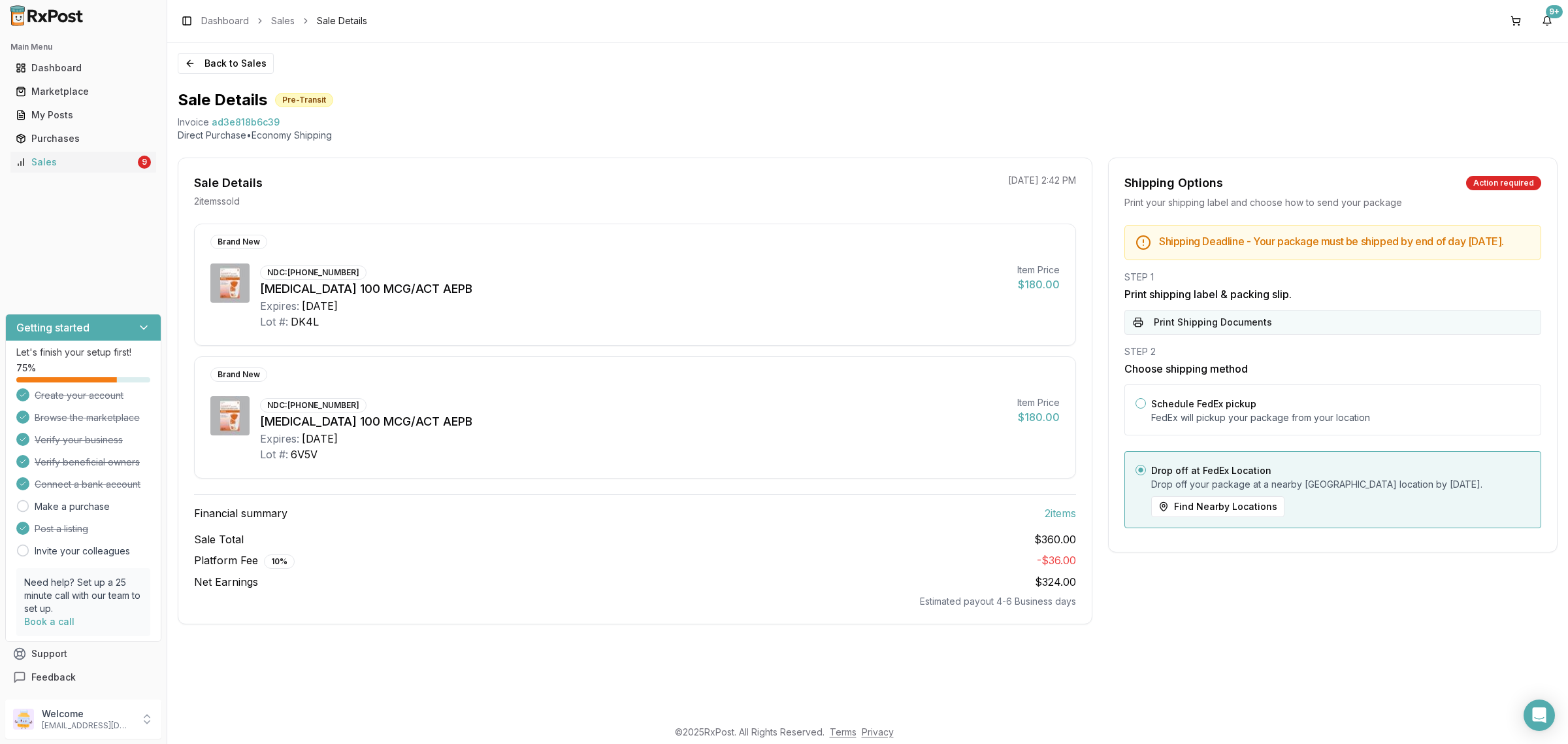
click at [1288, 335] on button "Print Shipping Documents" at bounding box center [1333, 322] width 417 height 24
click at [214, 55] on button "Back to Sales" at bounding box center [226, 63] width 96 height 21
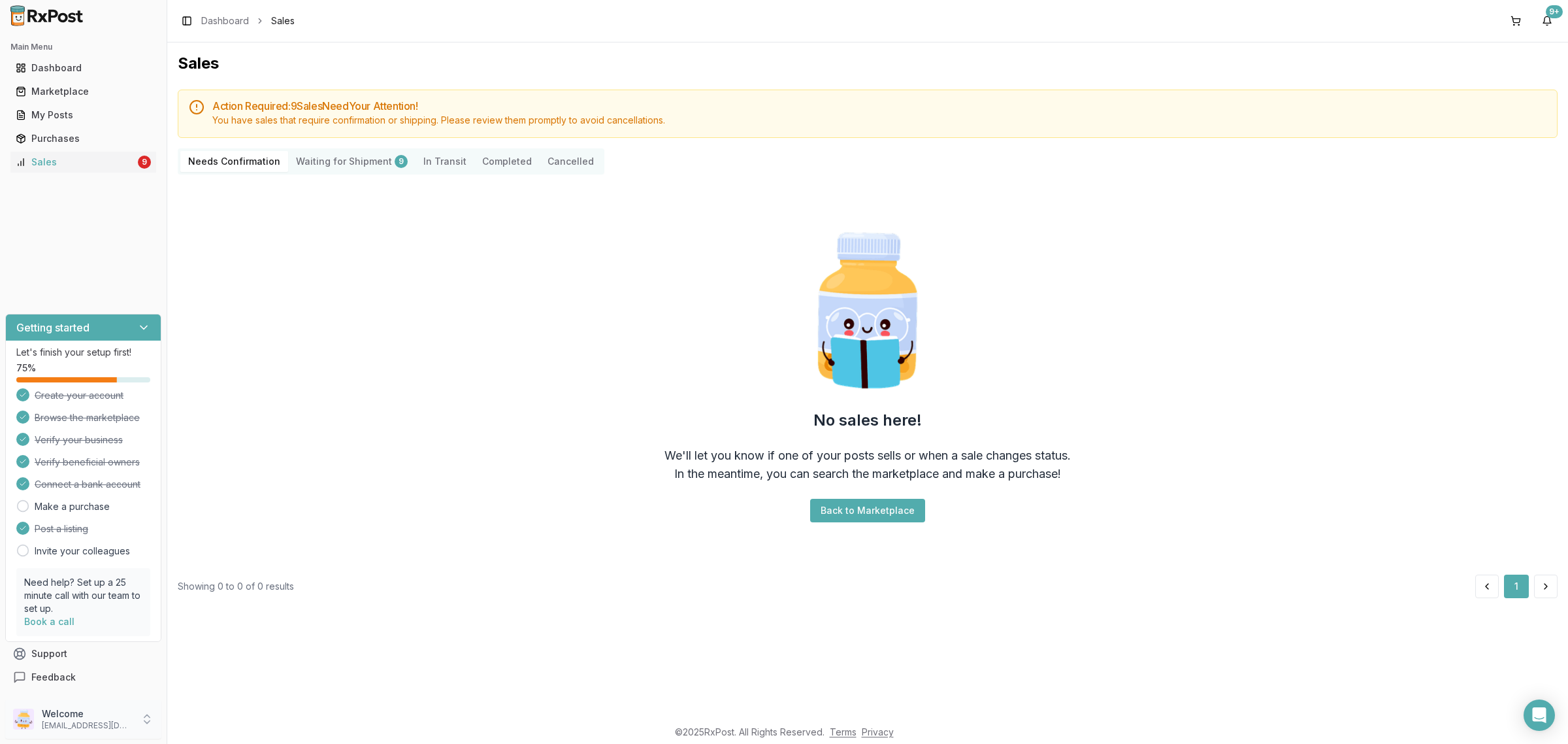
click at [86, 729] on p "[EMAIL_ADDRESS][DOMAIN_NAME]" at bounding box center [87, 726] width 91 height 11
click at [197, 721] on span "Sign Out" at bounding box center [237, 722] width 124 height 13
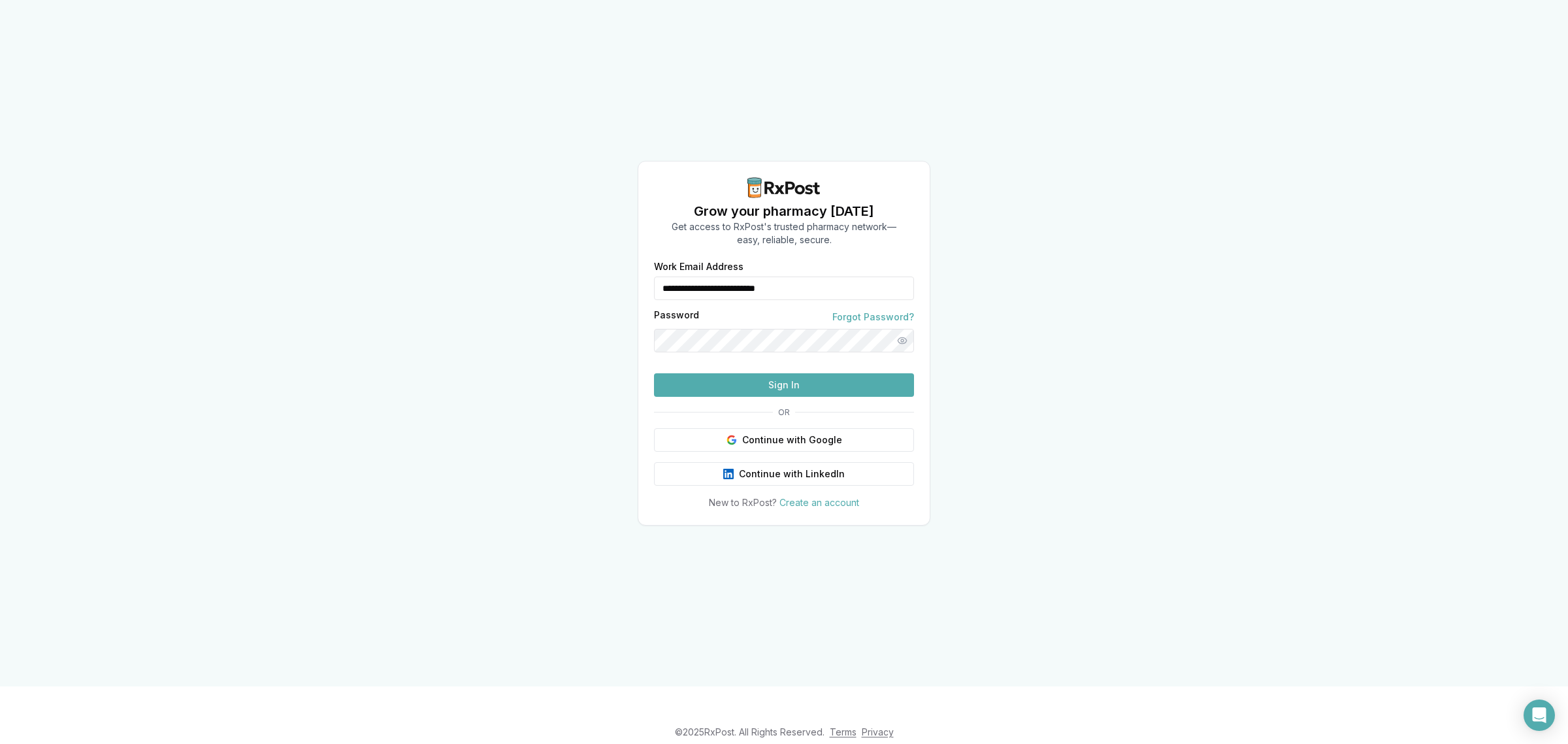
drag, startPoint x: 827, startPoint y: 267, endPoint x: 631, endPoint y: 306, distance: 199.8
click at [631, 306] on div "**********" at bounding box center [784, 343] width 1568 height 687
type input "**********"
click at [730, 396] on button "Sign In" at bounding box center [784, 385] width 260 height 24
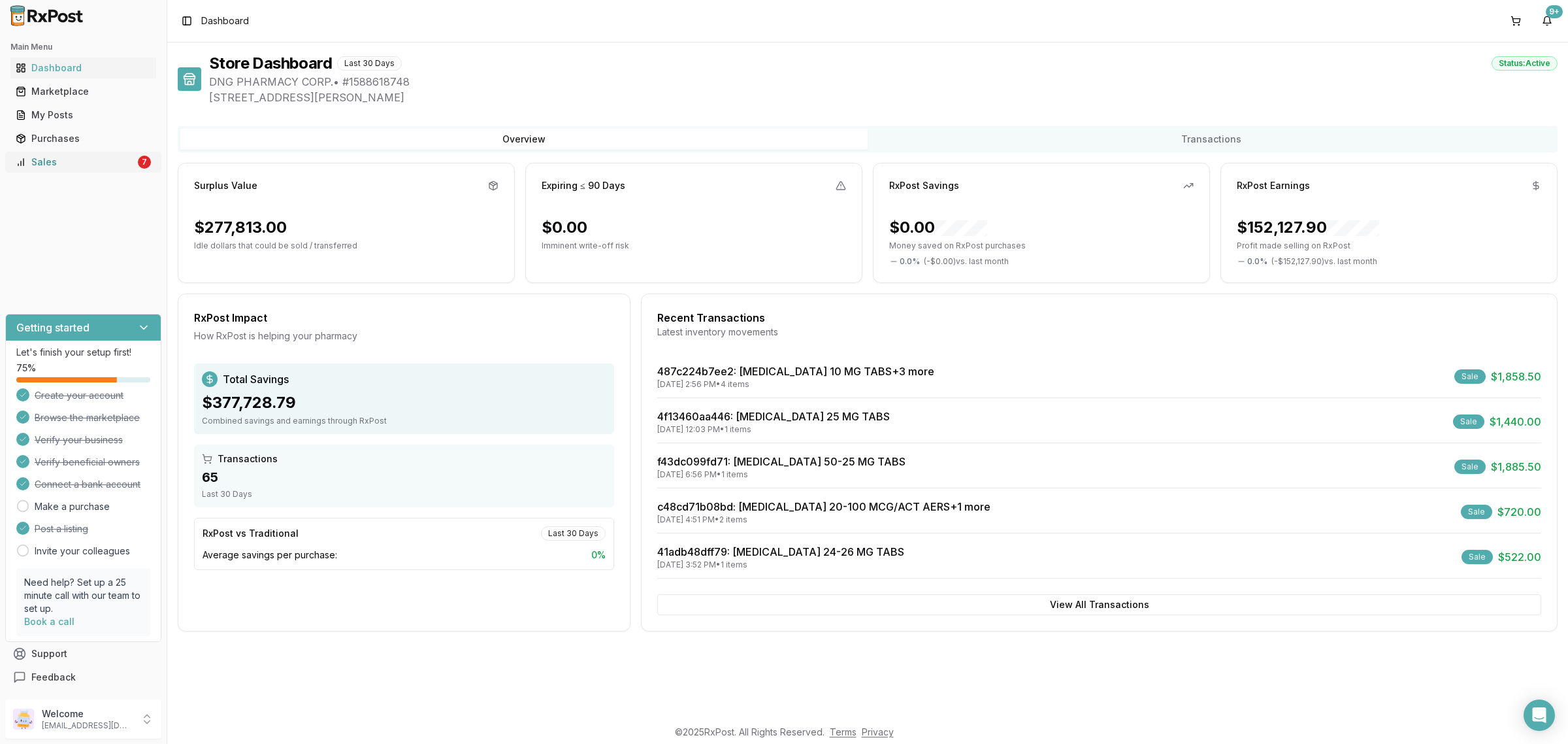
click at [69, 158] on div "Sales" at bounding box center [75, 162] width 120 height 13
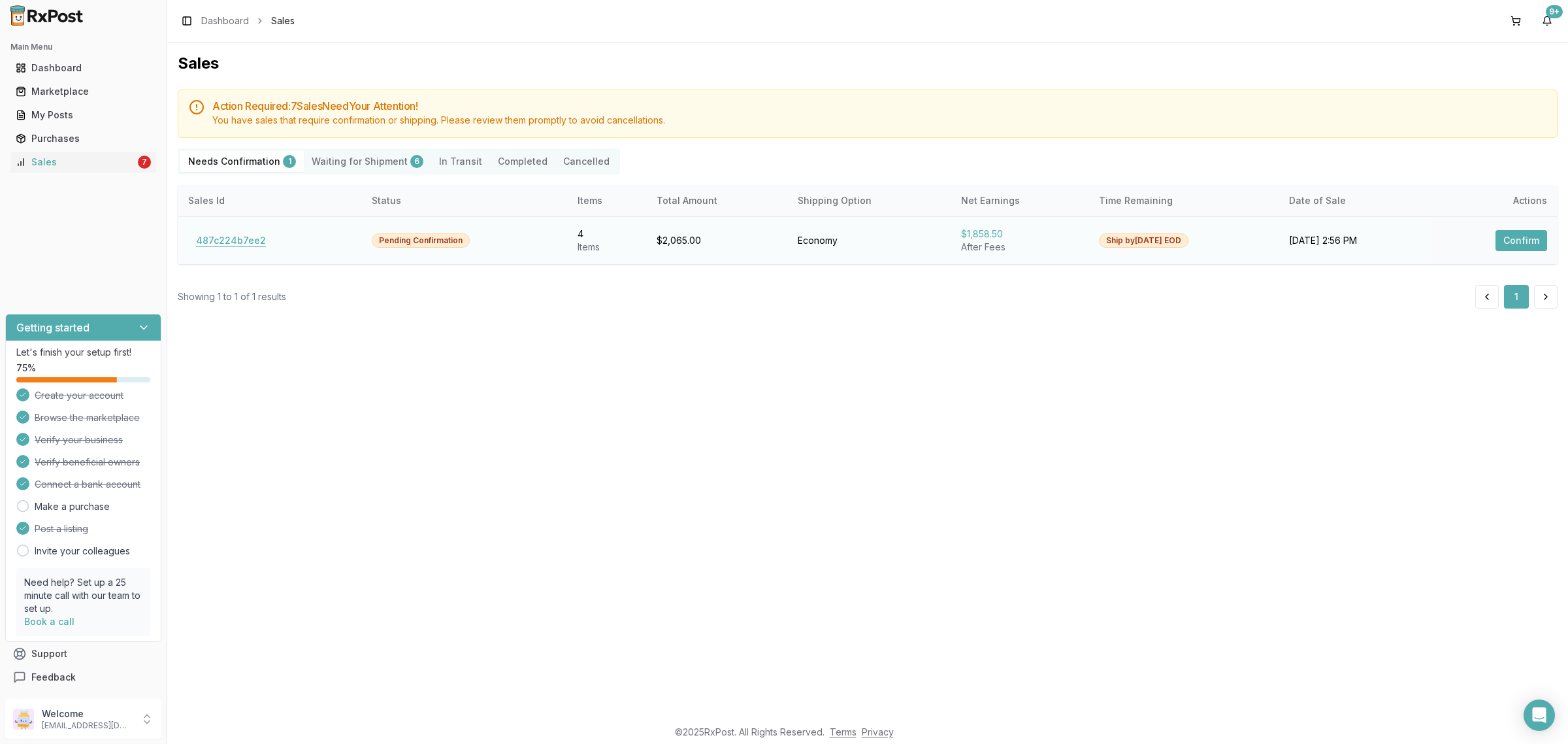
click at [256, 238] on button "487c224b7ee2" at bounding box center [231, 240] width 85 height 21
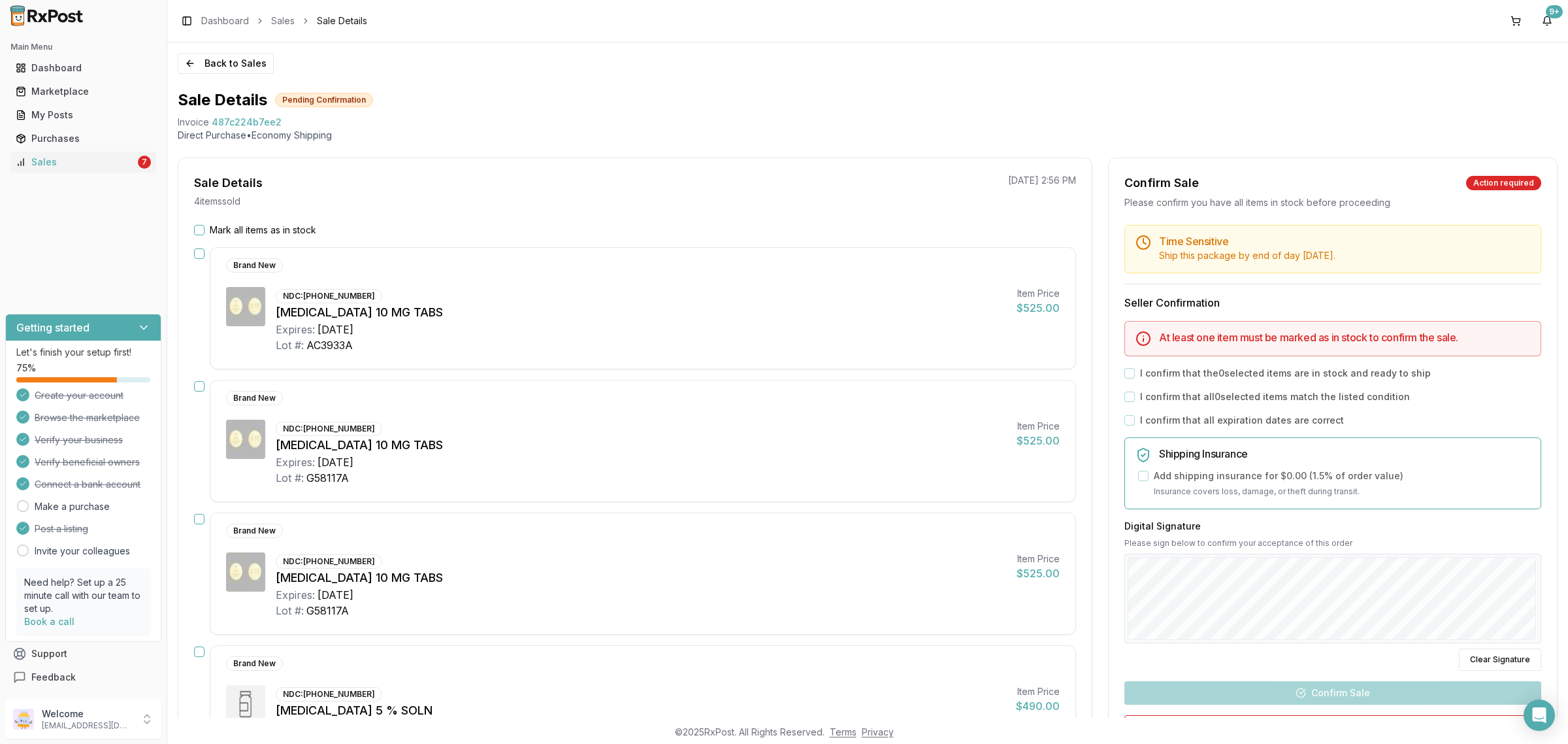
click at [245, 233] on label "Mark all items as in stock" at bounding box center [262, 230] width 106 height 13
click at [205, 233] on button "Mark all items as in stock" at bounding box center [200, 230] width 11 height 11
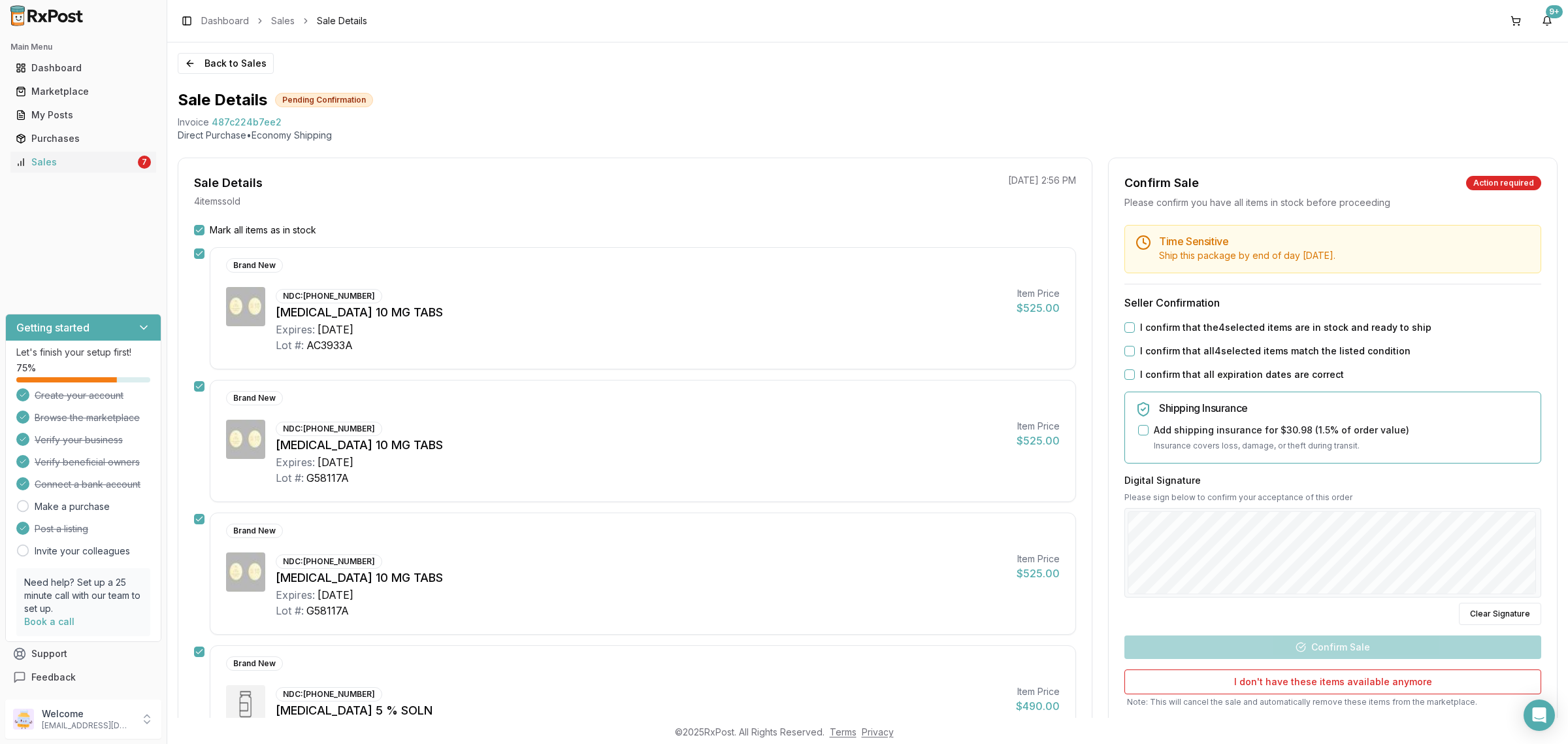
click at [1127, 328] on button "I confirm that the 4 selected items are in stock and ready to ship" at bounding box center [1130, 328] width 11 height 11
click at [1128, 357] on button "I confirm that all 4 selected items match the listed condition" at bounding box center [1130, 351] width 11 height 11
click at [1131, 380] on div "I confirm that all expiration dates are correct" at bounding box center [1333, 375] width 417 height 13
click at [1128, 375] on button "I confirm that all expiration dates are correct" at bounding box center [1130, 375] width 11 height 11
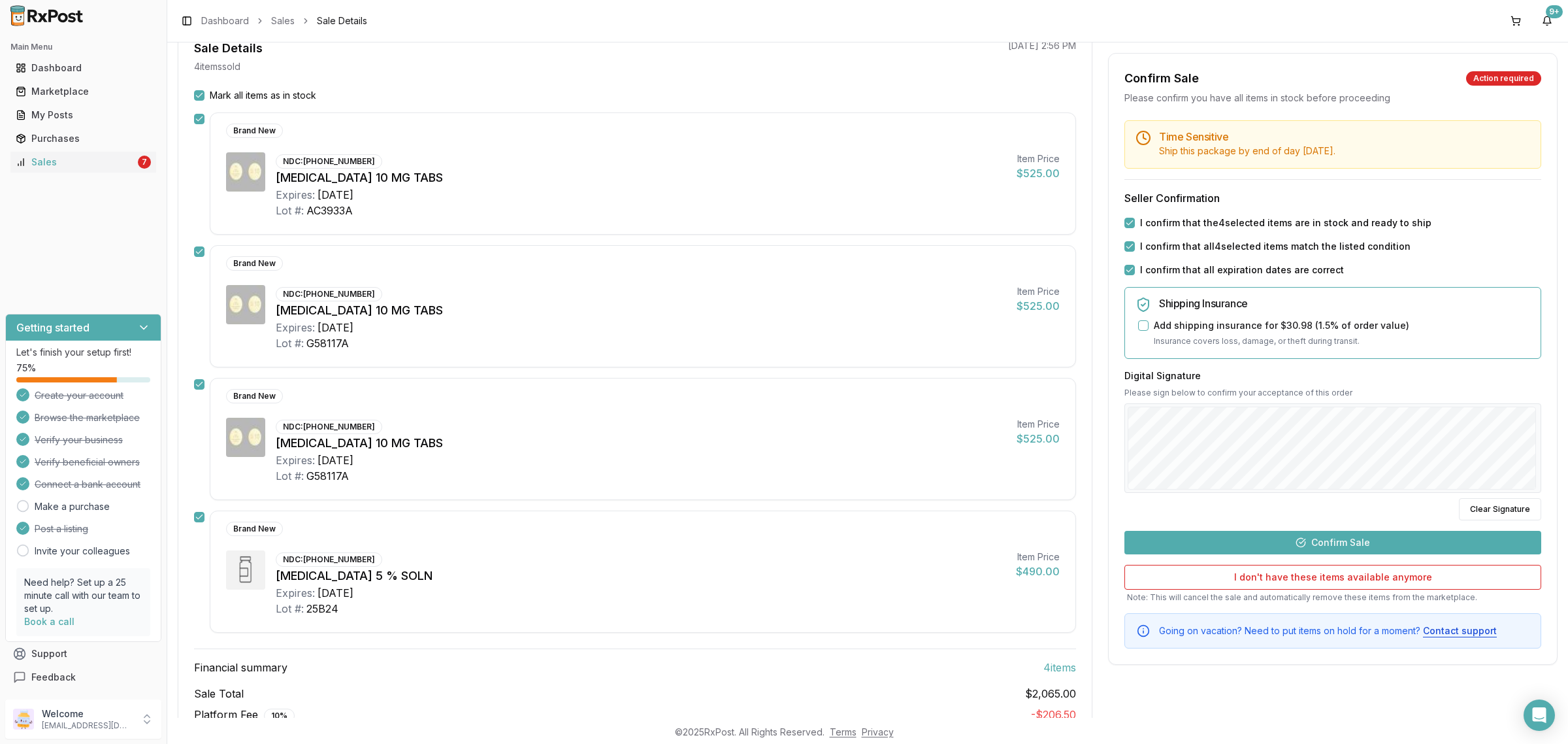
scroll to position [163, 0]
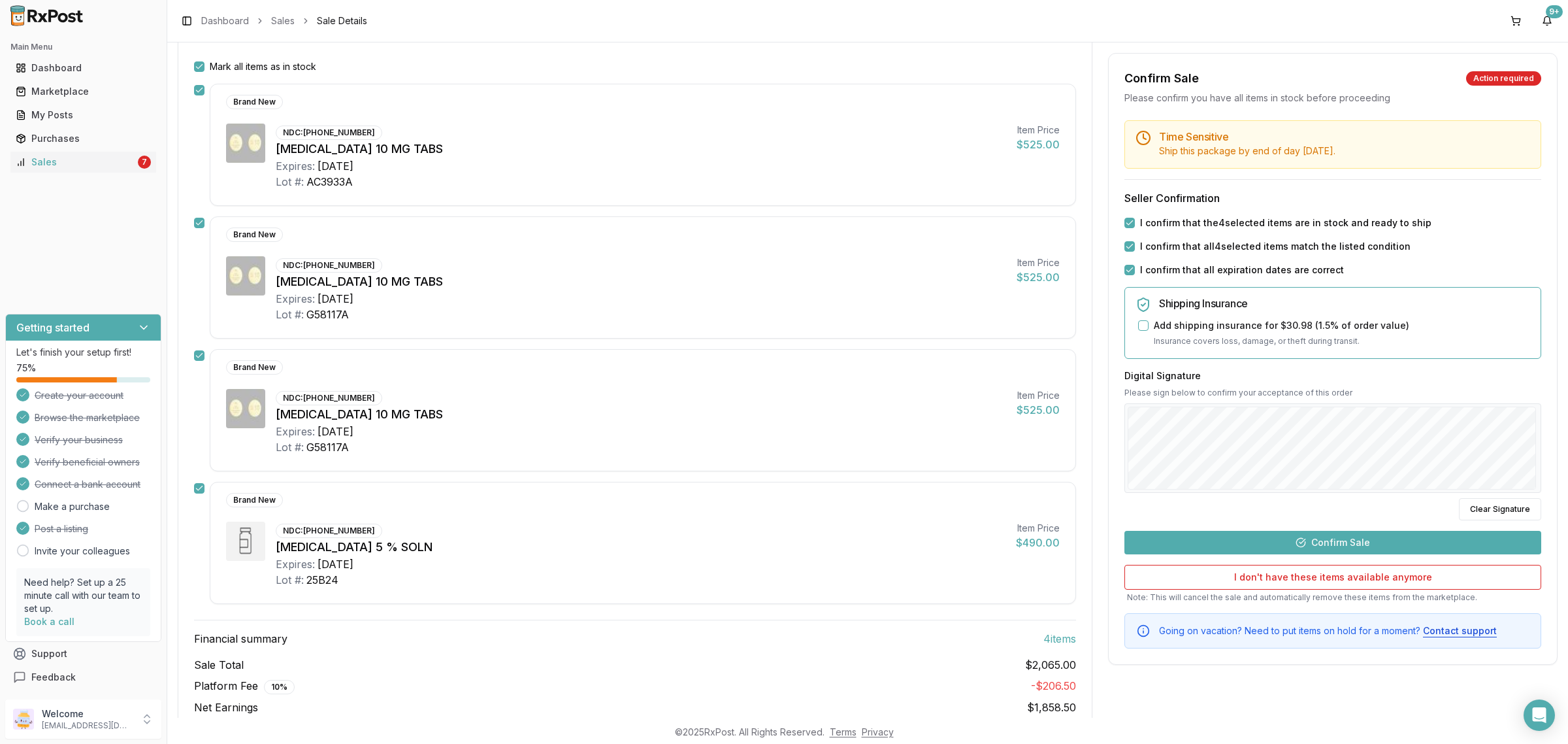
click at [1351, 543] on button "Confirm Sale" at bounding box center [1333, 543] width 417 height 24
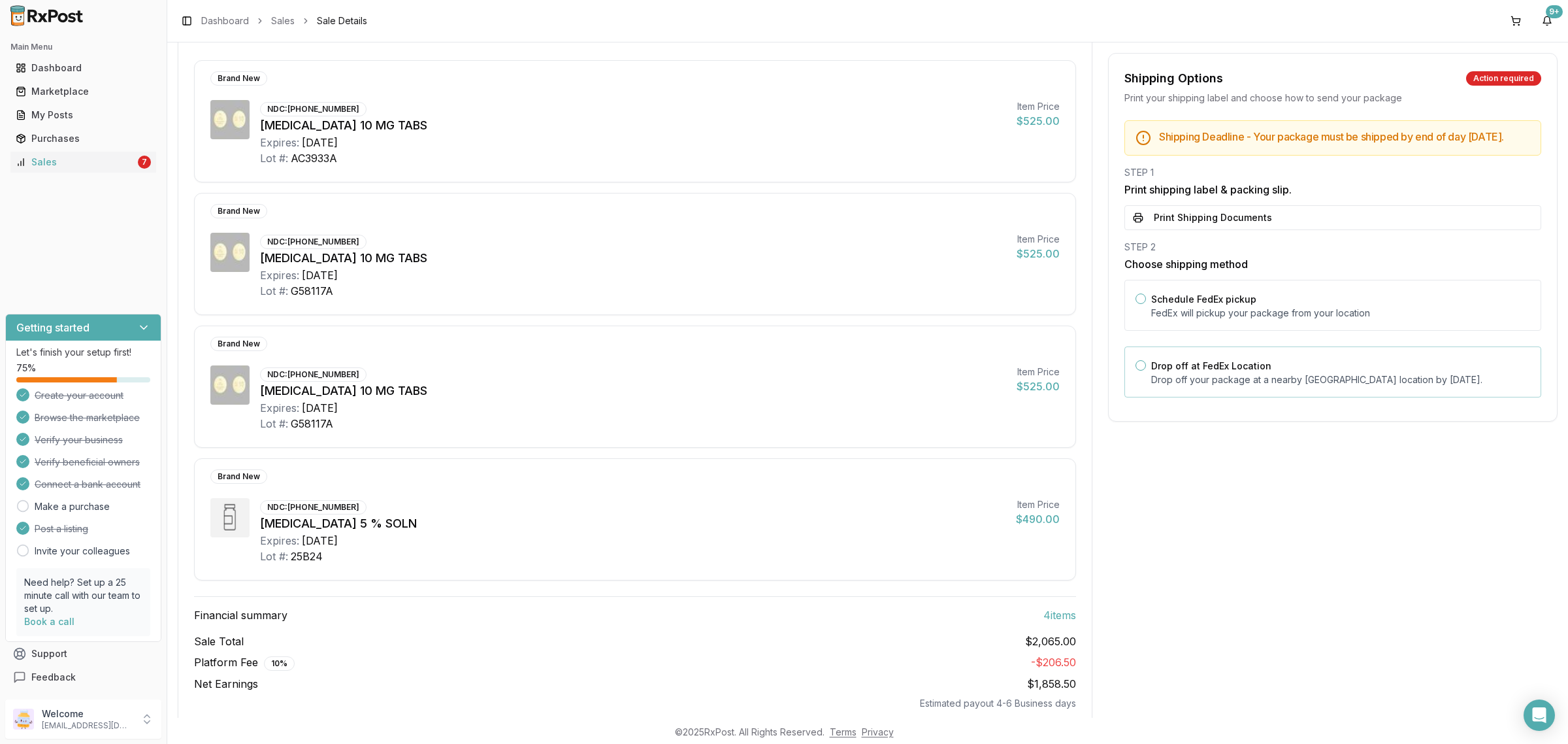
drag, startPoint x: 1204, startPoint y: 379, endPoint x: 1194, endPoint y: 373, distance: 11.7
click at [1201, 371] on label "Drop off at FedEx Location" at bounding box center [1212, 366] width 121 height 11
click at [1146, 371] on button "Drop off at FedEx Location" at bounding box center [1141, 366] width 11 height 11
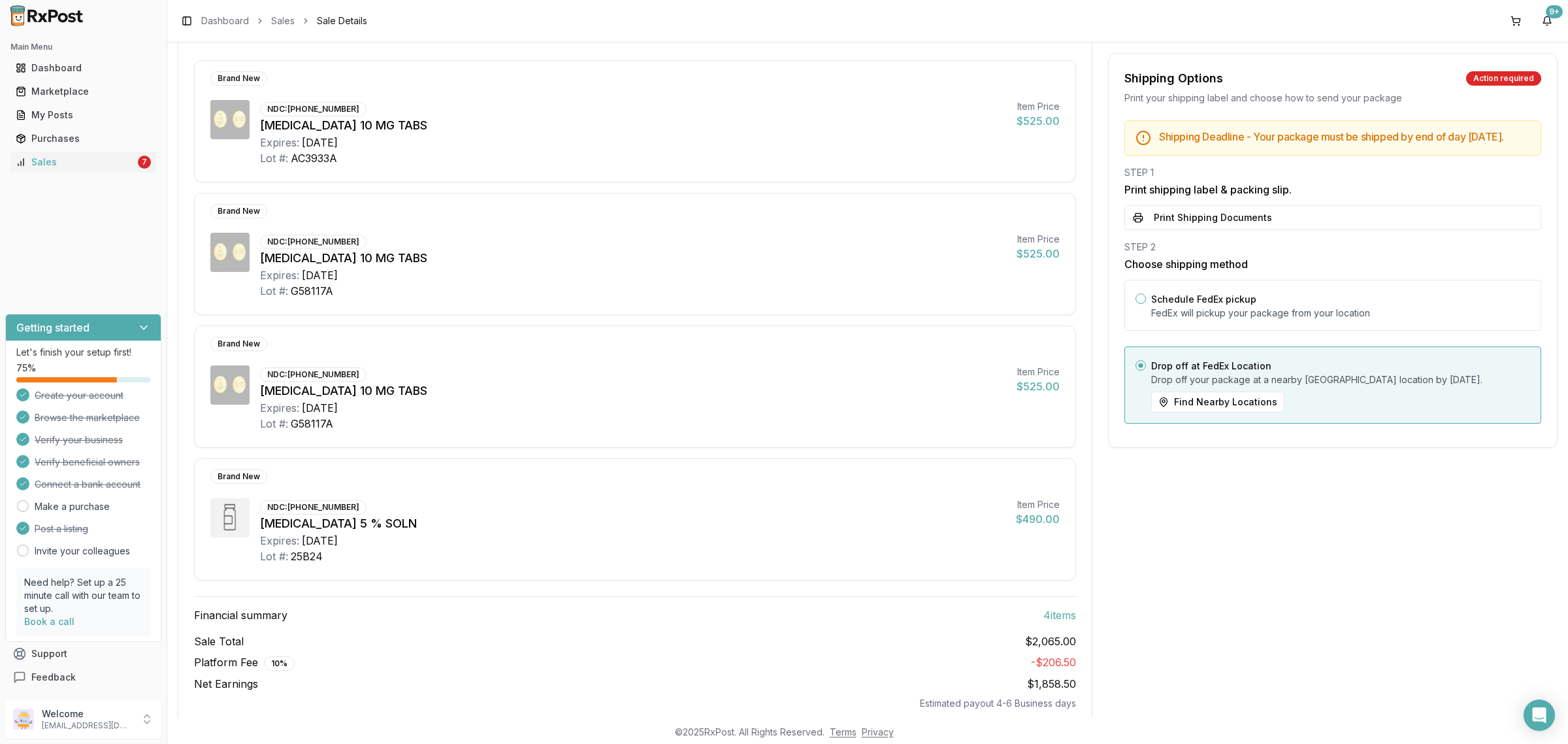
click at [1203, 226] on button "Print Shipping Documents" at bounding box center [1333, 217] width 417 height 24
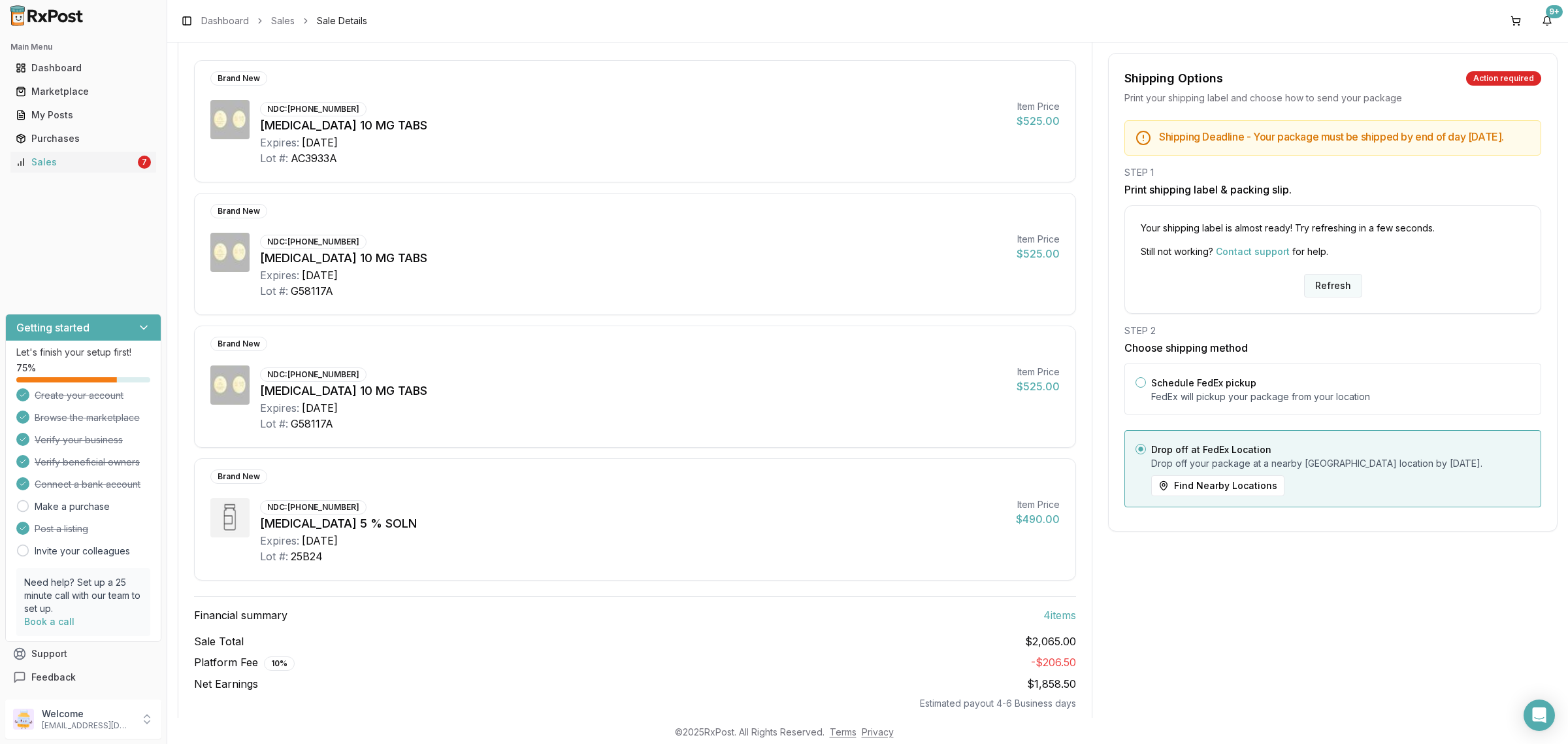
click at [1333, 298] on button "Refresh" at bounding box center [1333, 286] width 58 height 24
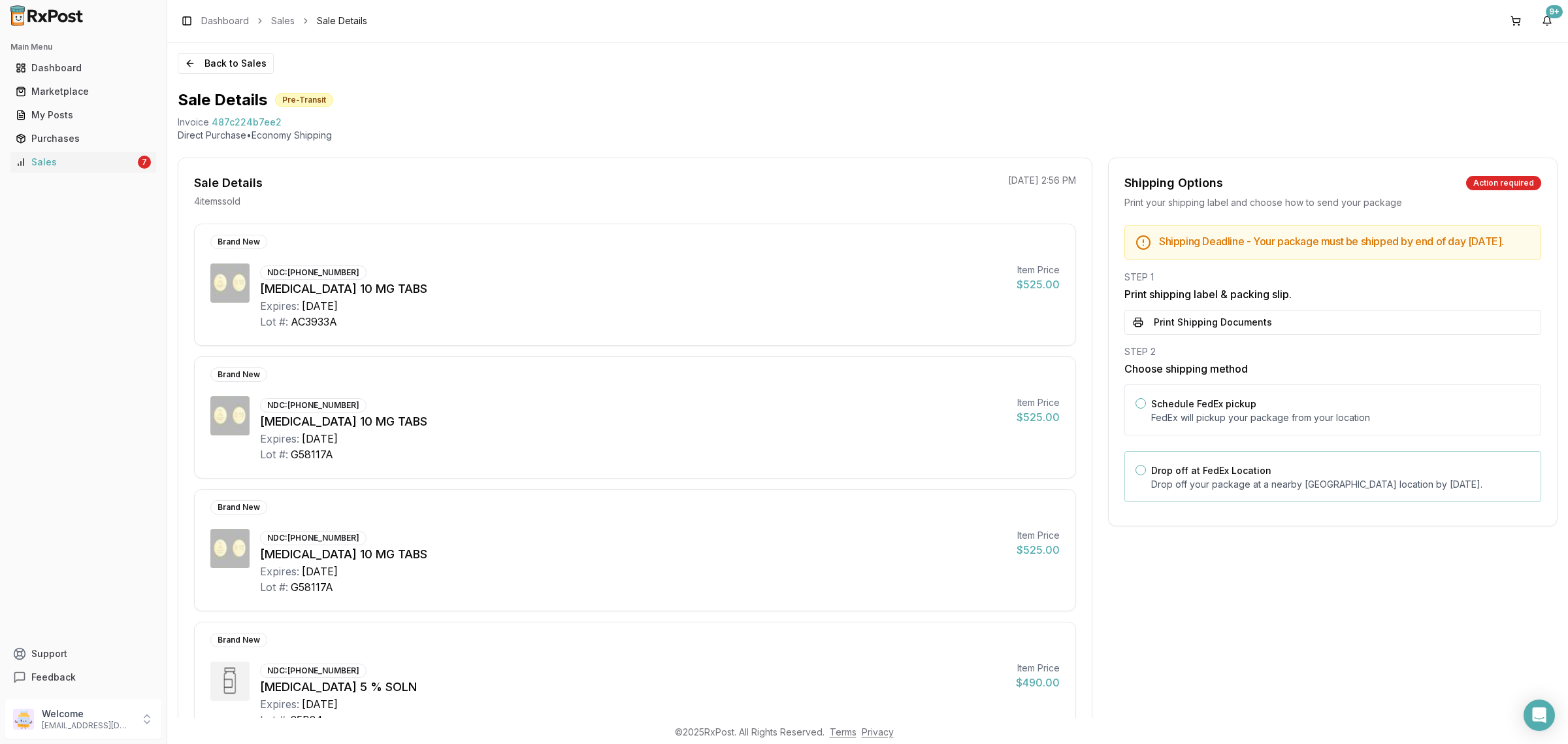
click at [1252, 476] on label "Drop off at FedEx Location" at bounding box center [1212, 470] width 121 height 11
click at [1146, 475] on button "Drop off at FedEx Location" at bounding box center [1141, 470] width 11 height 11
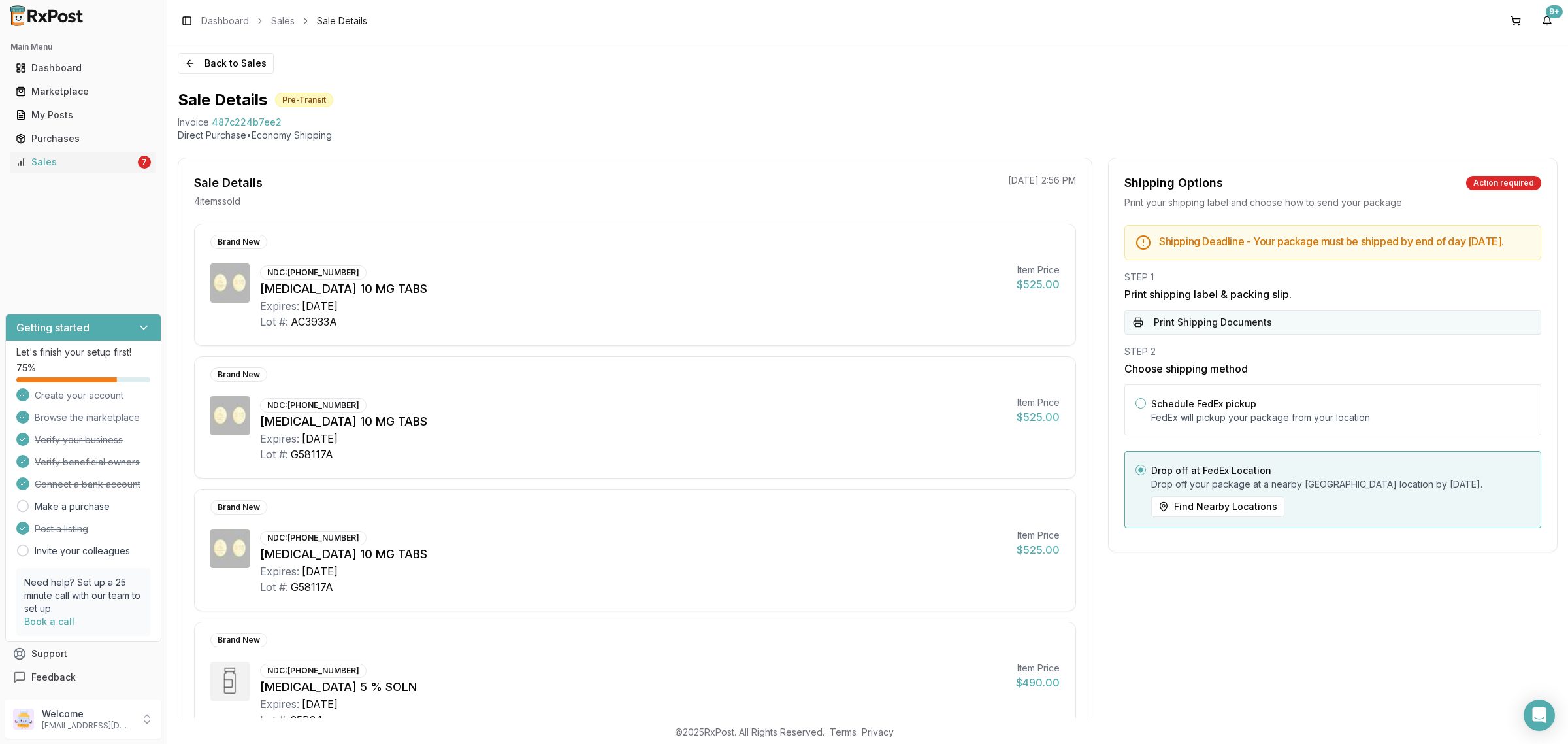
click at [1251, 327] on button "Print Shipping Documents" at bounding box center [1333, 322] width 417 height 24
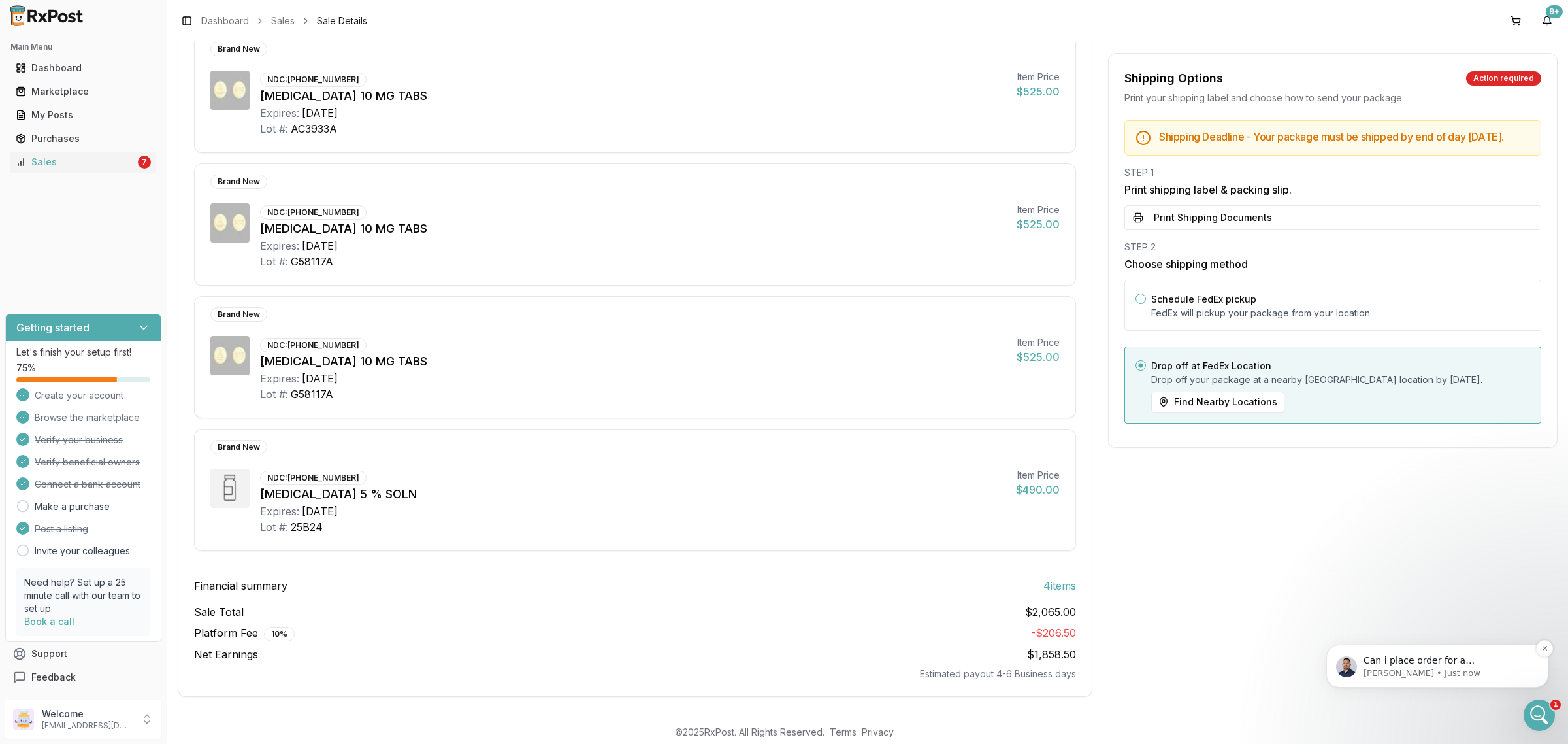
click at [1481, 671] on p "[PERSON_NAME] • Just now" at bounding box center [1448, 673] width 169 height 12
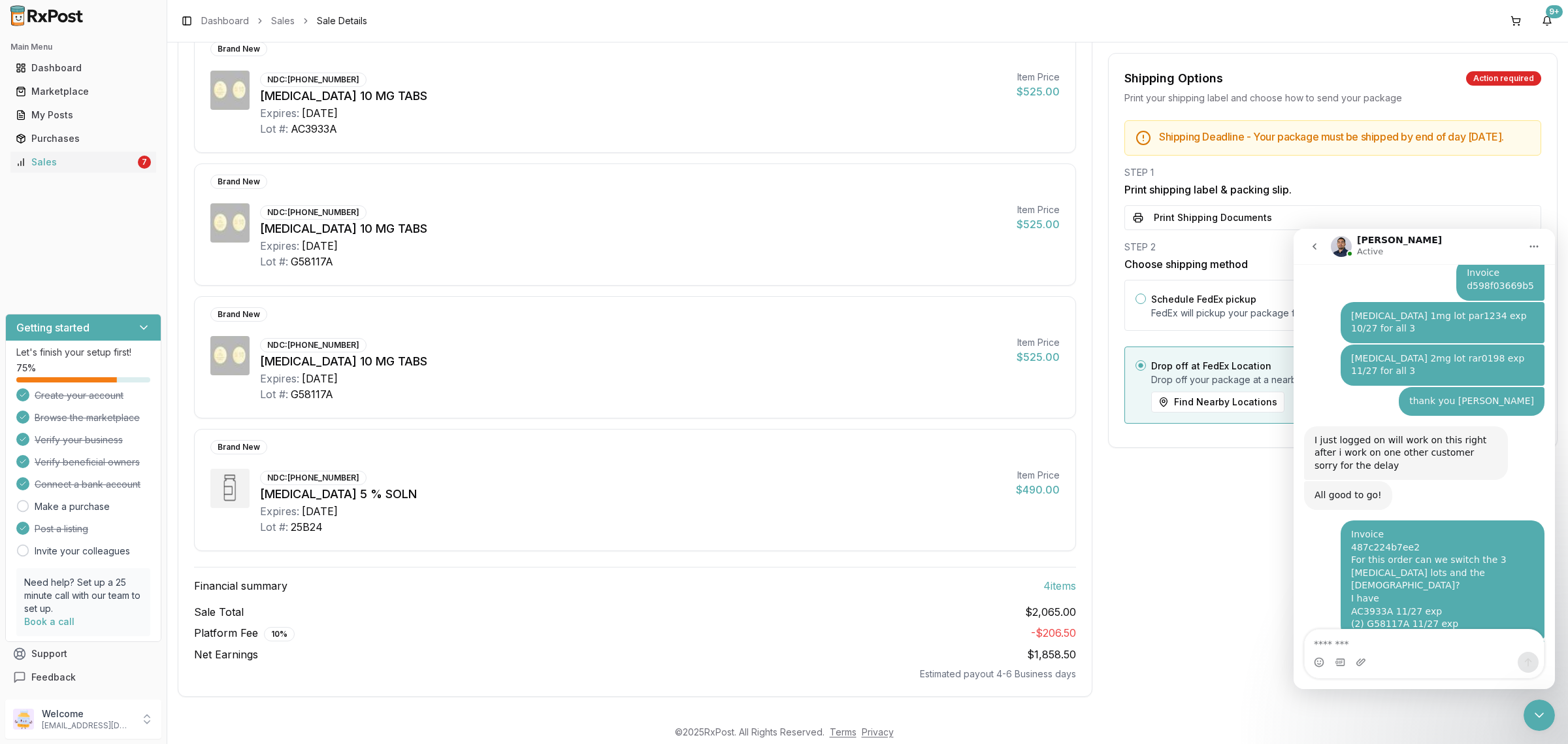
scroll to position [3378, 0]
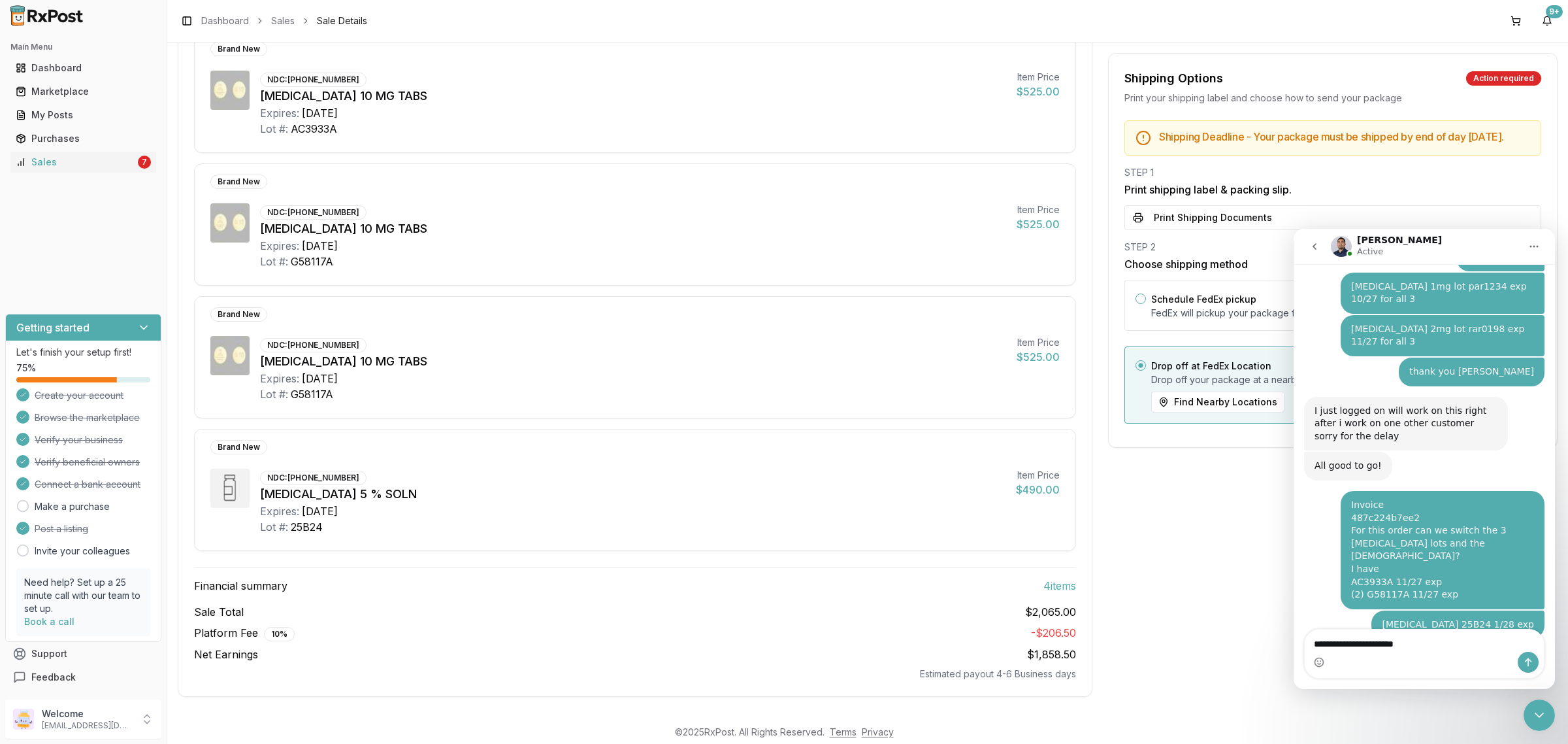
type textarea "**********"
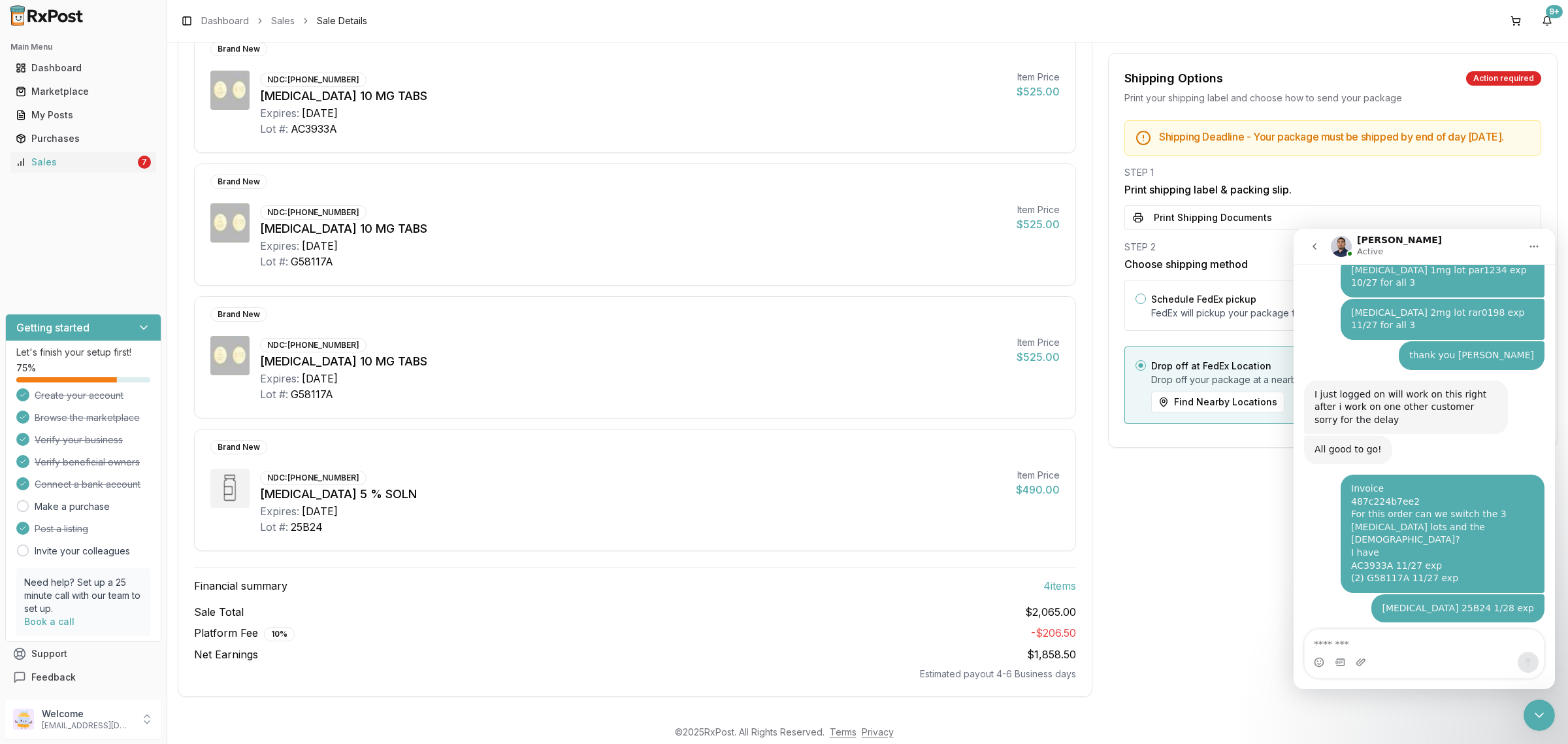
click at [1224, 602] on div "Shipping Options Action required Print your shipping label and choose how to se…" at bounding box center [1333, 330] width 450 height 732
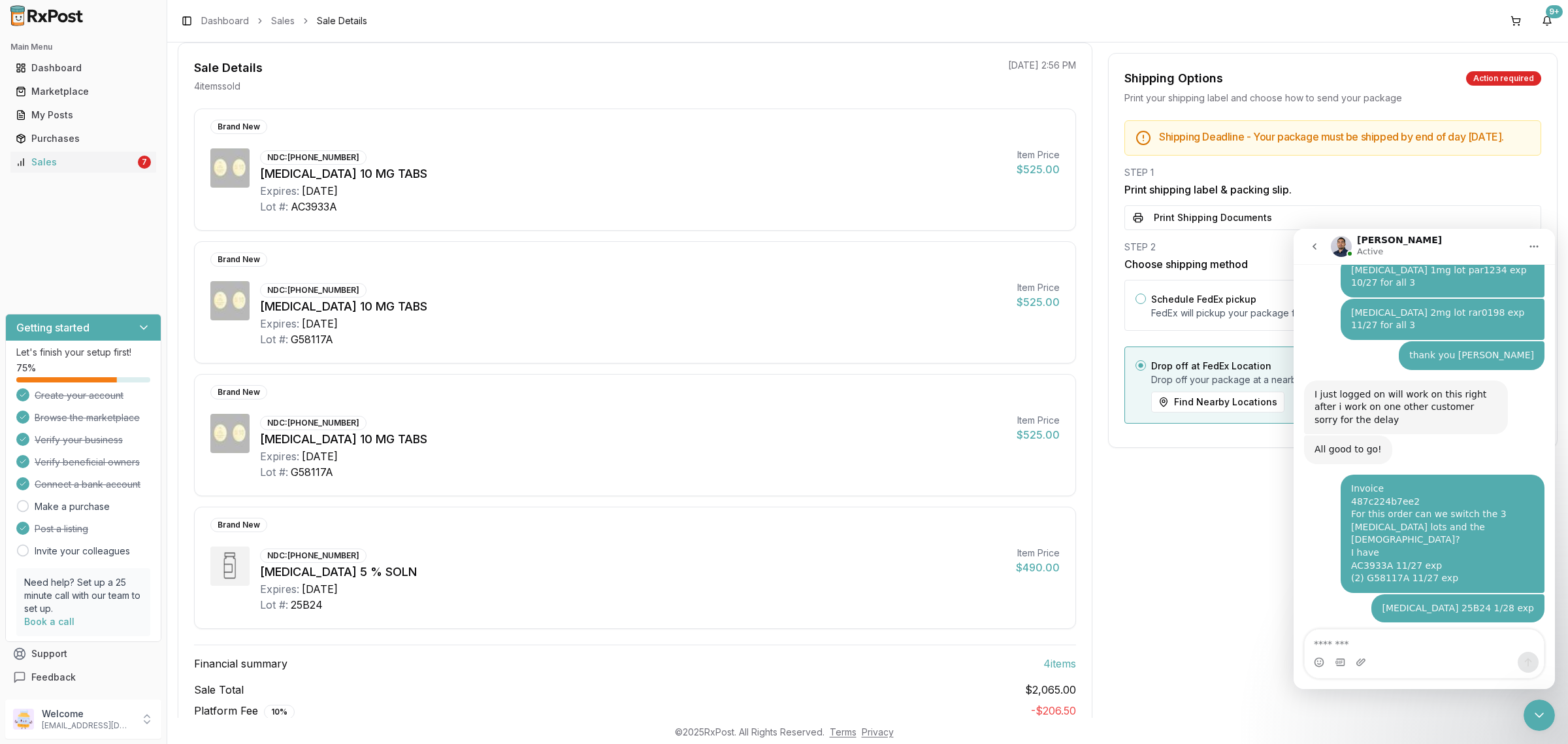
scroll to position [0, 0]
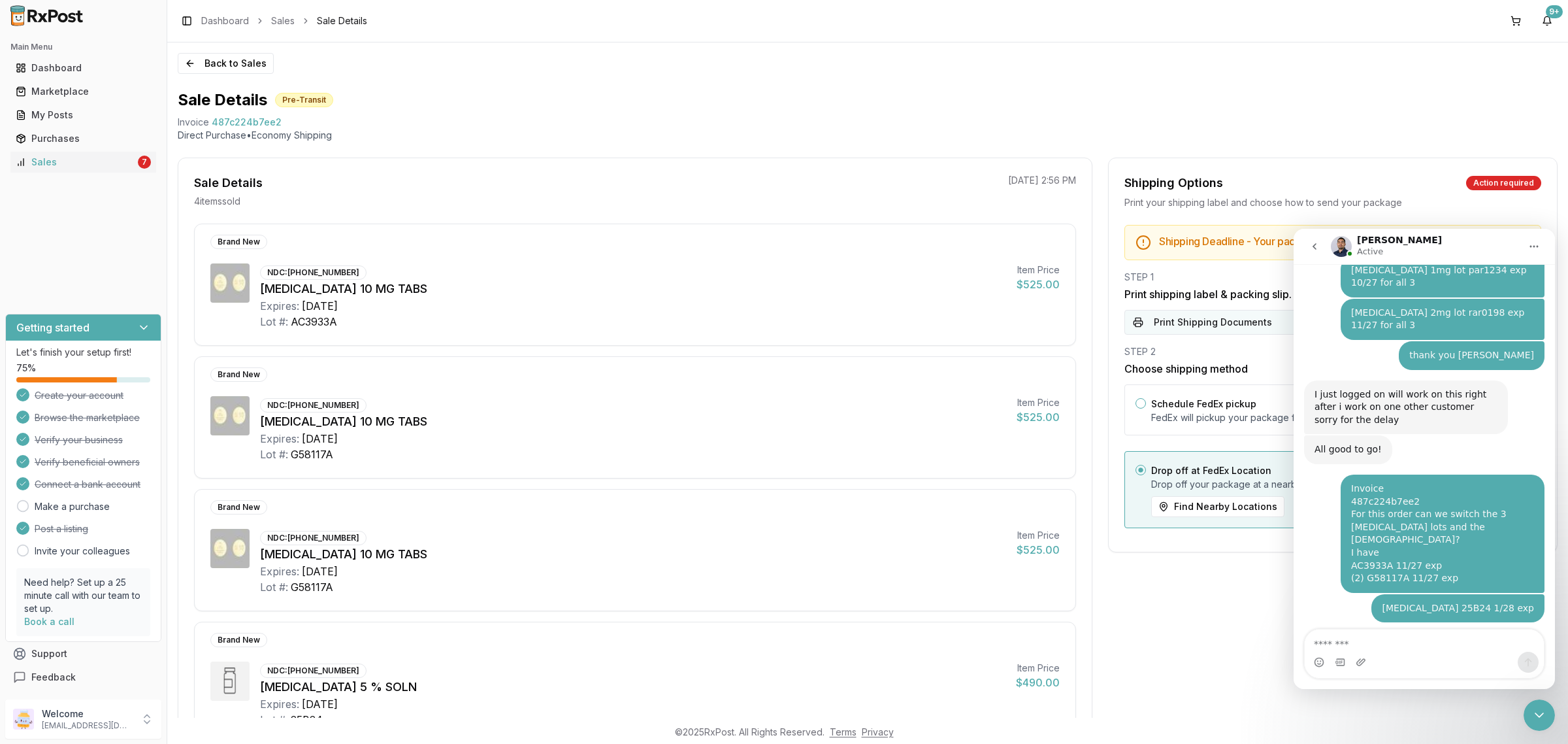
click at [1164, 328] on button "Print Shipping Documents" at bounding box center [1333, 322] width 417 height 24
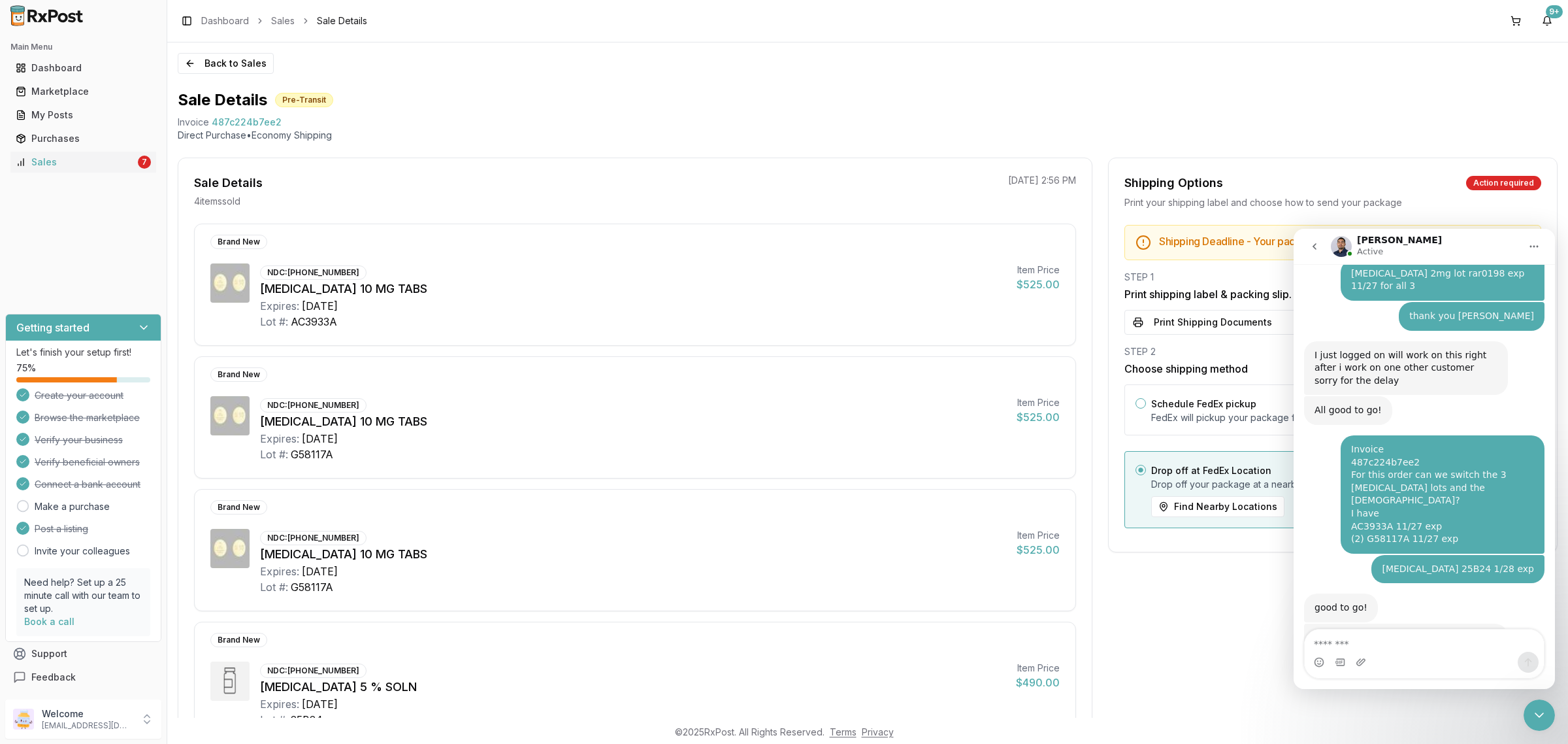
scroll to position [3434, 0]
click at [1537, 727] on div "Close Intercom Messenger" at bounding box center [1539, 715] width 32 height 32
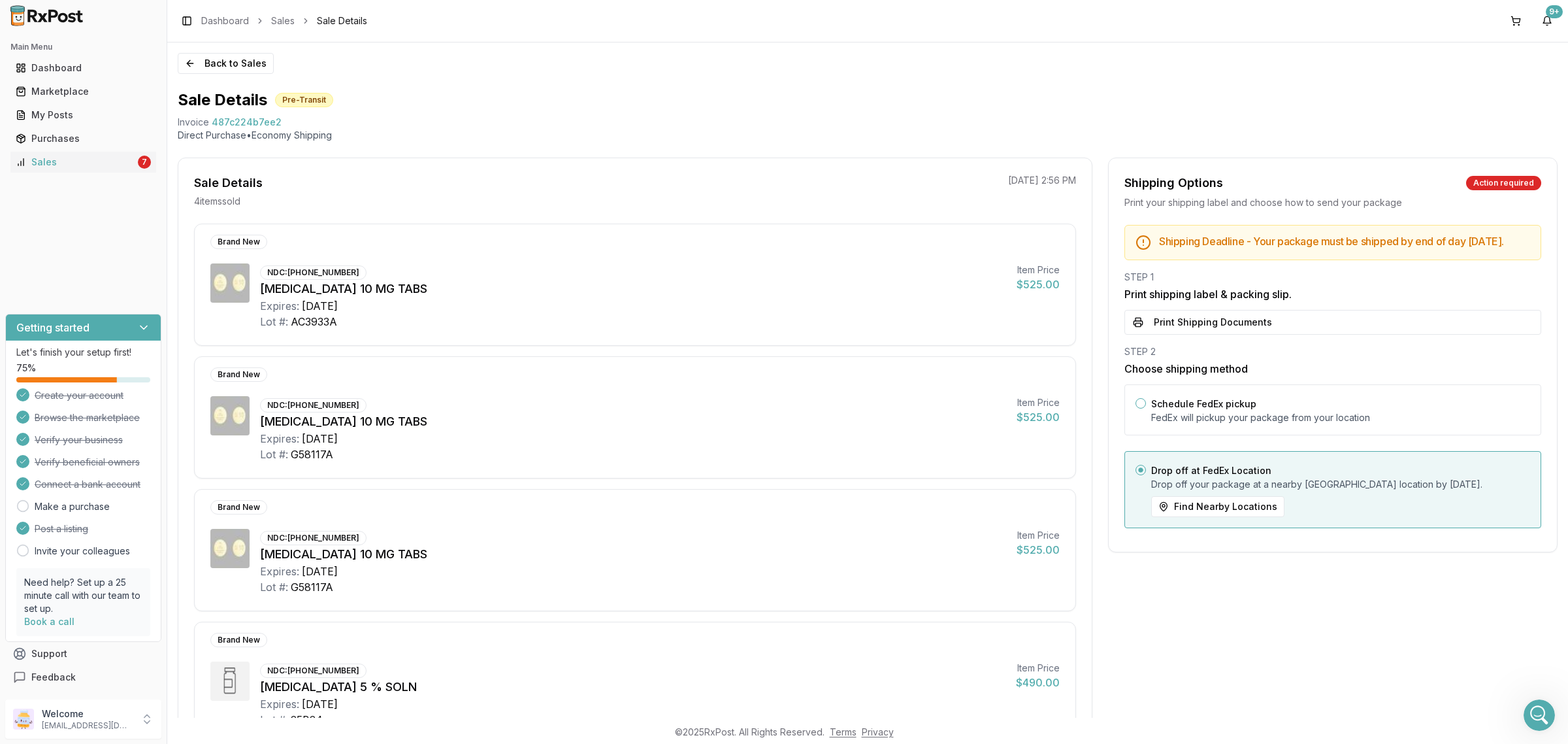
scroll to position [0, 0]
drag, startPoint x: 1363, startPoint y: 713, endPoint x: 1139, endPoint y: 669, distance: 228.3
click at [1360, 714] on div "Shipping Options Action required Print your shipping label and choose how to se…" at bounding box center [1333, 524] width 450 height 732
click at [76, 164] on div "Sales" at bounding box center [75, 162] width 120 height 13
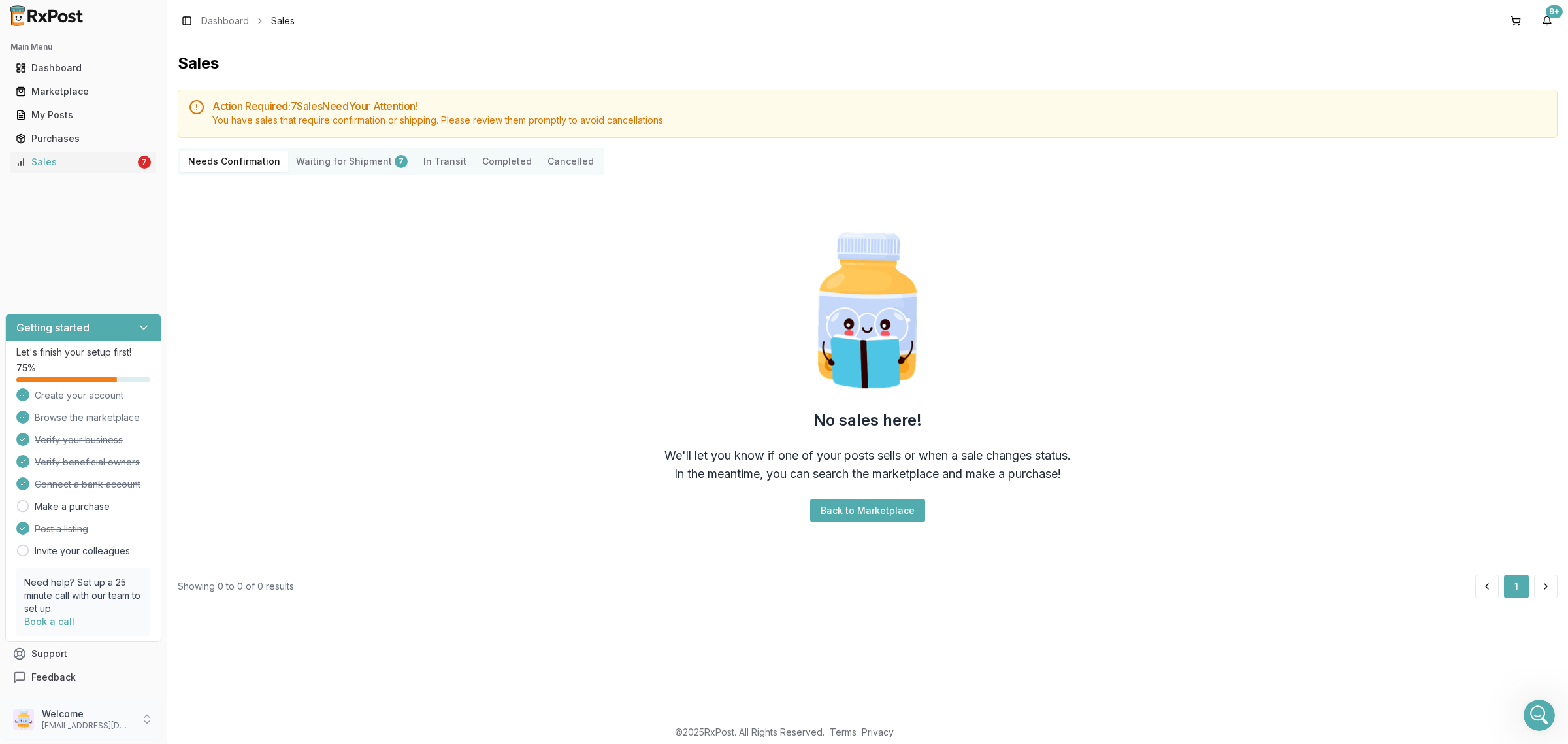
click at [60, 726] on p "[EMAIL_ADDRESS][DOMAIN_NAME]" at bounding box center [87, 726] width 91 height 11
click at [207, 720] on span "Sign Out" at bounding box center [237, 722] width 124 height 13
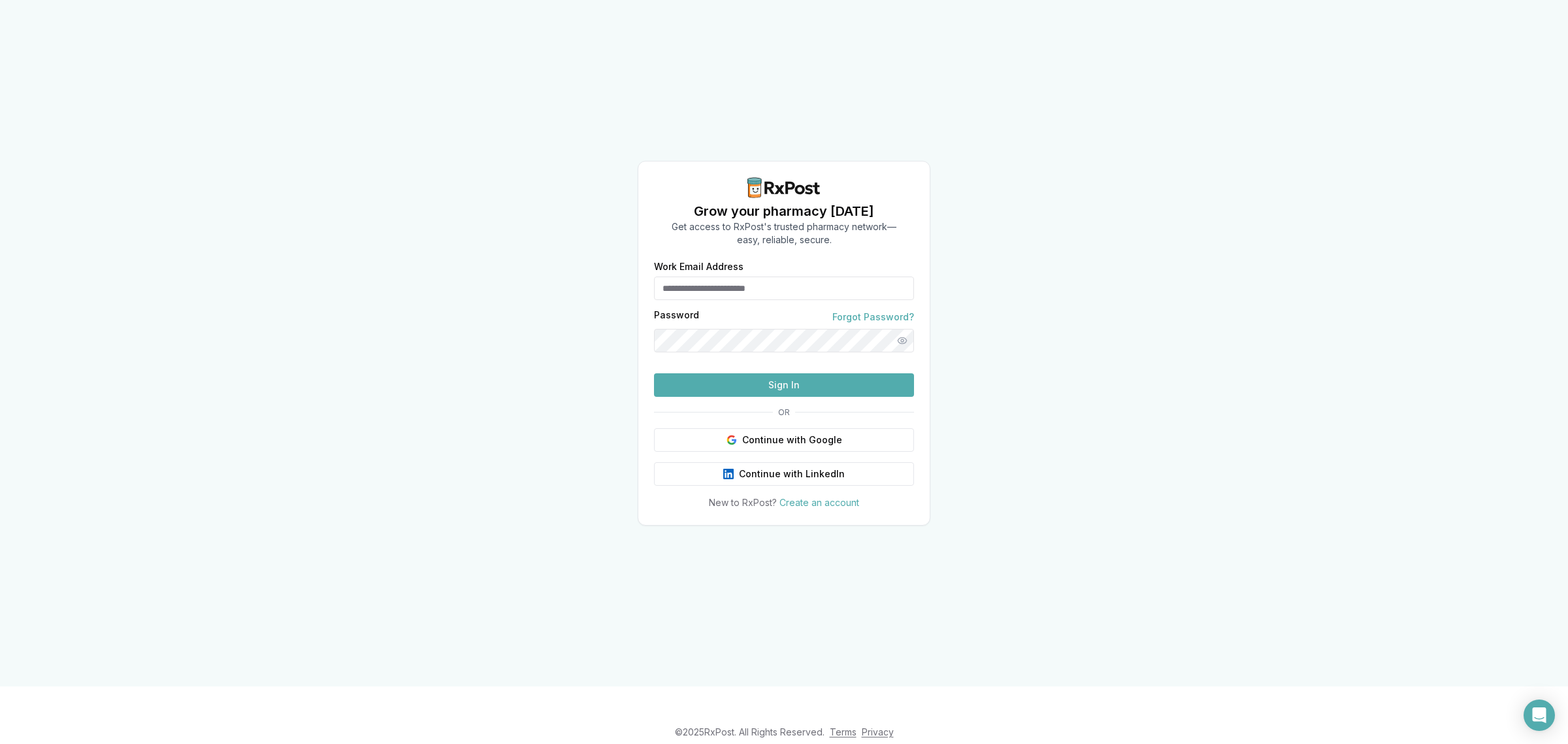
type input "**********"
click at [761, 396] on button "Sign In" at bounding box center [784, 385] width 260 height 24
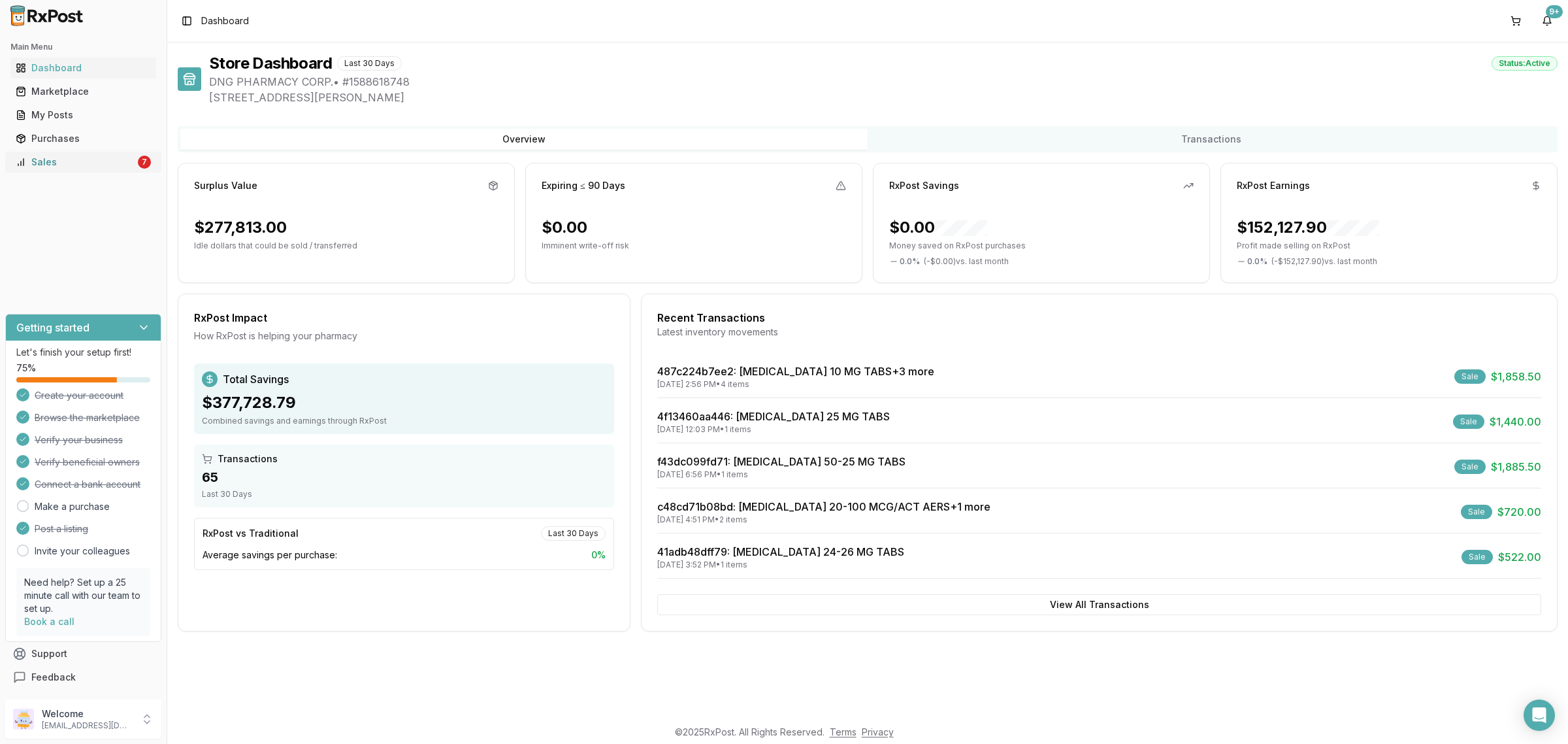
click at [82, 158] on div "Sales" at bounding box center [75, 162] width 120 height 13
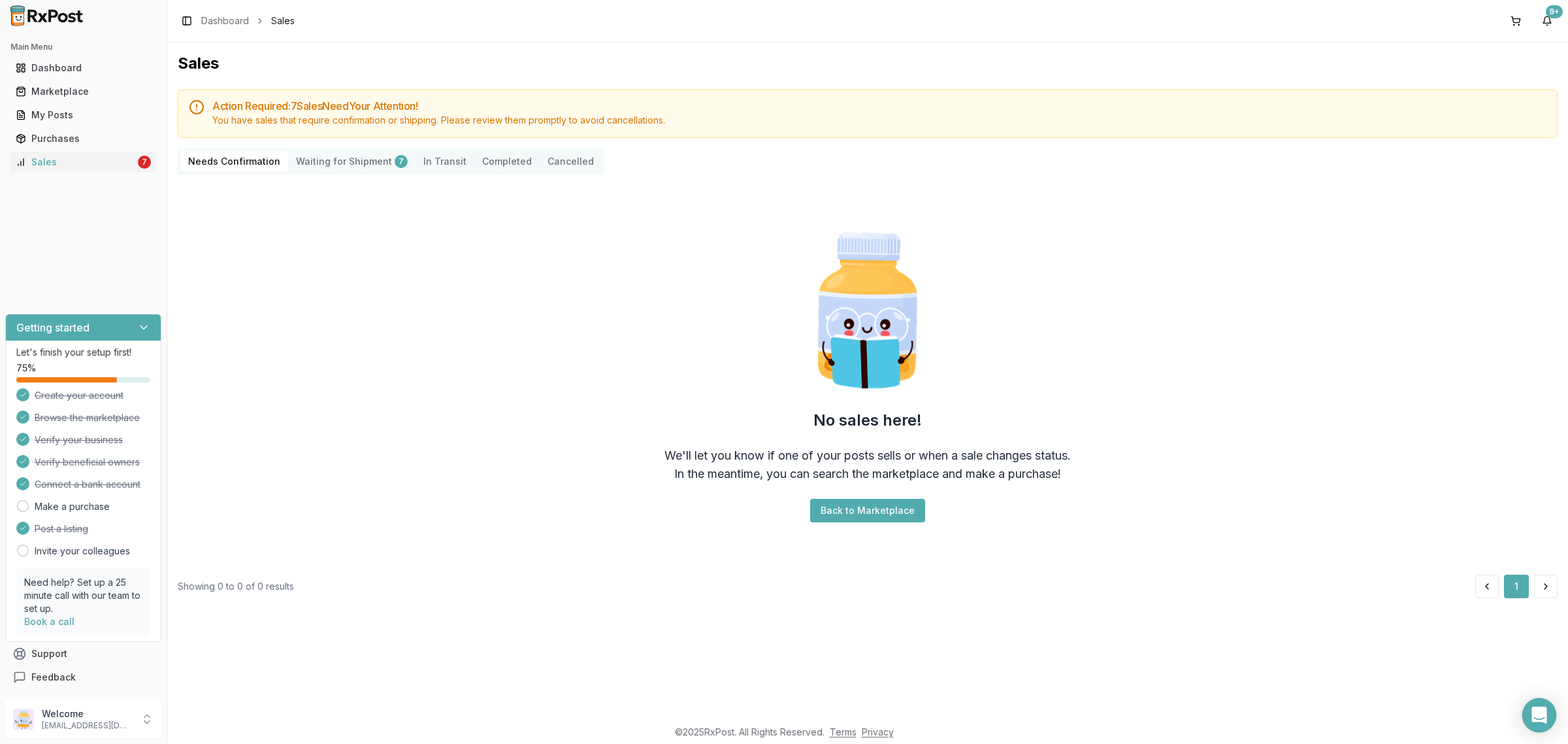
click at [1540, 718] on icon "Open Intercom Messenger" at bounding box center [1539, 715] width 15 height 17
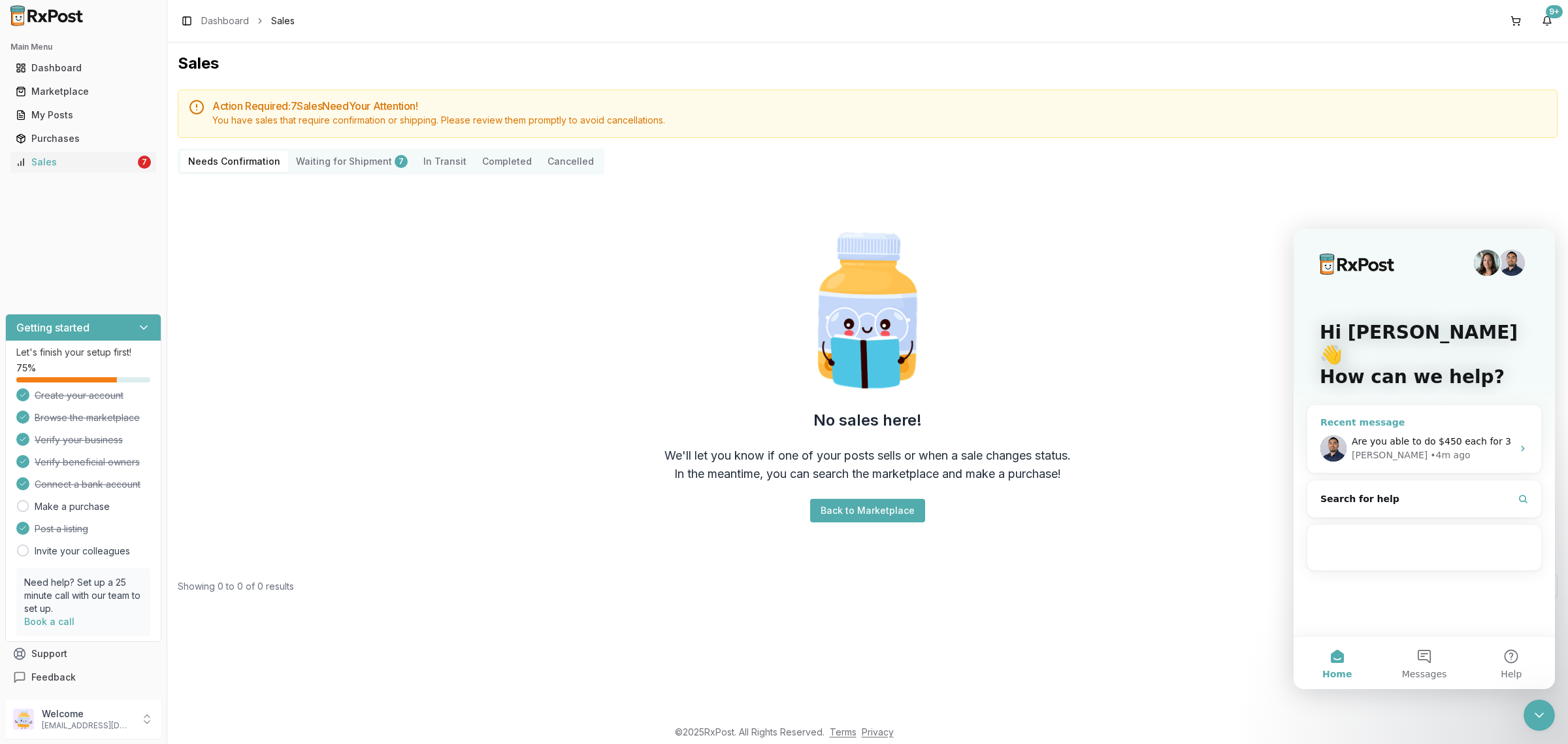
click at [1445, 436] on span "Are you able to do $450 each for 3" at bounding box center [1432, 442] width 160 height 11
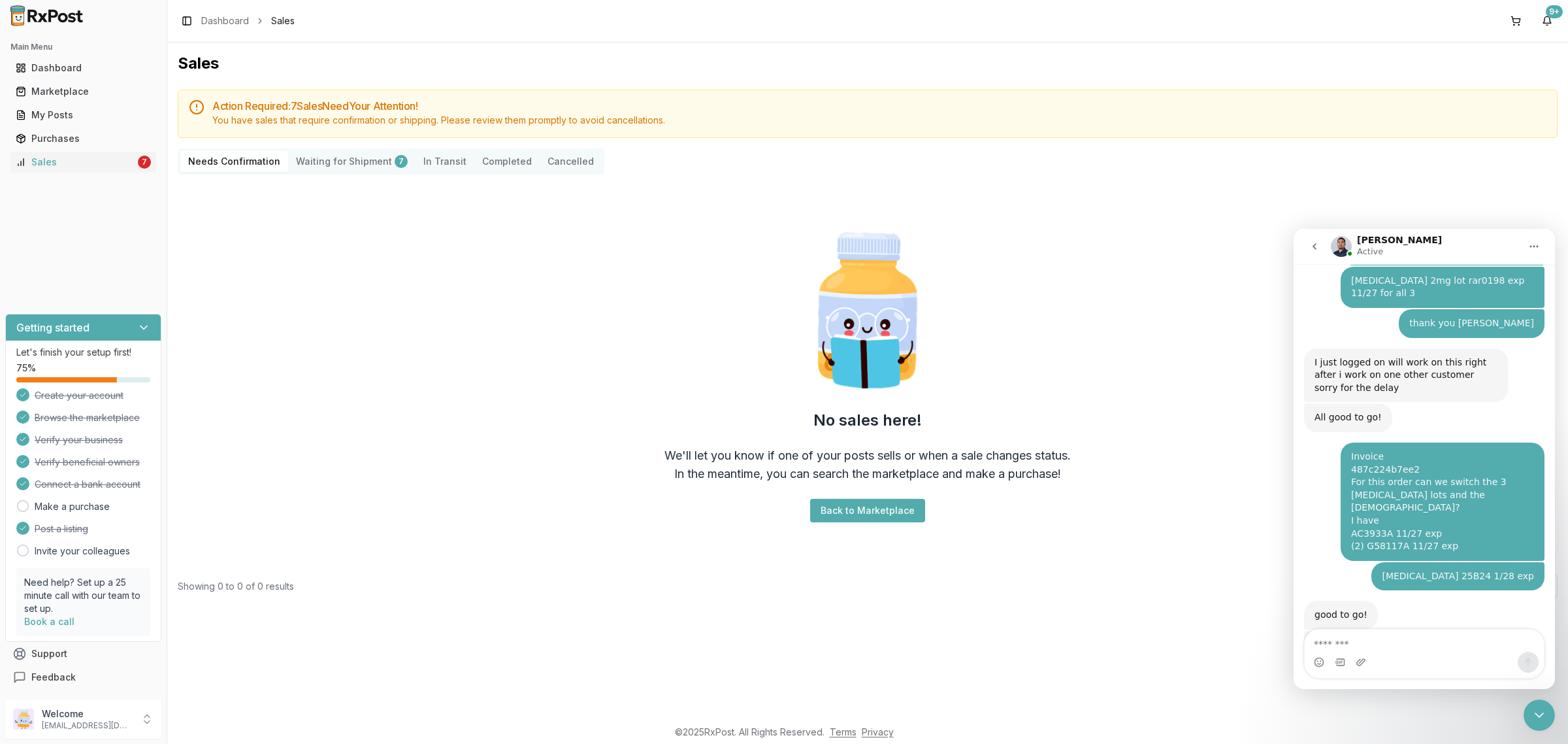
scroll to position [3434, 0]
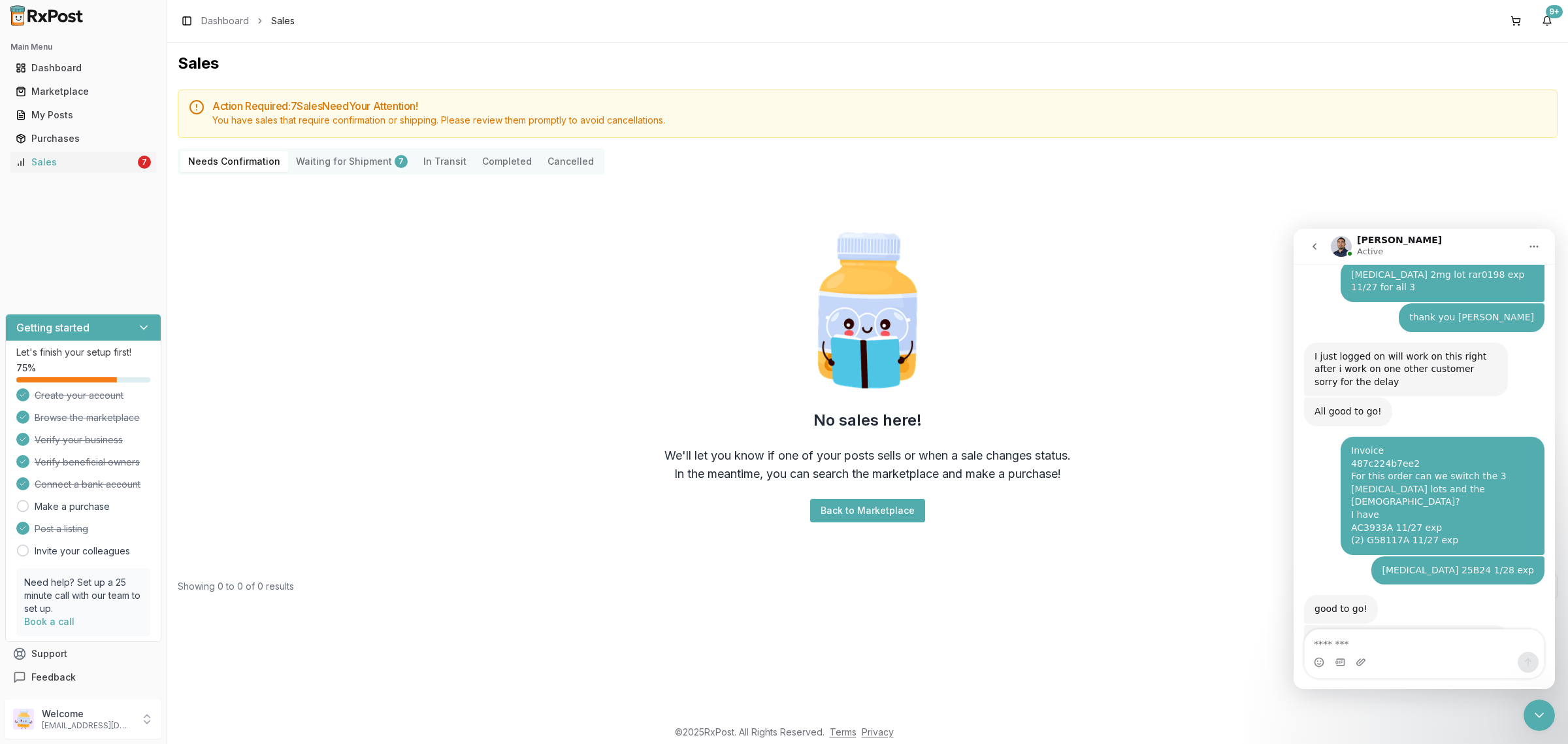
click at [1413, 645] on textarea "Message…" at bounding box center [1425, 641] width 239 height 23
type textarea "***"
click at [1534, 709] on icon "Close Intercom Messenger" at bounding box center [1539, 715] width 15 height 15
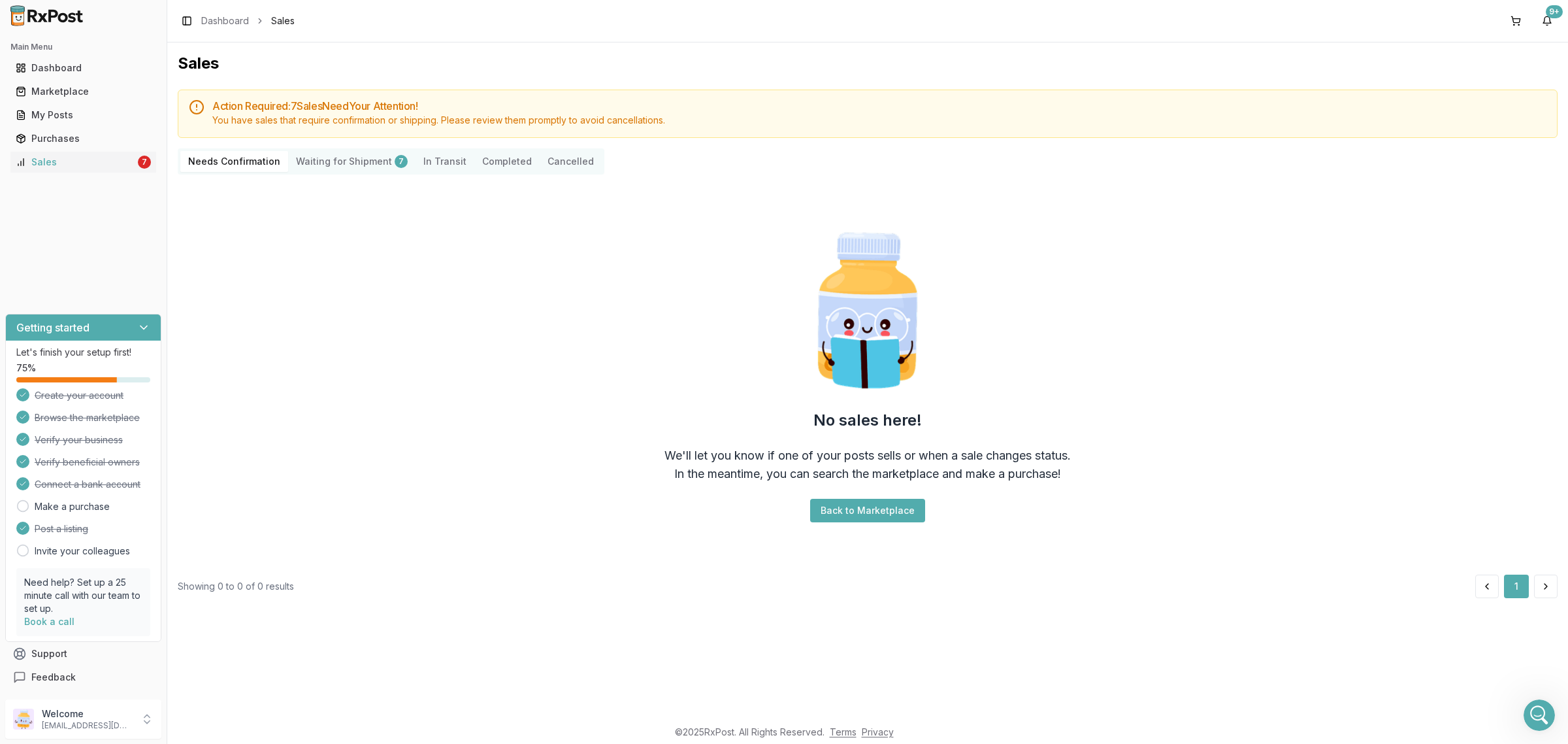
scroll to position [0, 0]
click at [465, 444] on div "No sales here! We'll let you know if one of your posts sells or when a sale cha…" at bounding box center [868, 375] width 1380 height 379
click at [1540, 708] on icon "Open Intercom Messenger" at bounding box center [1540, 716] width 22 height 22
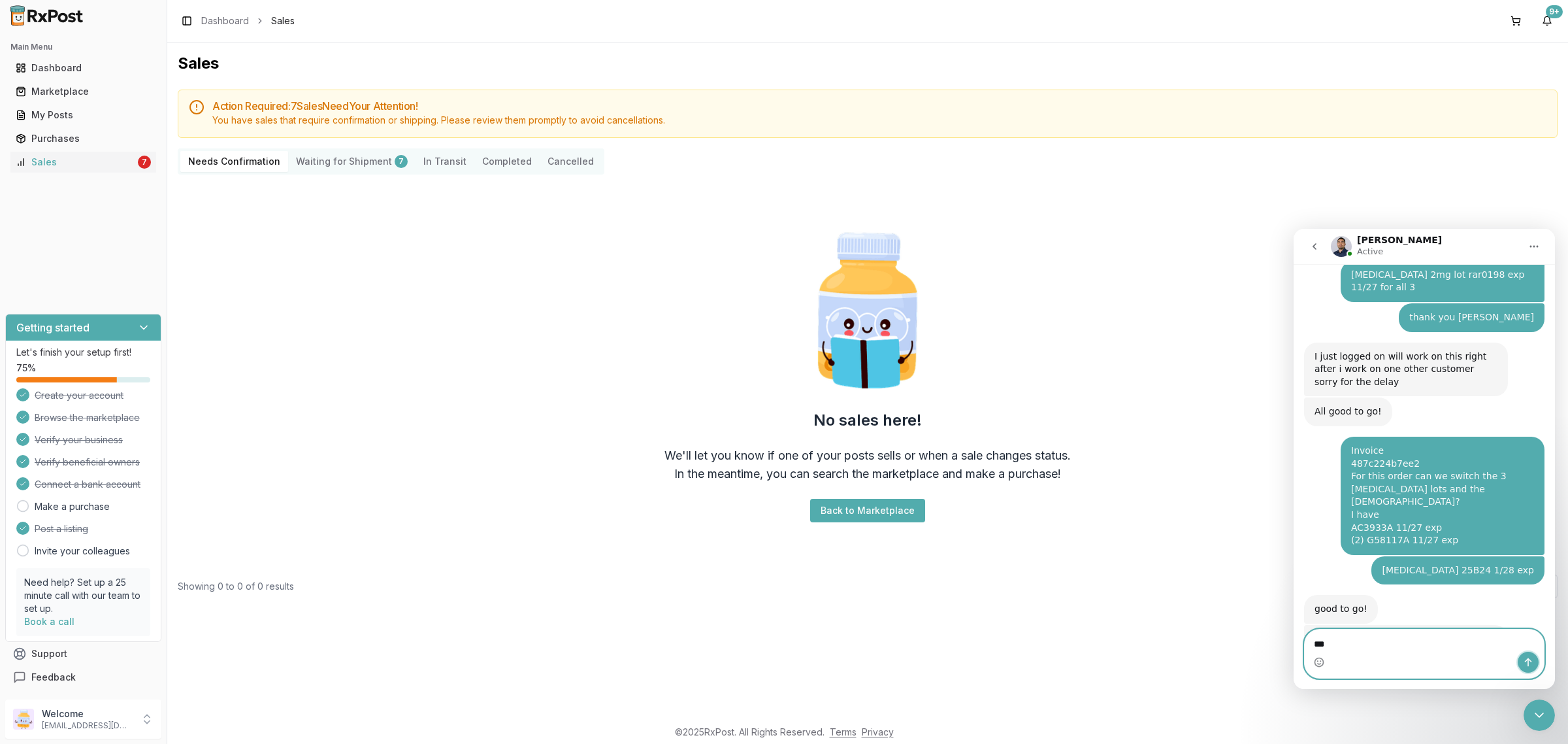
click at [1527, 667] on icon "Send a message…" at bounding box center [1529, 662] width 11 height 11
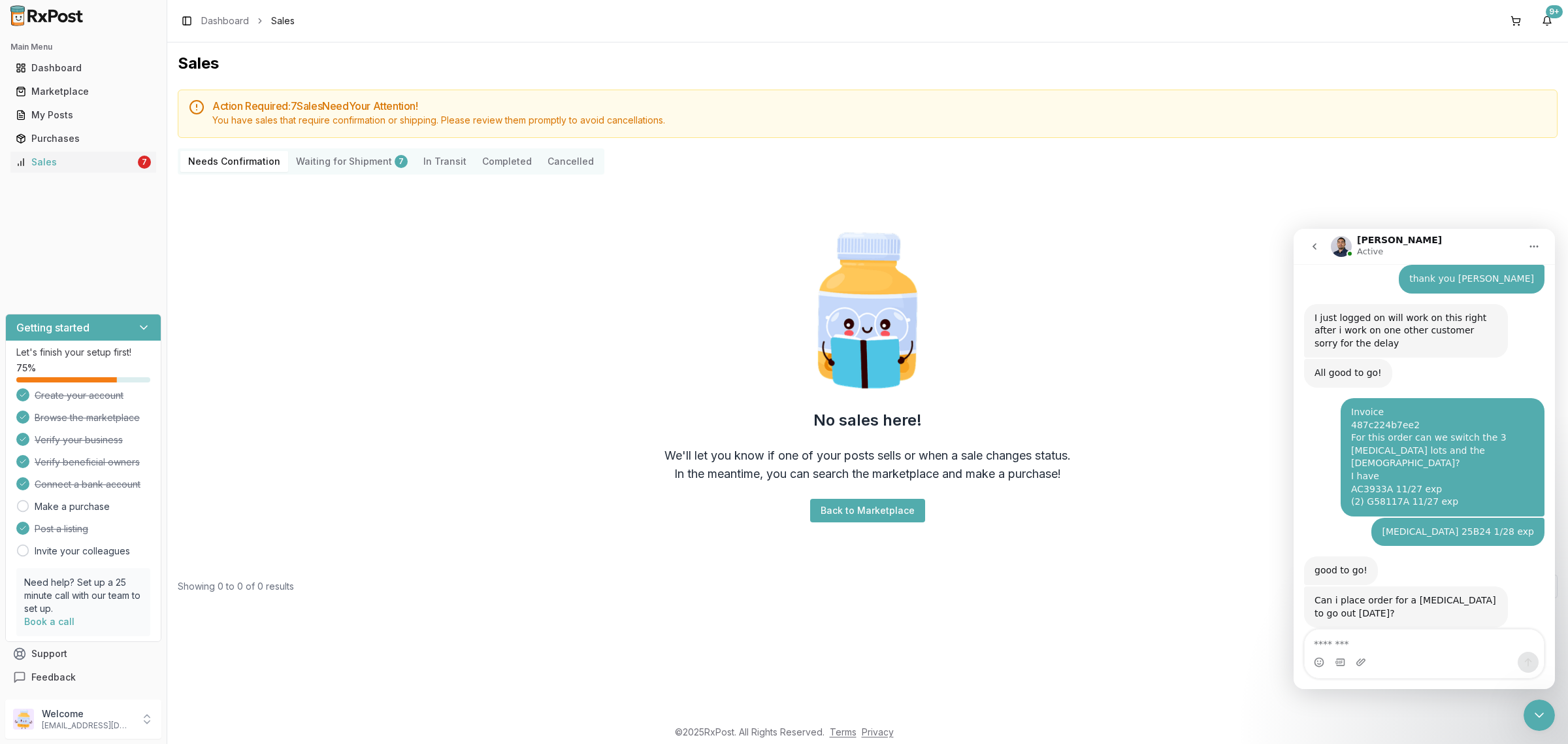
click at [1168, 602] on div "Sales Action Required: 7 Sale s Need Your Attention! You have sales that requir…" at bounding box center [867, 380] width 1401 height 675
click at [1314, 241] on icon "go back" at bounding box center [1315, 247] width 11 height 11
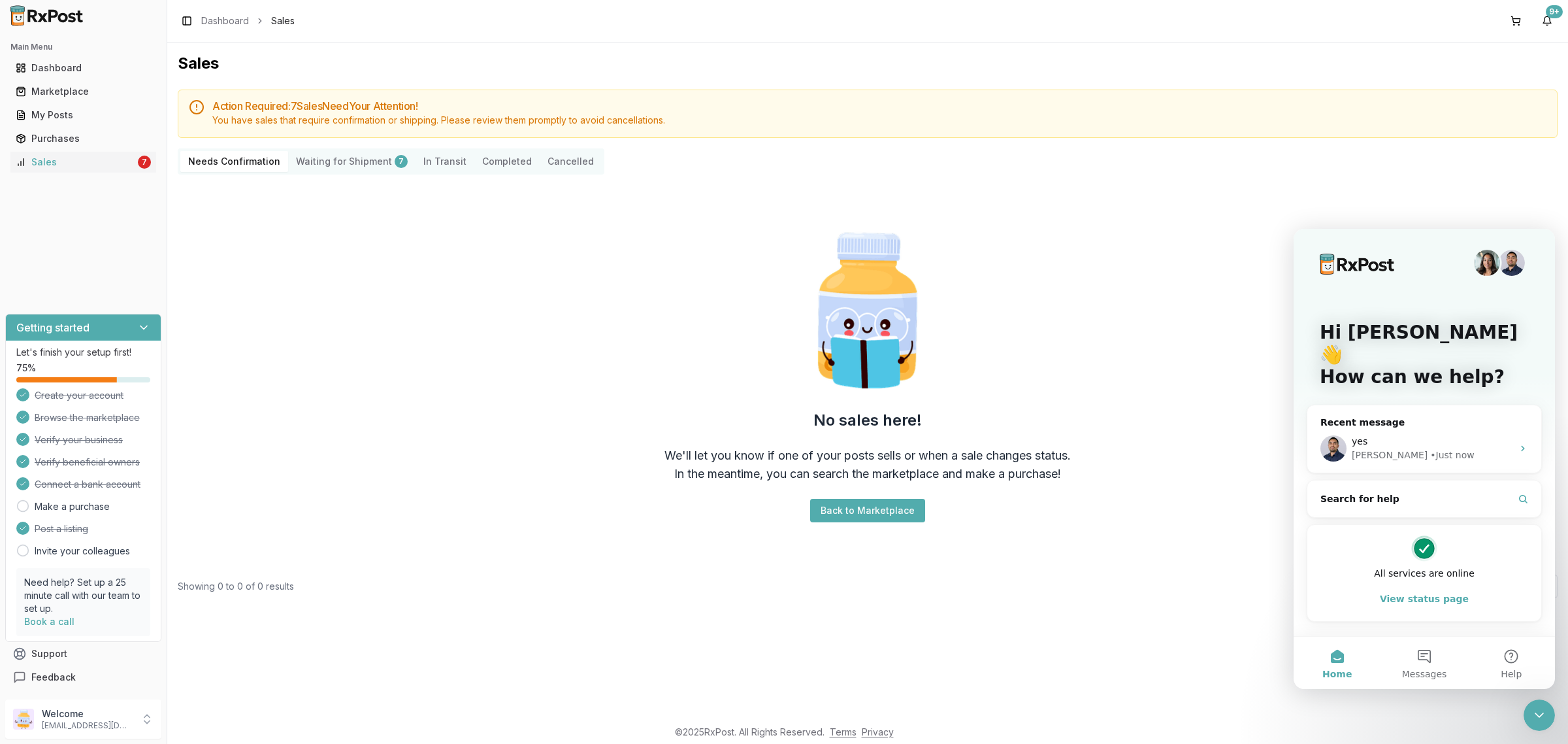
scroll to position [0, 0]
drag, startPoint x: 3029, startPoint y: 1407, endPoint x: 1530, endPoint y: 719, distance: 1649.3
click at [1534, 720] on icon "Close Intercom Messenger" at bounding box center [1539, 715] width 15 height 15
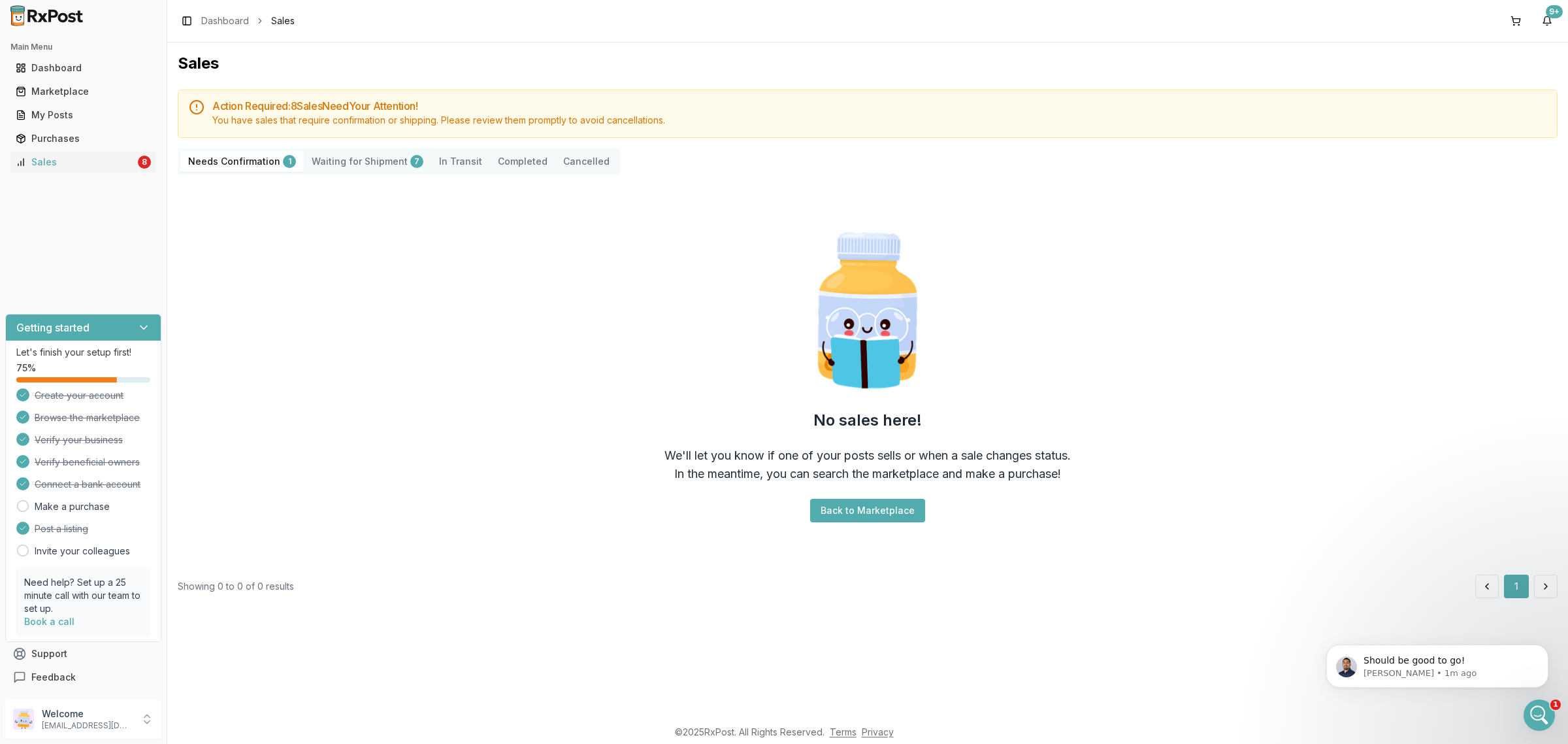
click at [258, 162] on Confirmation "Needs Confirmation 1" at bounding box center [242, 161] width 123 height 21
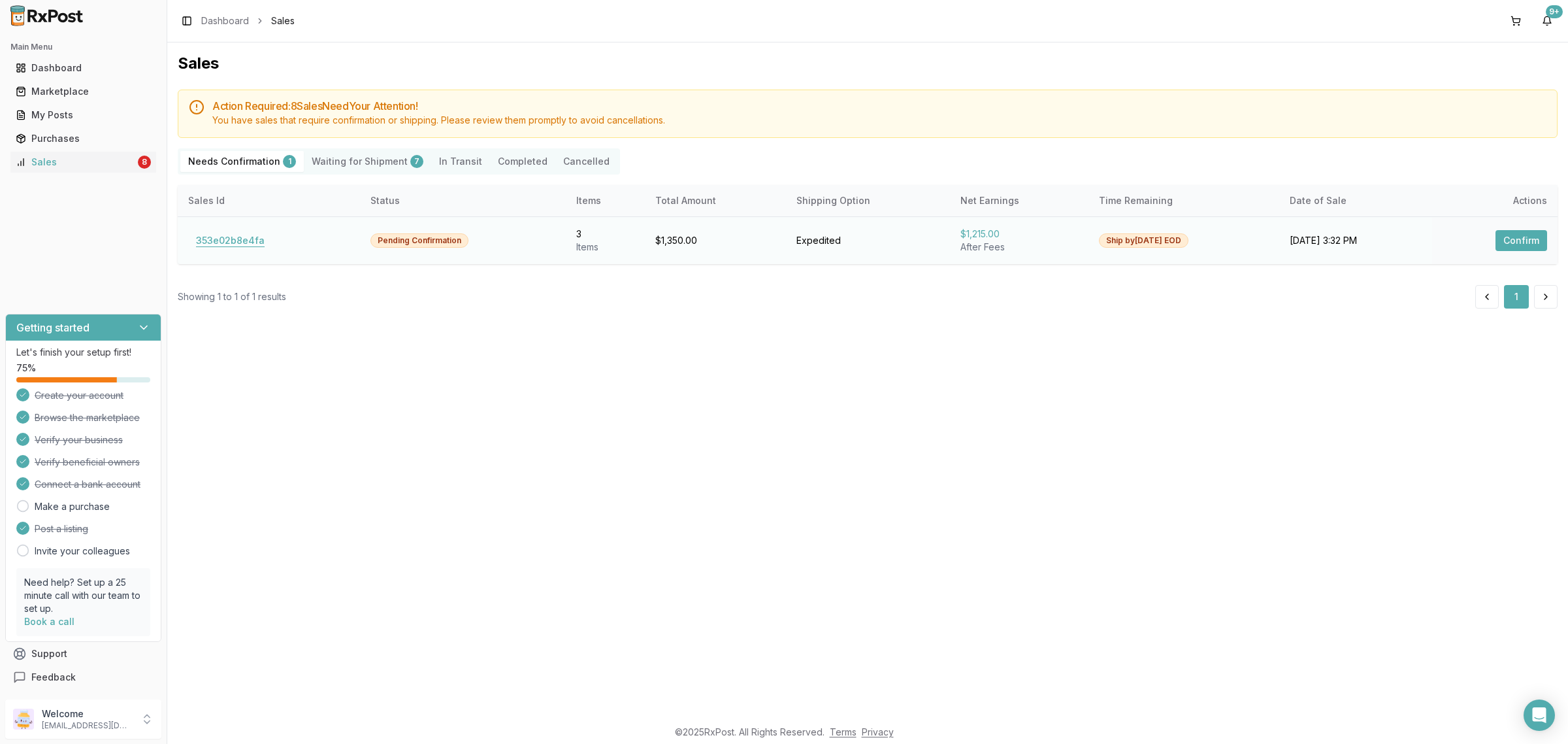
click at [222, 240] on button "353e02b8e4fa" at bounding box center [230, 240] width 84 height 21
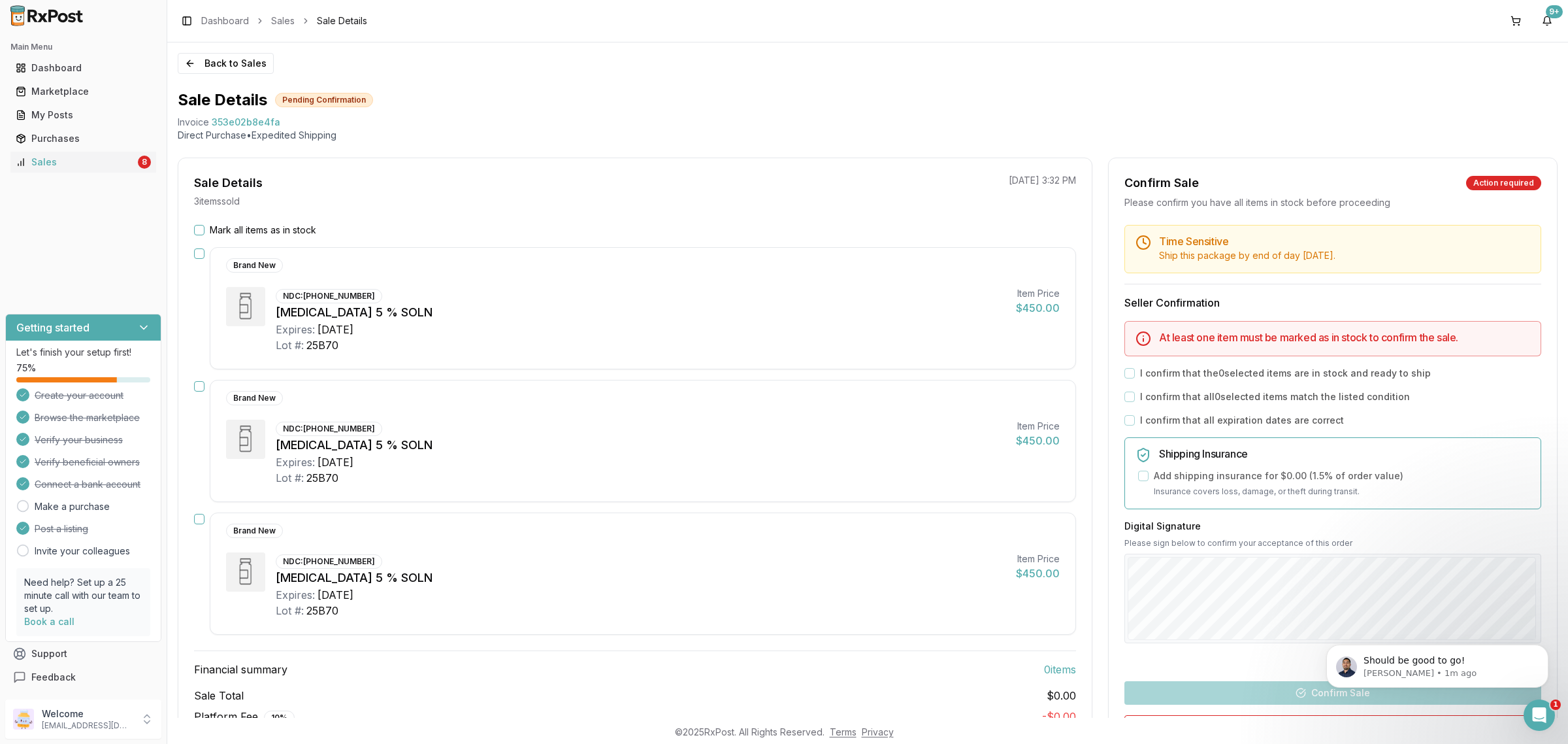
click at [1544, 707] on div "Open Intercom Messenger" at bounding box center [1540, 716] width 44 height 44
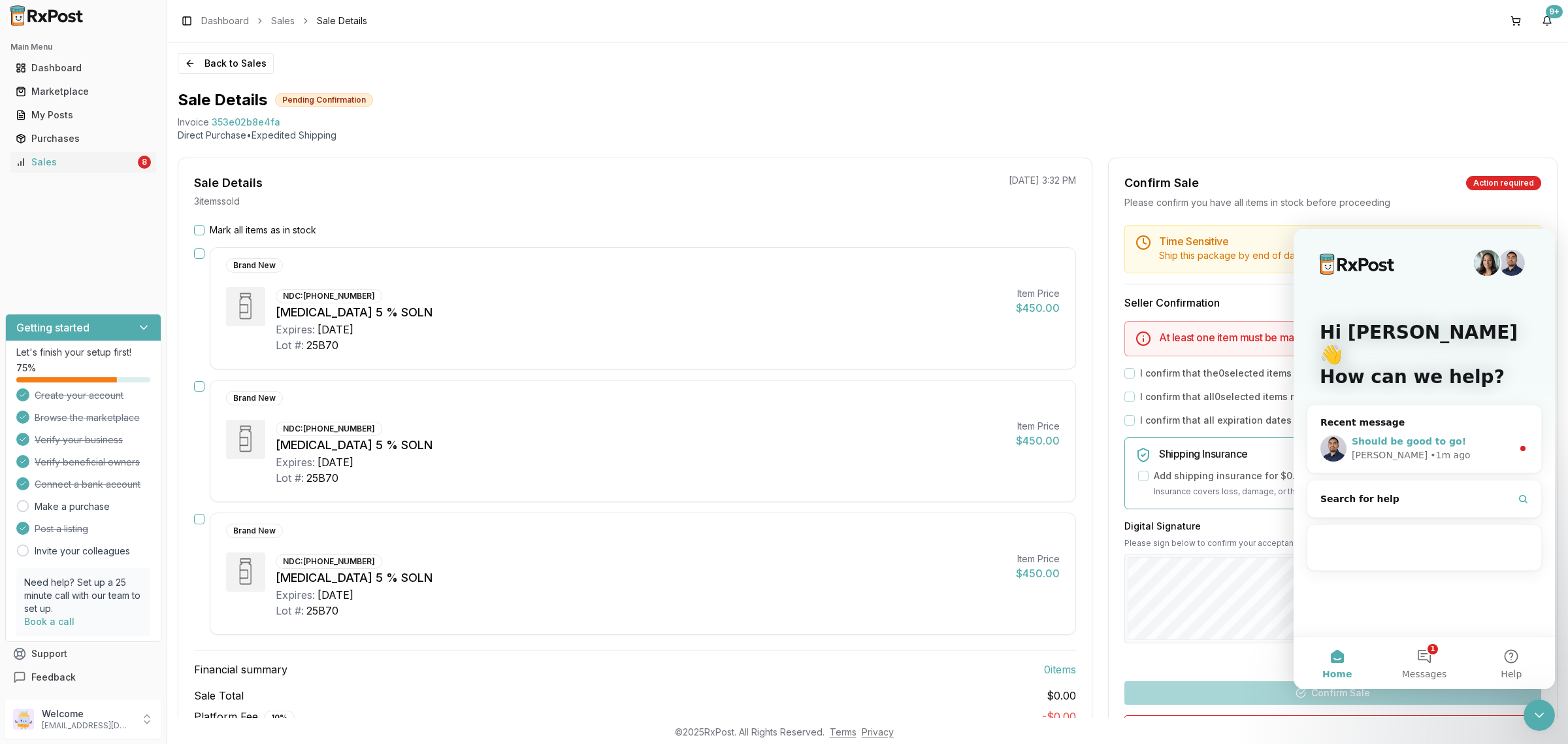
click at [1429, 436] on span "Should be good to go!" at bounding box center [1409, 442] width 114 height 11
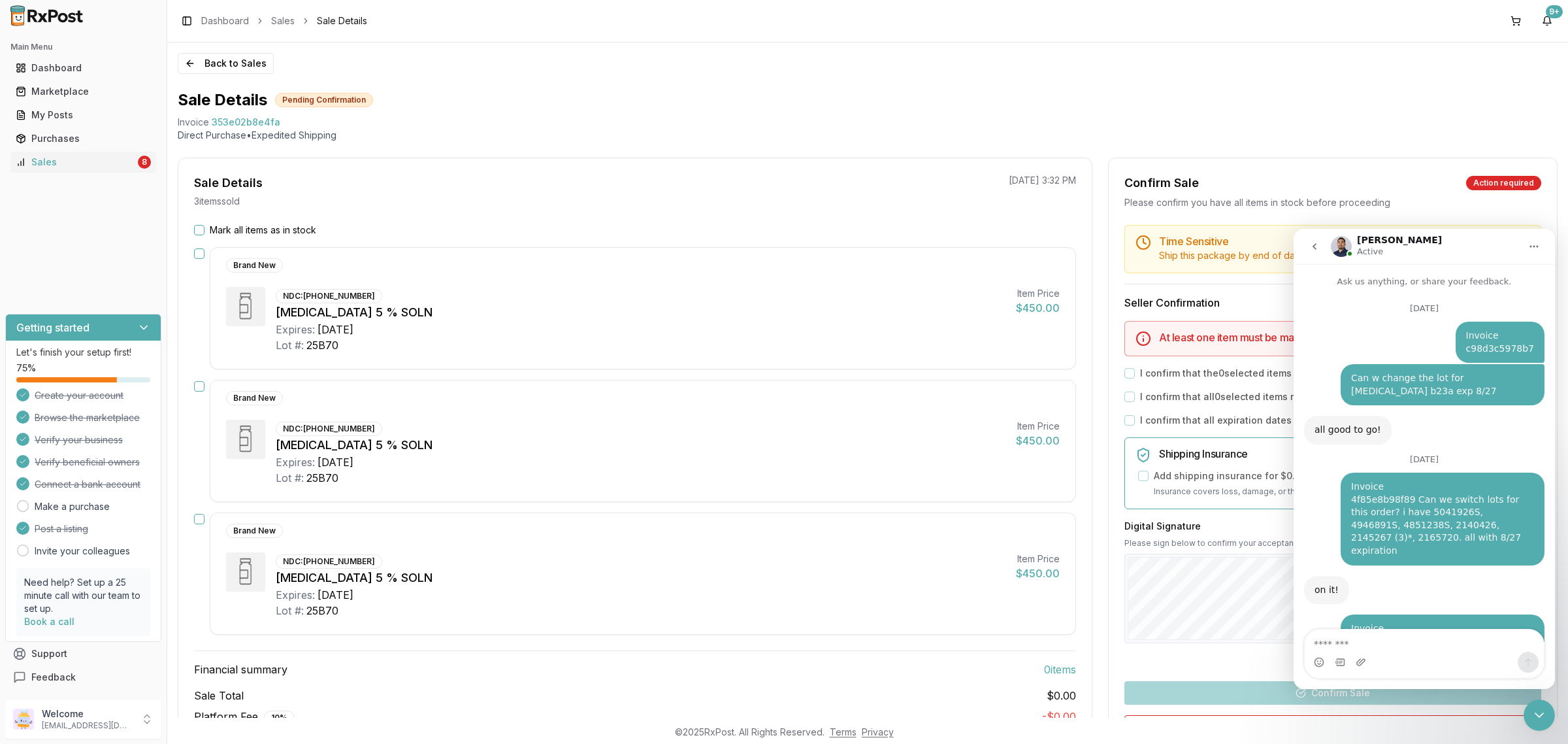
scroll to position [56, 0]
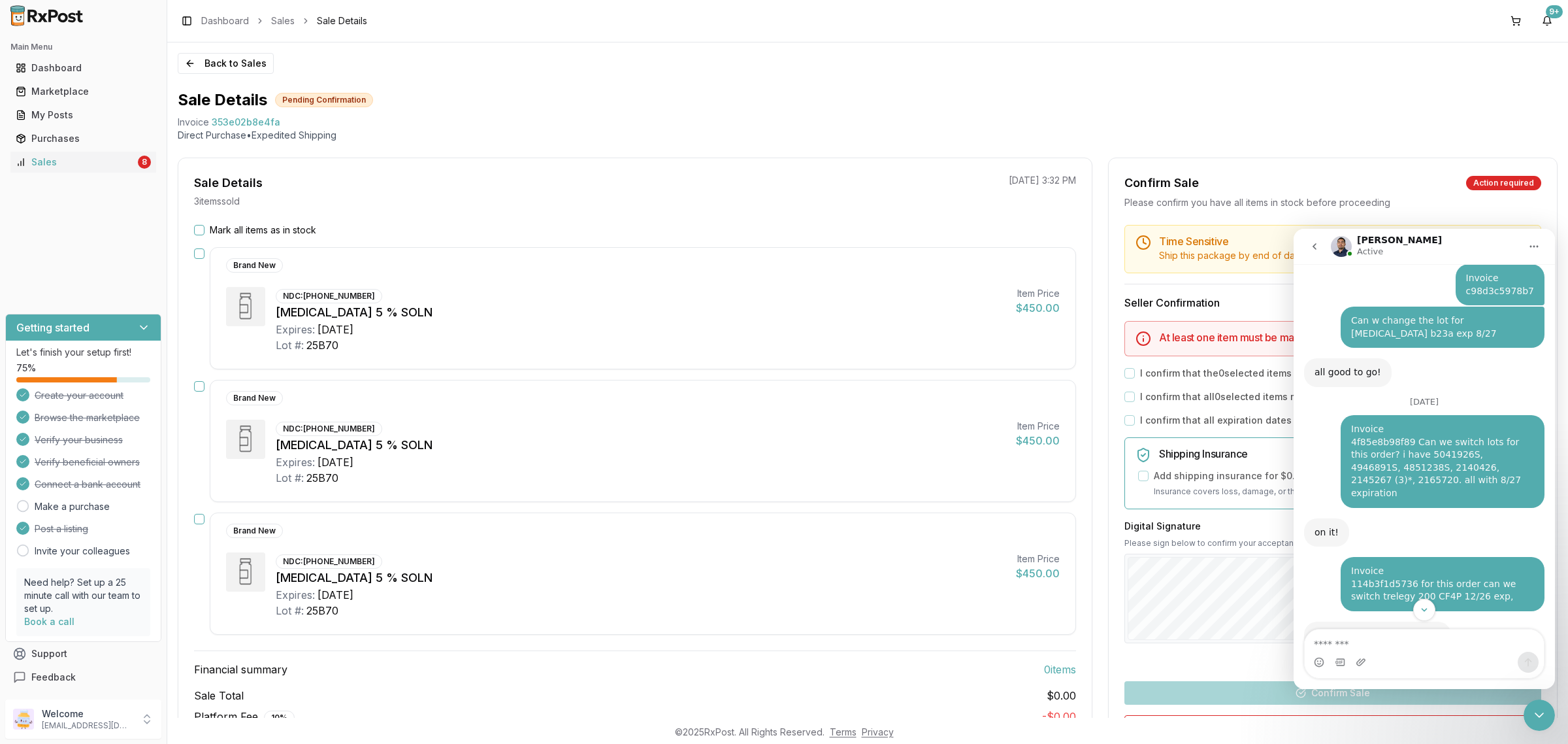
click at [1445, 651] on textarea "Message…" at bounding box center [1425, 641] width 239 height 23
type textarea "**********"
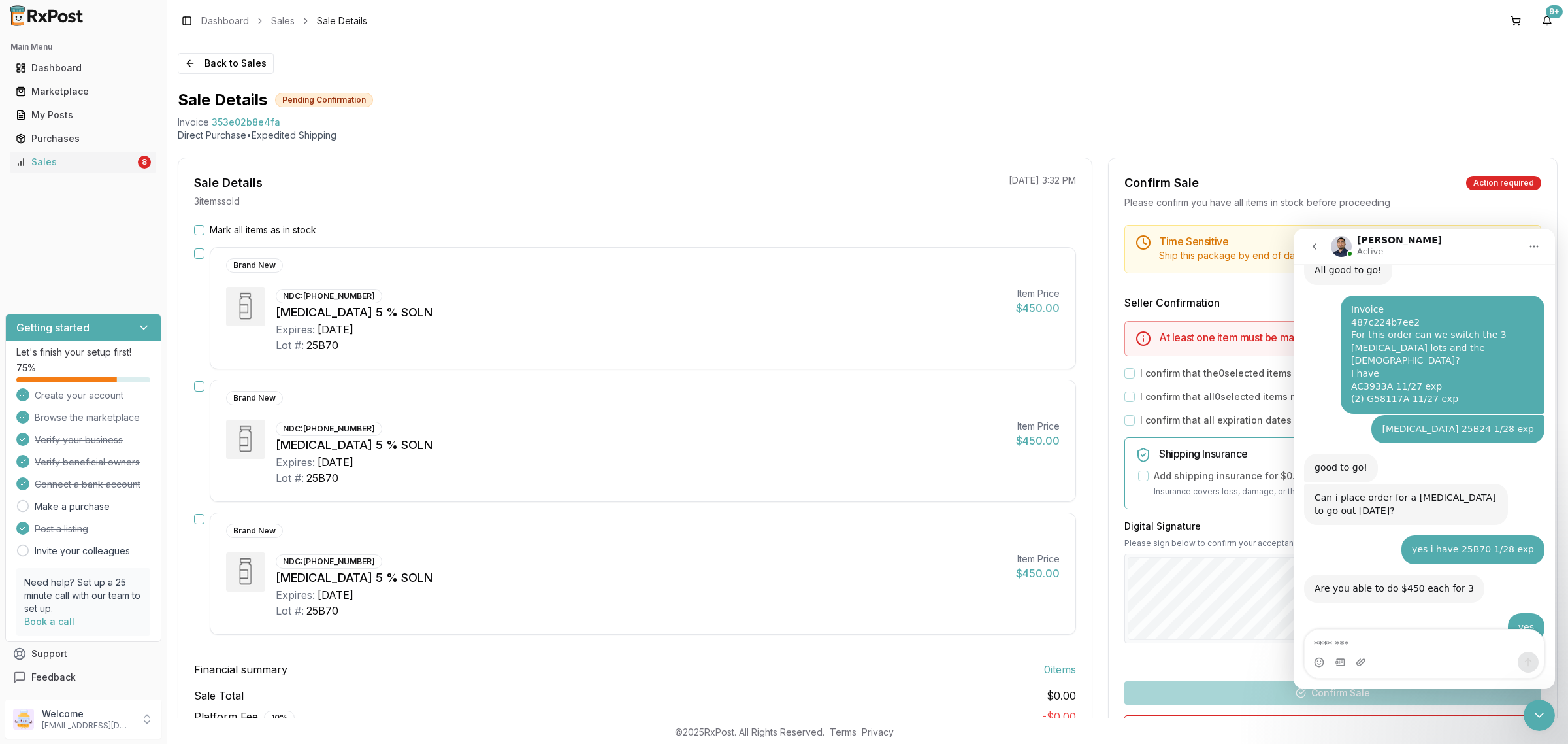
scroll to position [3580, 0]
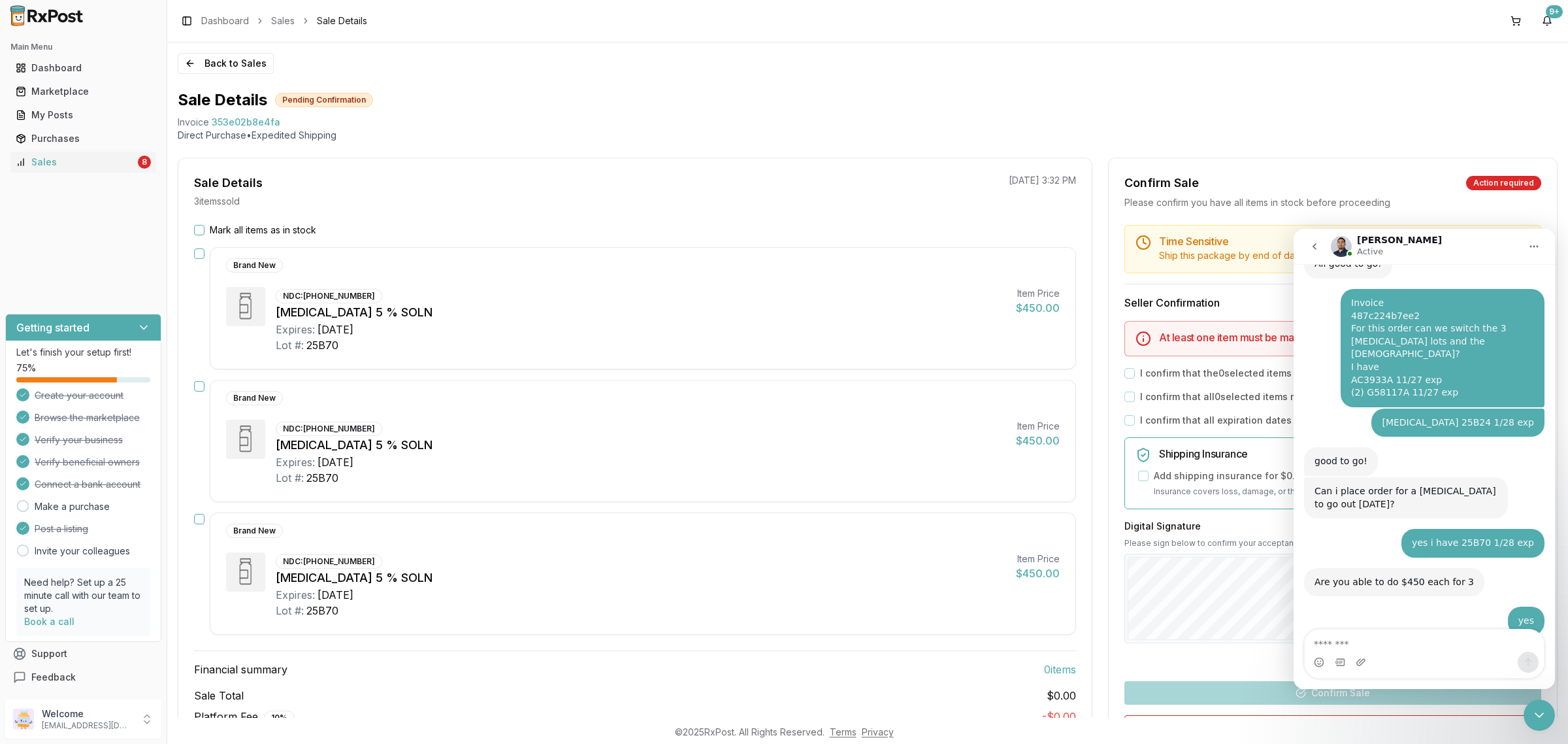
click at [1106, 105] on div "Sale Details Pending Confirmation" at bounding box center [868, 100] width 1380 height 21
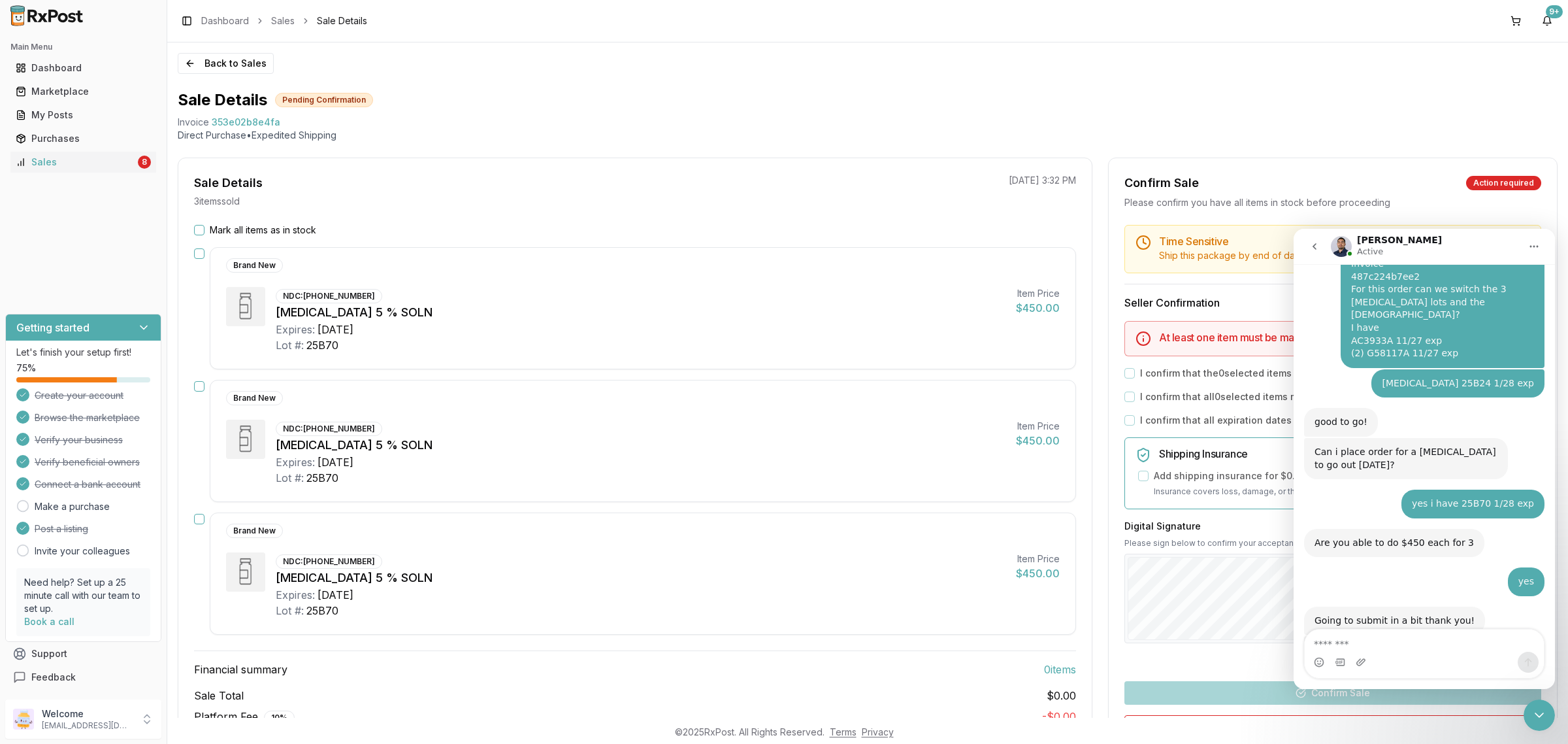
click at [1538, 724] on div "Close Intercom Messenger" at bounding box center [1539, 715] width 32 height 32
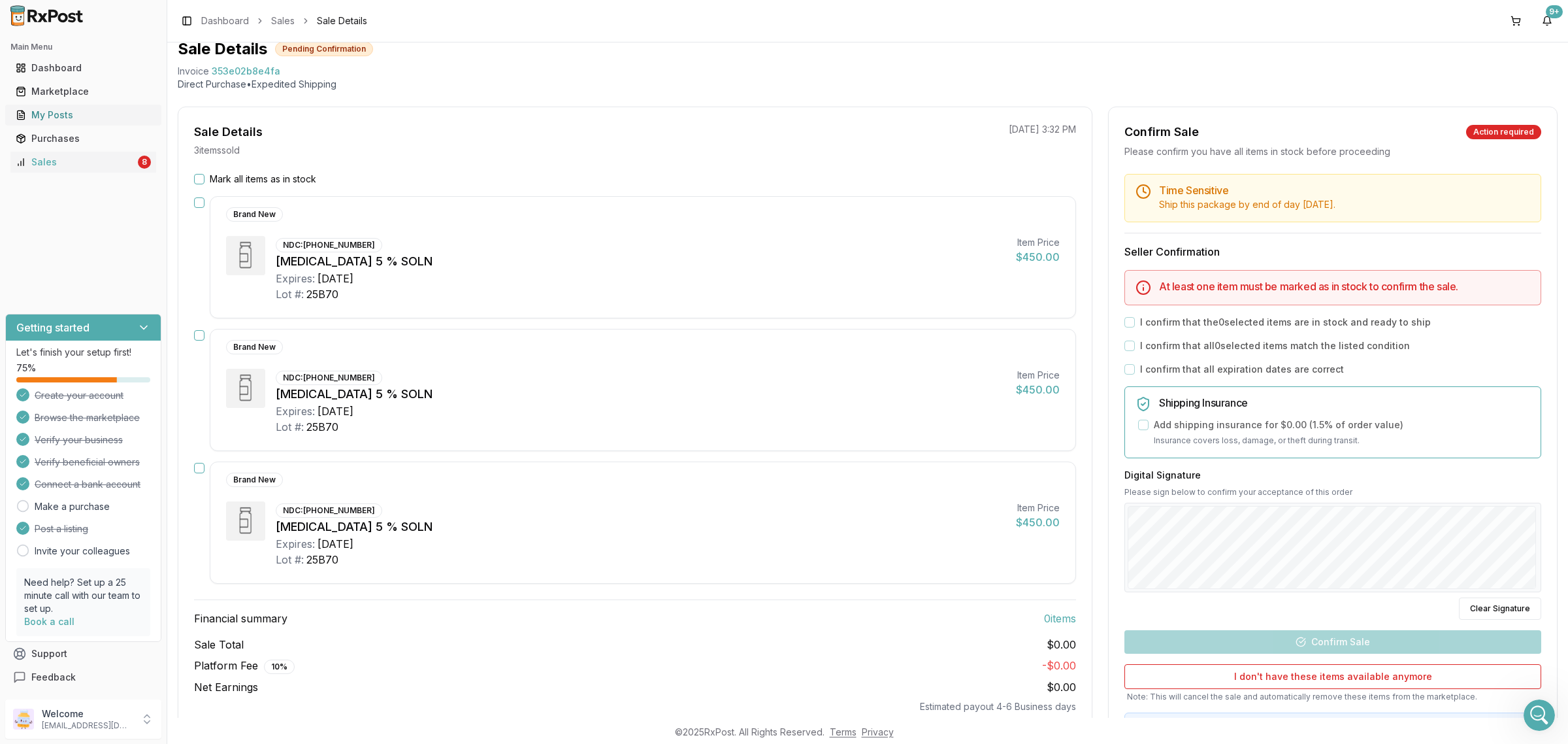
scroll to position [0, 0]
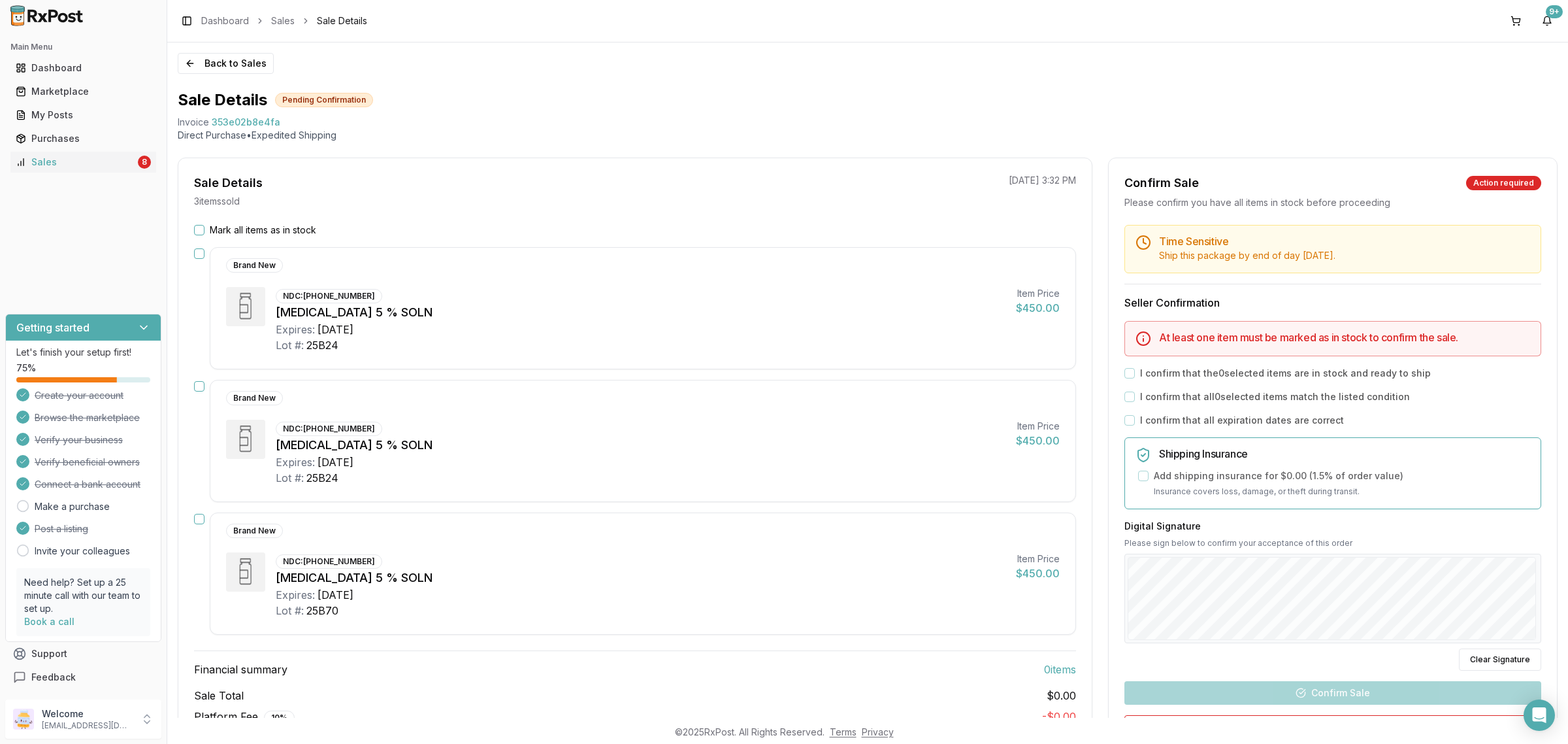
click at [217, 233] on label "Mark all items as in stock" at bounding box center [262, 230] width 106 height 13
click at [205, 233] on button "Mark all items as in stock" at bounding box center [200, 230] width 11 height 11
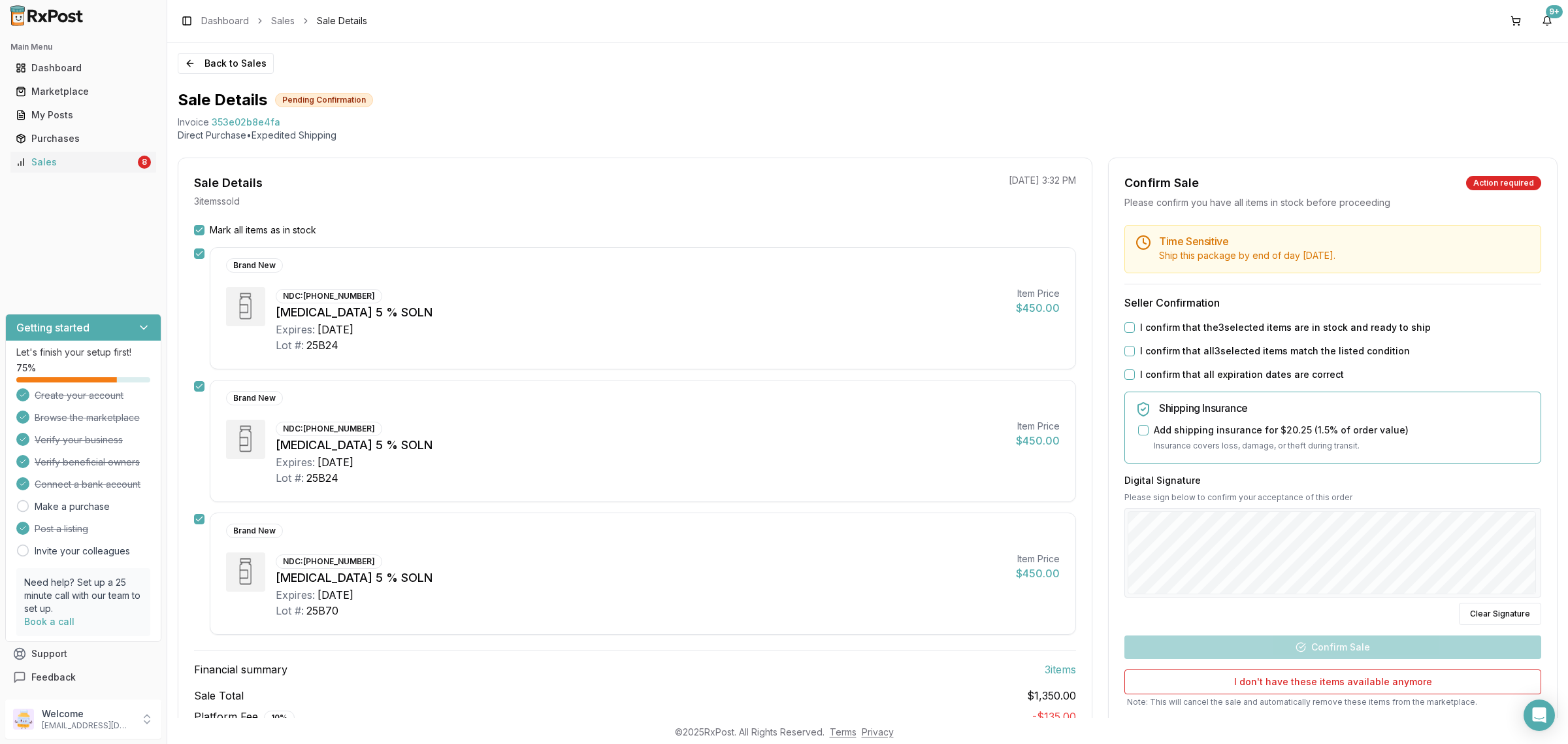
click at [1164, 328] on label "I confirm that the 3 selected items are in stock and ready to ship" at bounding box center [1285, 328] width 291 height 13
click at [1135, 328] on button "I confirm that the 3 selected items are in stock and ready to ship" at bounding box center [1130, 328] width 11 height 11
click at [1155, 350] on label "I confirm that all 3 selected items match the listed condition" at bounding box center [1275, 351] width 270 height 13
click at [1135, 350] on button "I confirm that all 3 selected items match the listed condition" at bounding box center [1130, 351] width 11 height 11
click at [1154, 379] on label "I confirm that all expiration dates are correct" at bounding box center [1242, 375] width 204 height 13
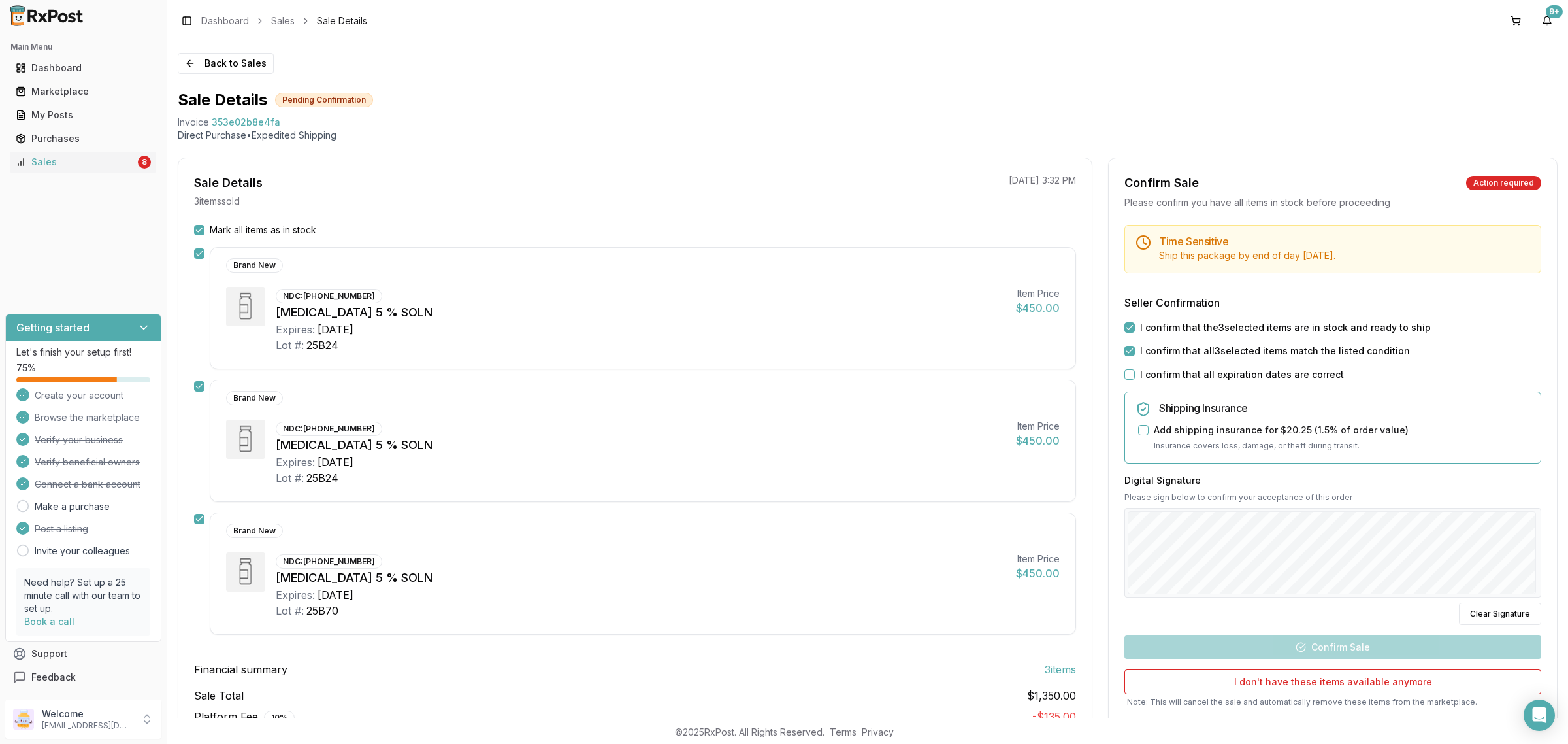
click at [1135, 379] on button "I confirm that all expiration dates are correct" at bounding box center [1130, 375] width 11 height 11
click at [1353, 647] on button "Confirm Sale" at bounding box center [1333, 647] width 417 height 24
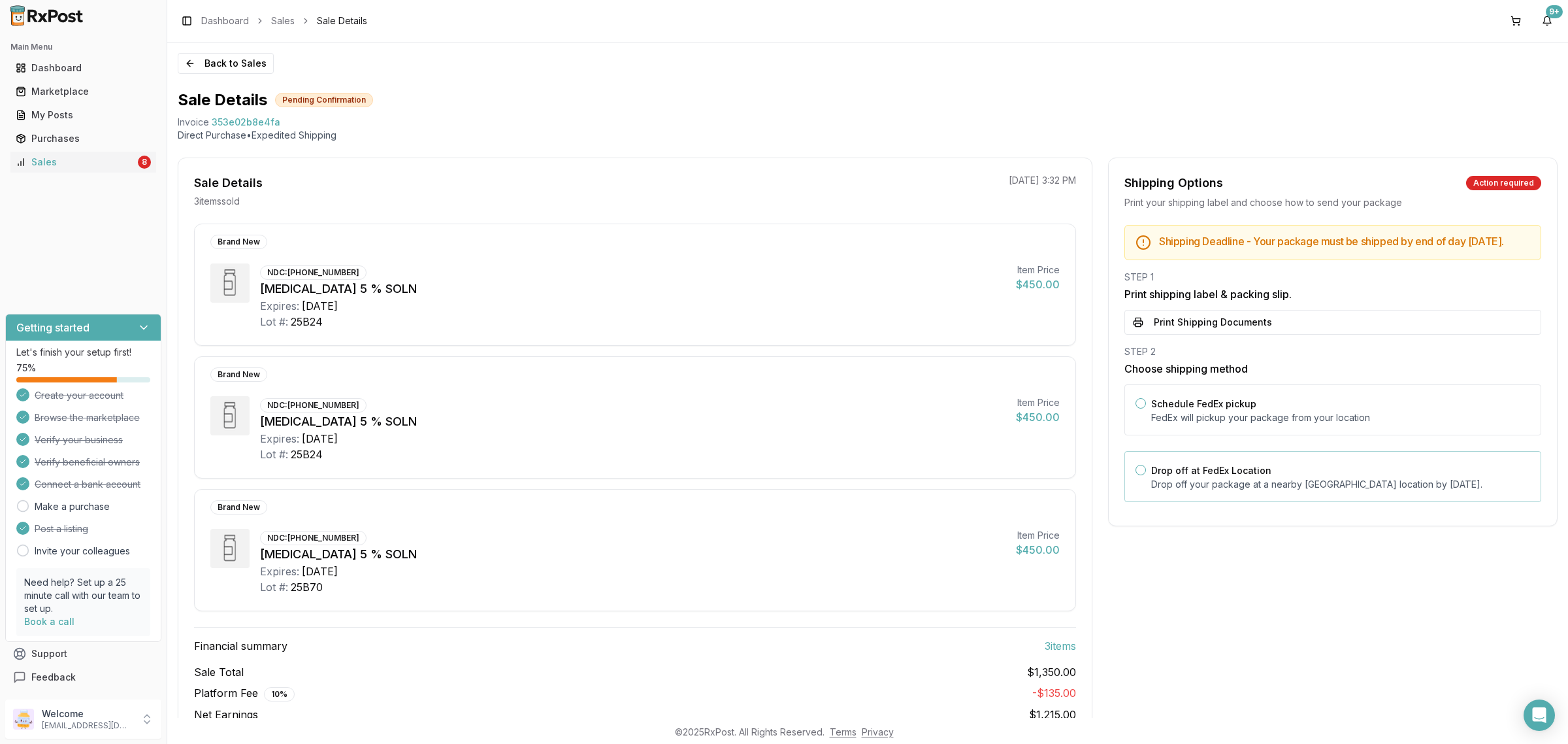
click at [1257, 476] on label "Drop off at FedEx Location" at bounding box center [1212, 470] width 121 height 11
click at [1146, 475] on button "Drop off at FedEx Location" at bounding box center [1141, 470] width 11 height 11
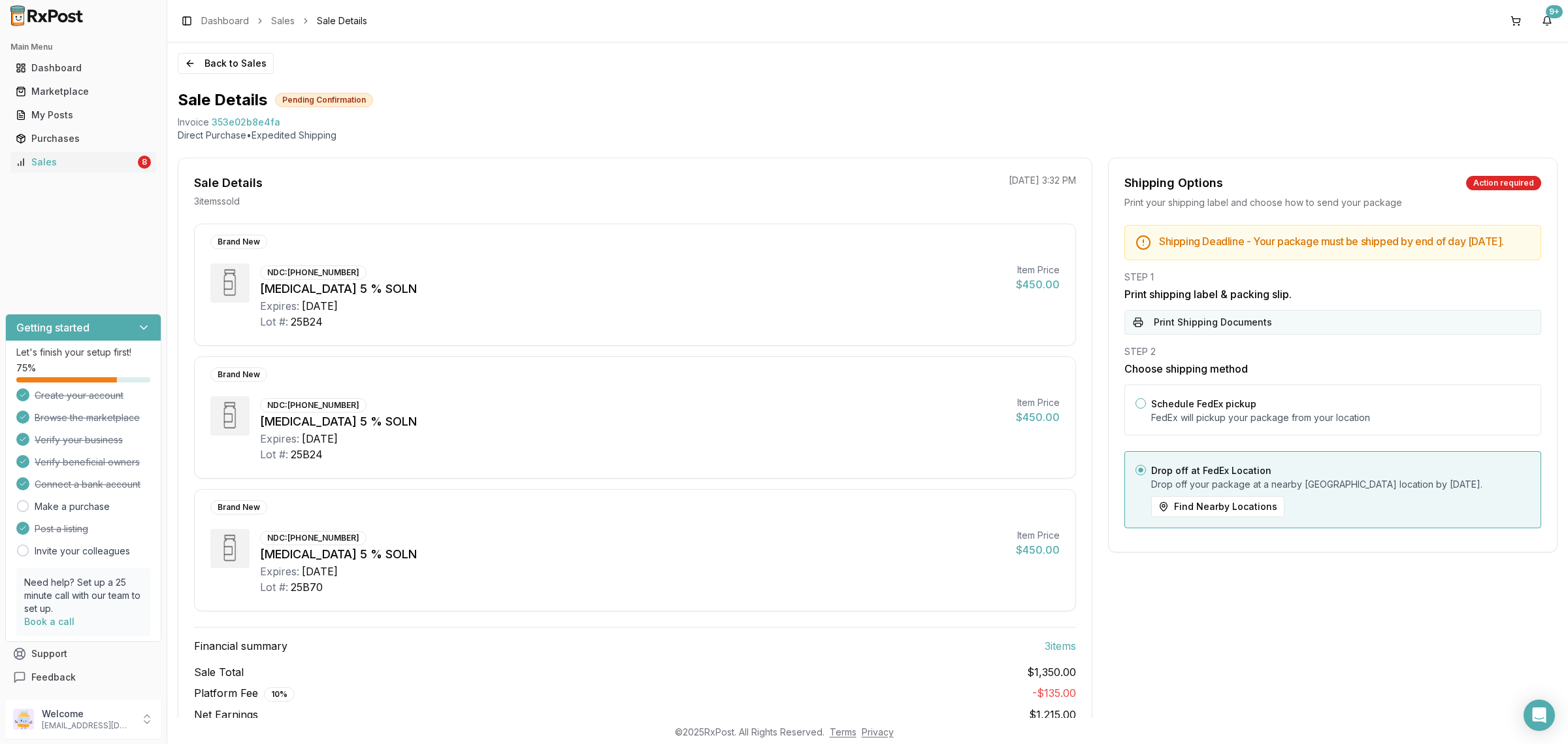
click at [1250, 335] on button "Print Shipping Documents" at bounding box center [1333, 322] width 417 height 24
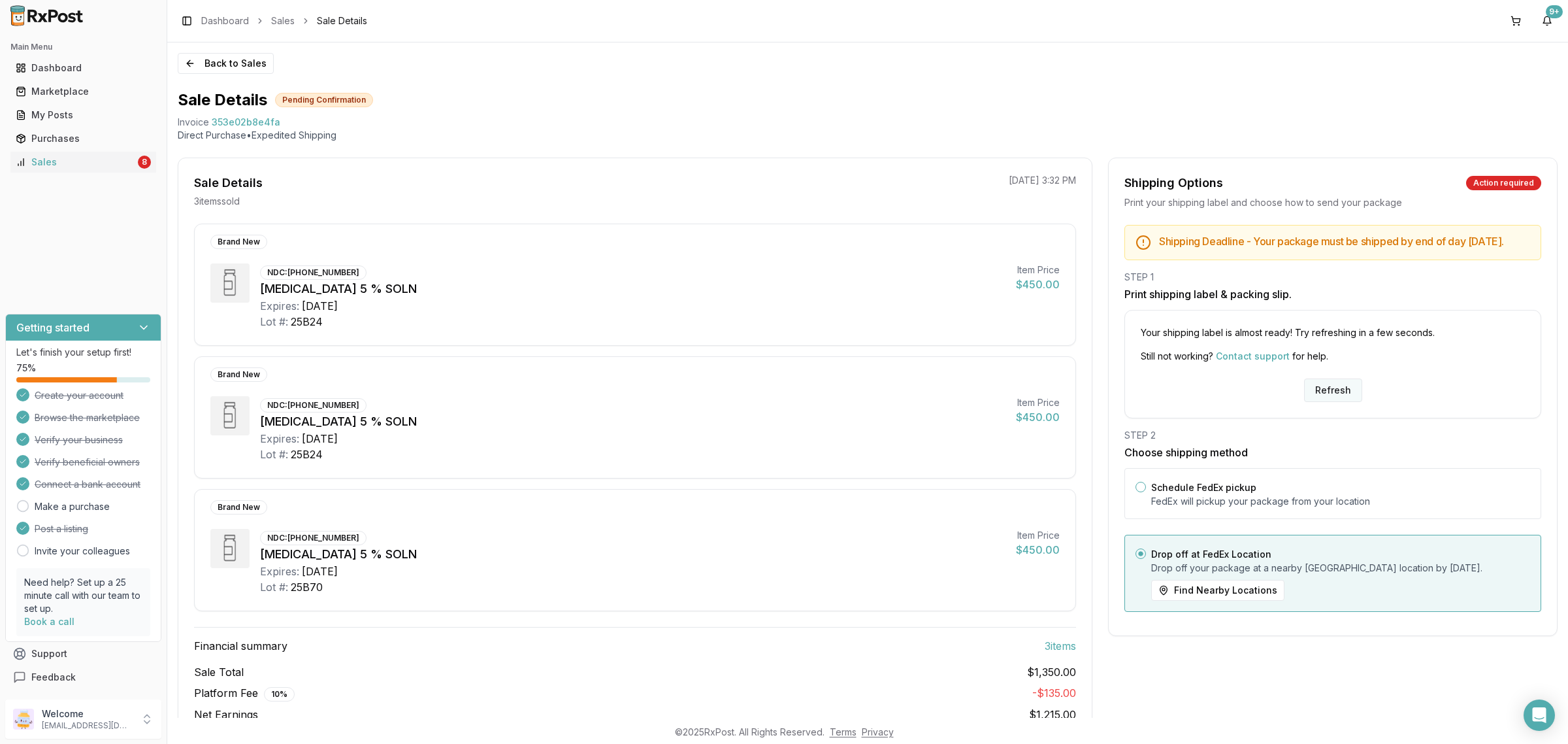
click at [1325, 394] on button "Refresh" at bounding box center [1333, 390] width 58 height 24
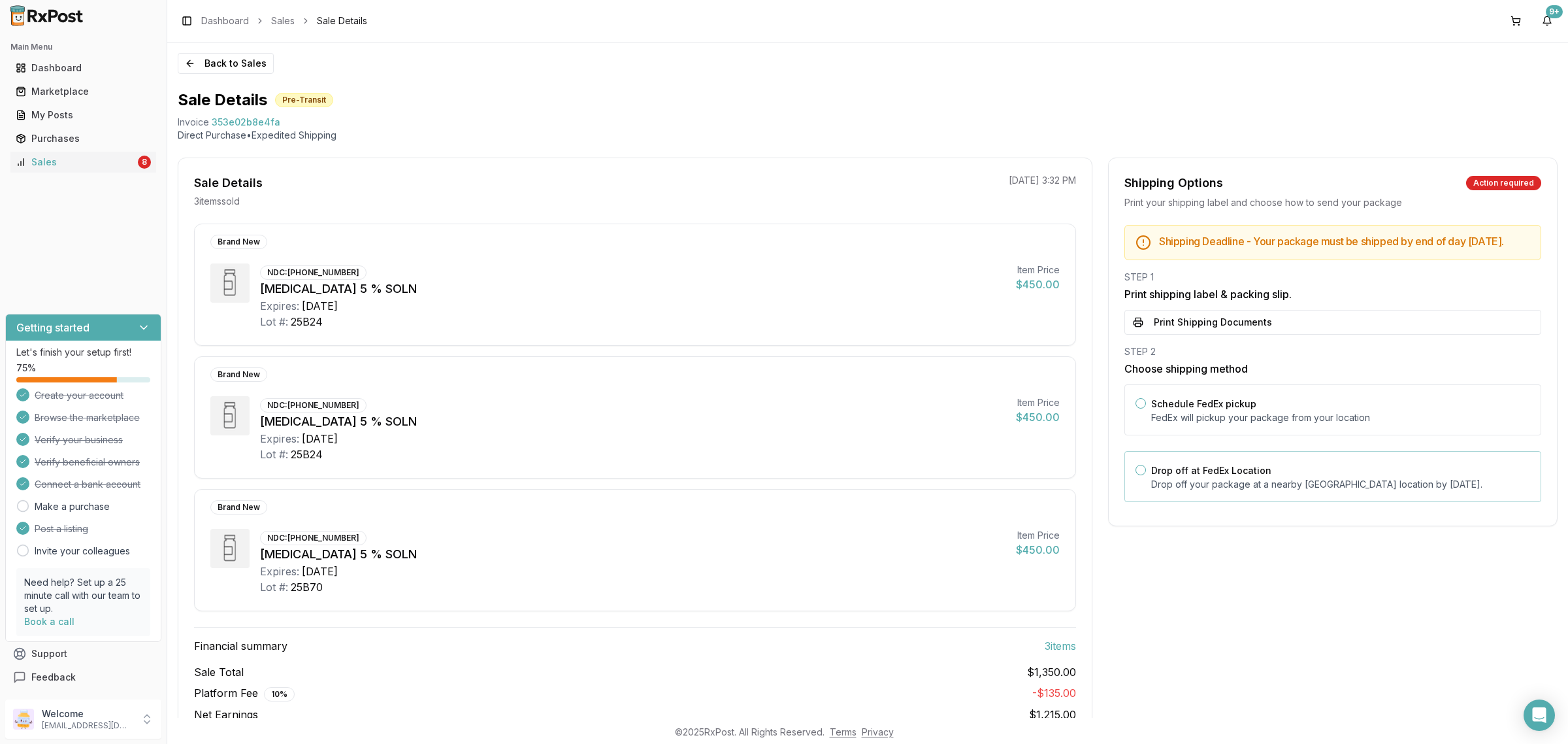
click at [1264, 488] on div "Drop off at FedEx Location Drop off your package at a nearby [GEOGRAPHIC_DATA] …" at bounding box center [1341, 476] width 379 height 29
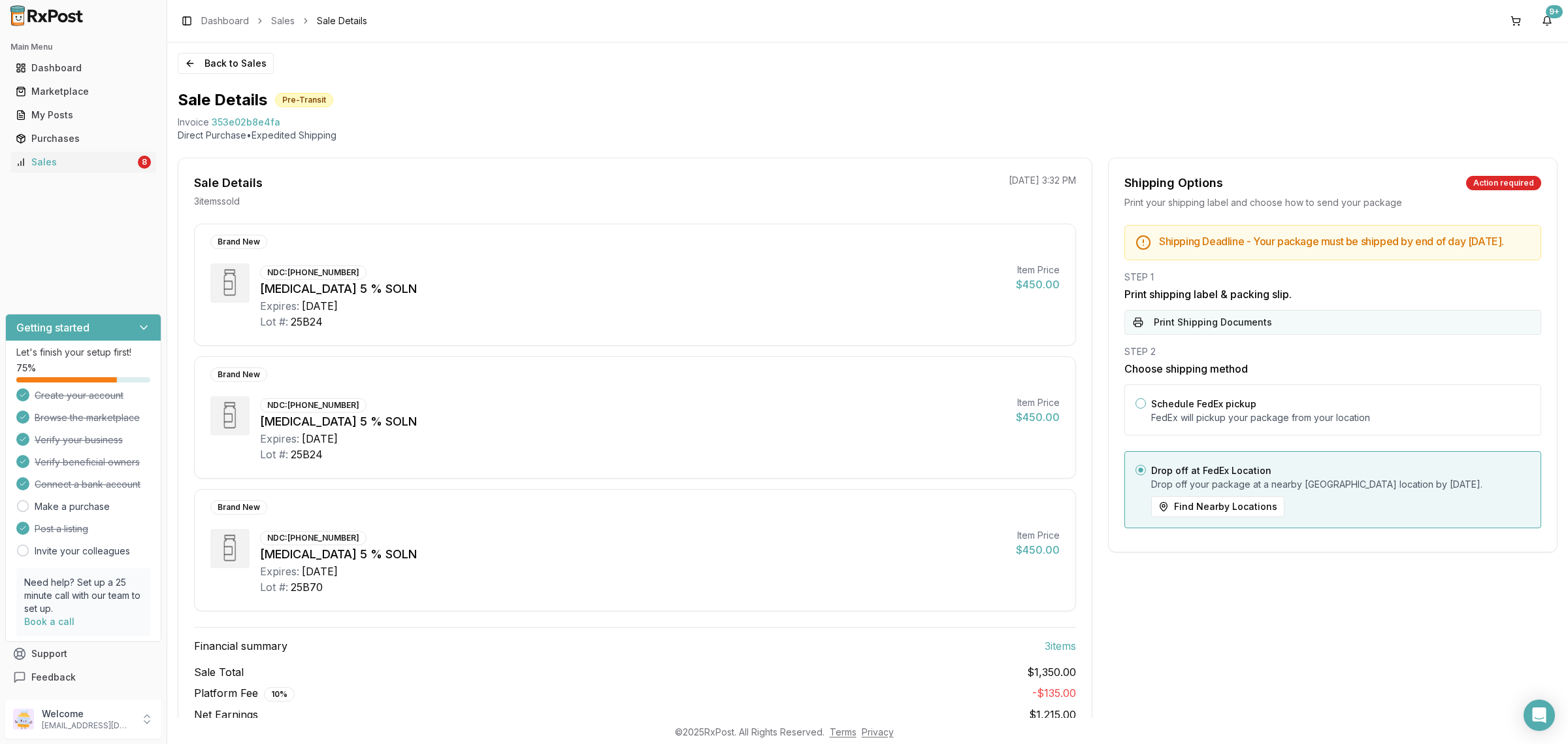
click at [1268, 335] on button "Print Shipping Documents" at bounding box center [1333, 322] width 417 height 24
click at [112, 158] on div "Sales" at bounding box center [75, 162] width 120 height 13
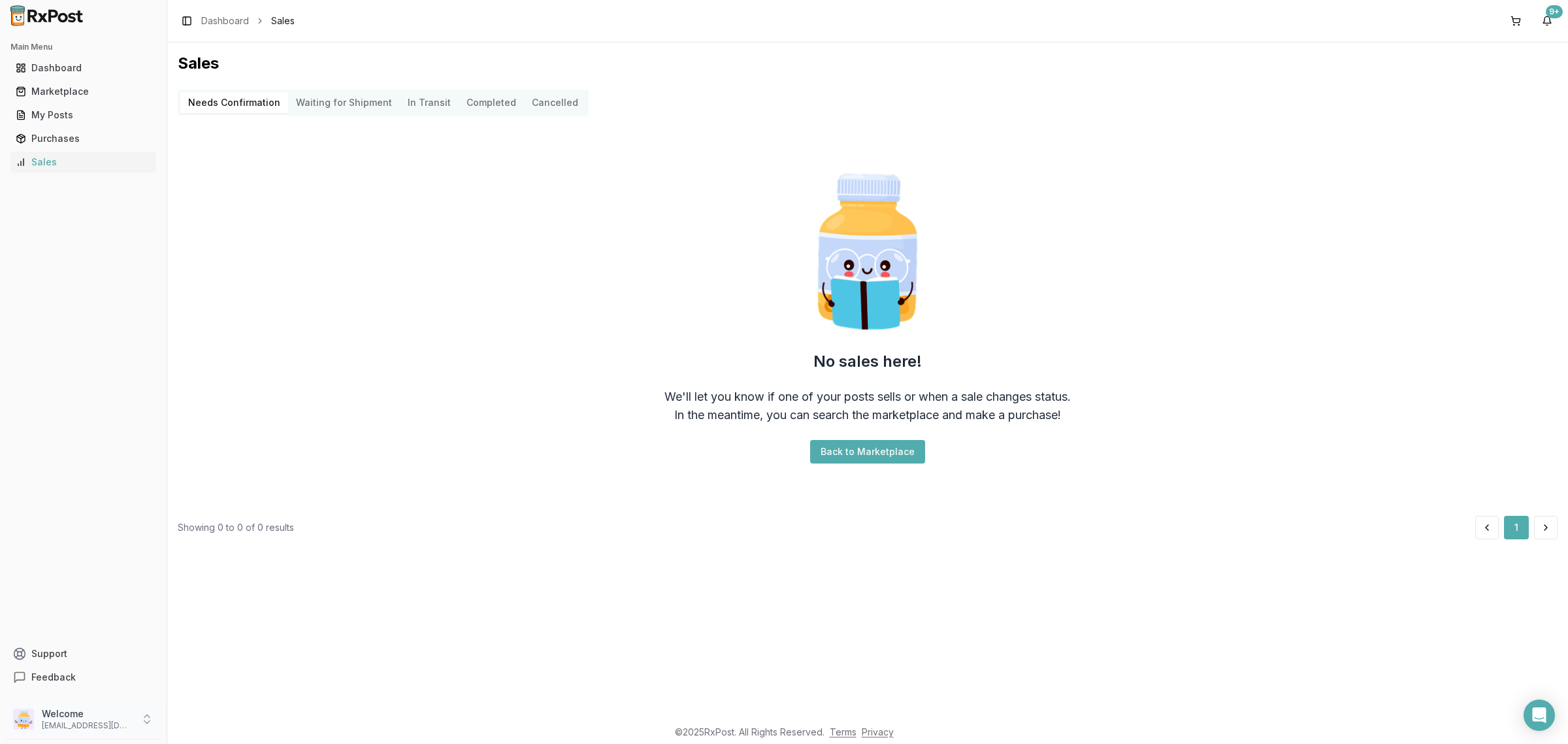
click at [118, 721] on p "[EMAIL_ADDRESS][DOMAIN_NAME]" at bounding box center [87, 726] width 91 height 11
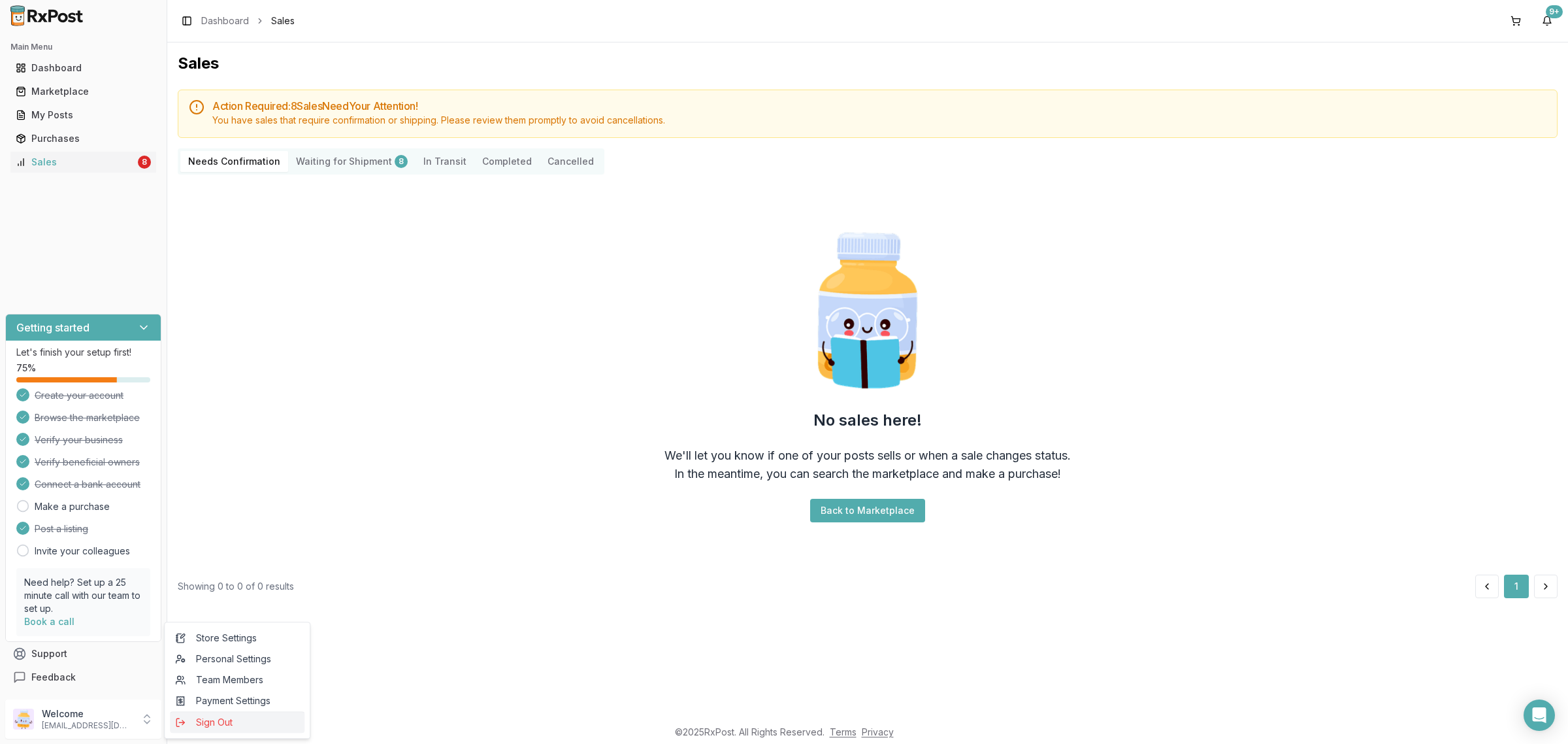
click at [226, 720] on span "Sign Out" at bounding box center [237, 722] width 124 height 13
